Goal: Task Accomplishment & Management: Manage account settings

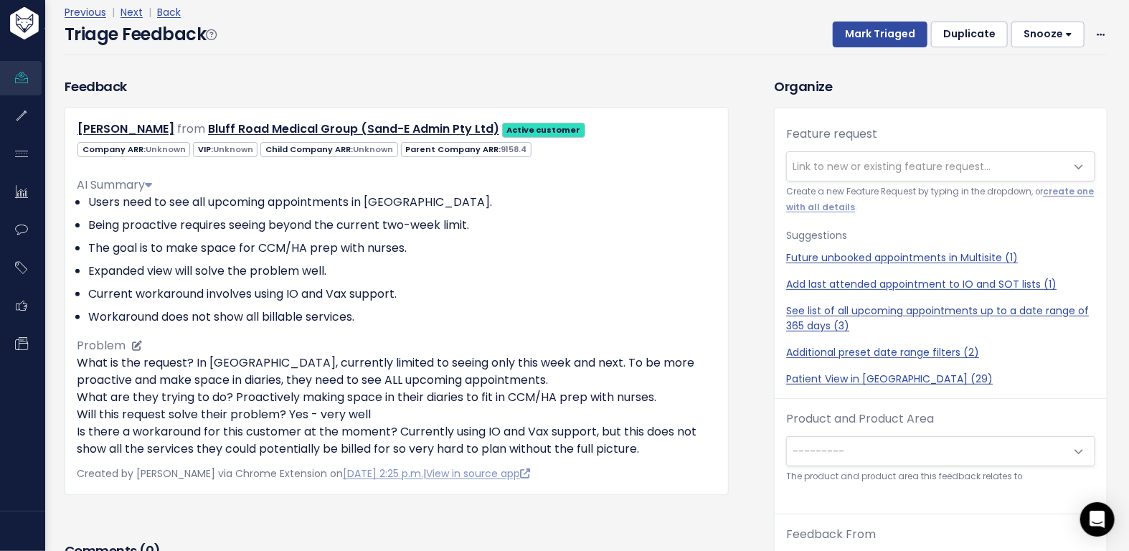
scroll to position [23, 0]
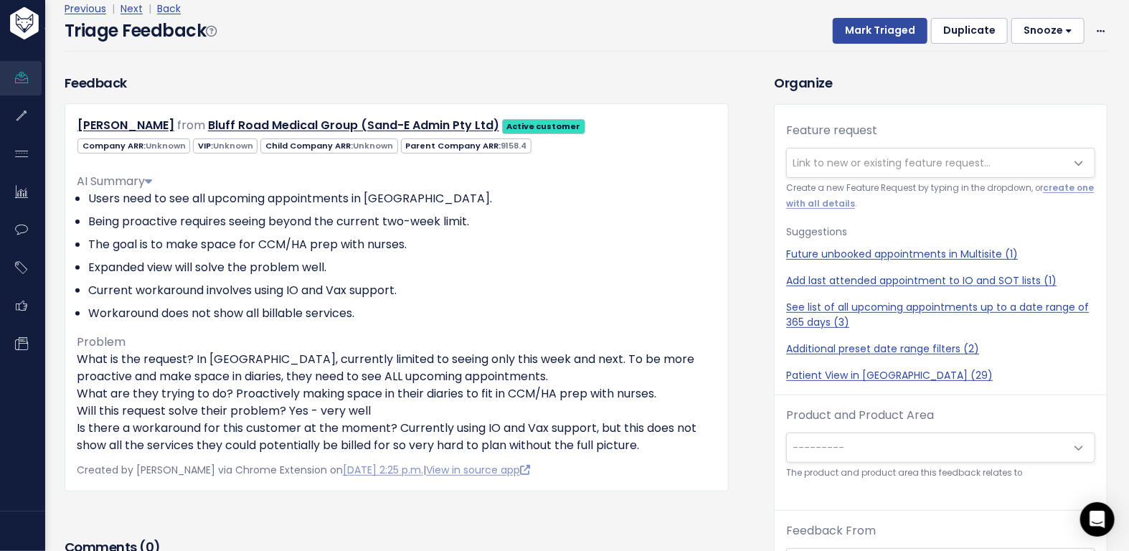
click at [812, 158] on span "Link to new or existing feature request..." at bounding box center [891, 163] width 198 height 14
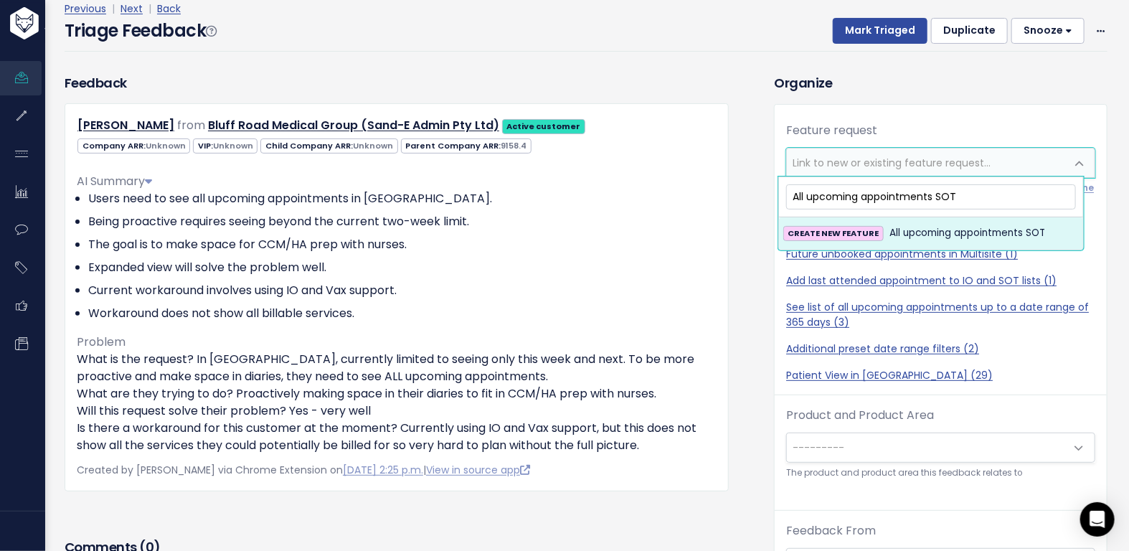
type input "All upcoming appointments SOT"
click at [890, 232] on span "All upcoming appointments SOT" at bounding box center [967, 232] width 156 height 17
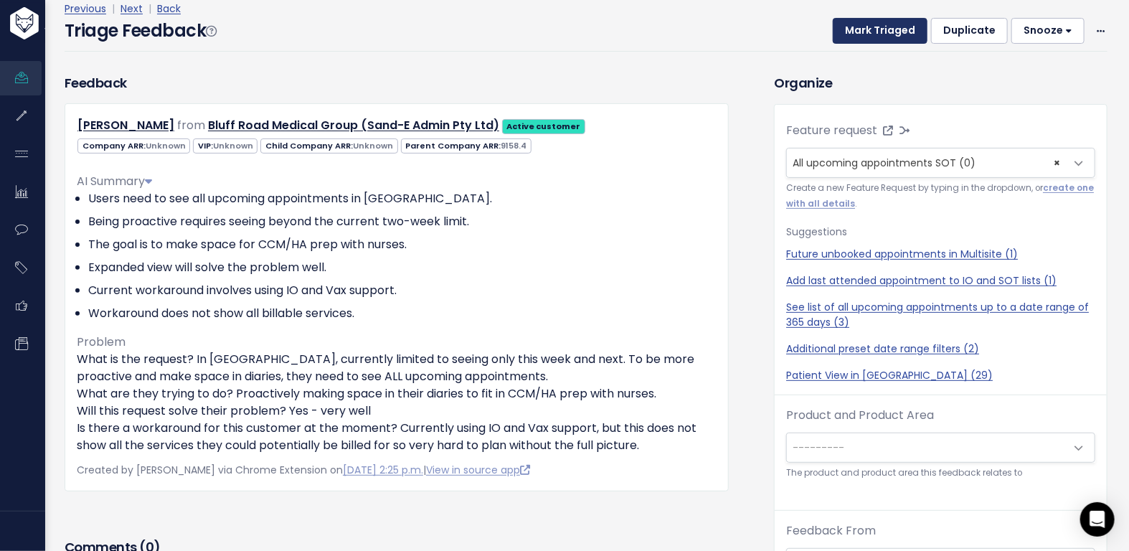
click at [877, 38] on button "Mark Triaged" at bounding box center [880, 31] width 95 height 26
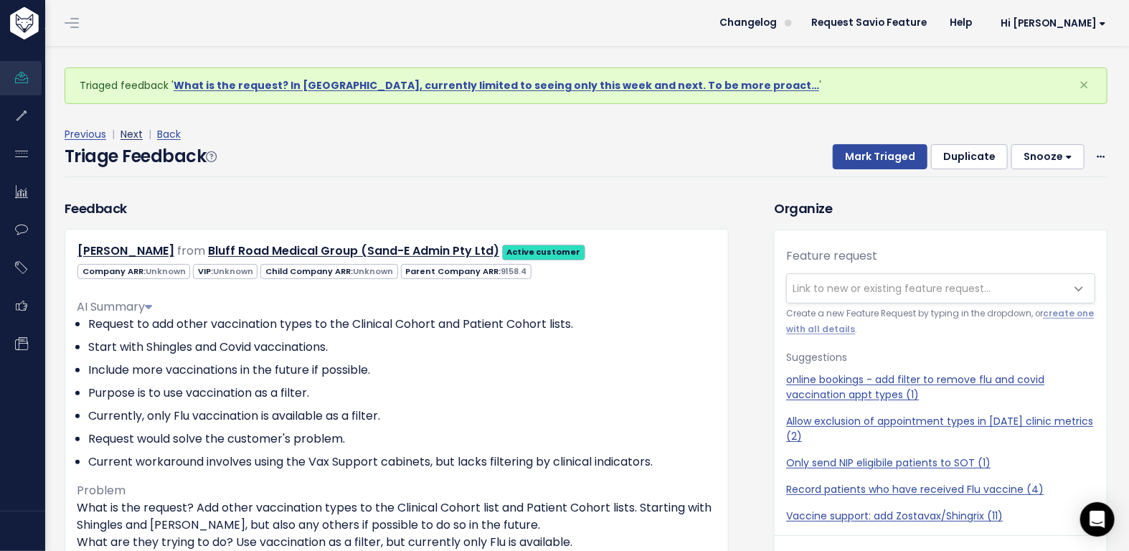
click at [133, 133] on link "Next" at bounding box center [131, 134] width 22 height 14
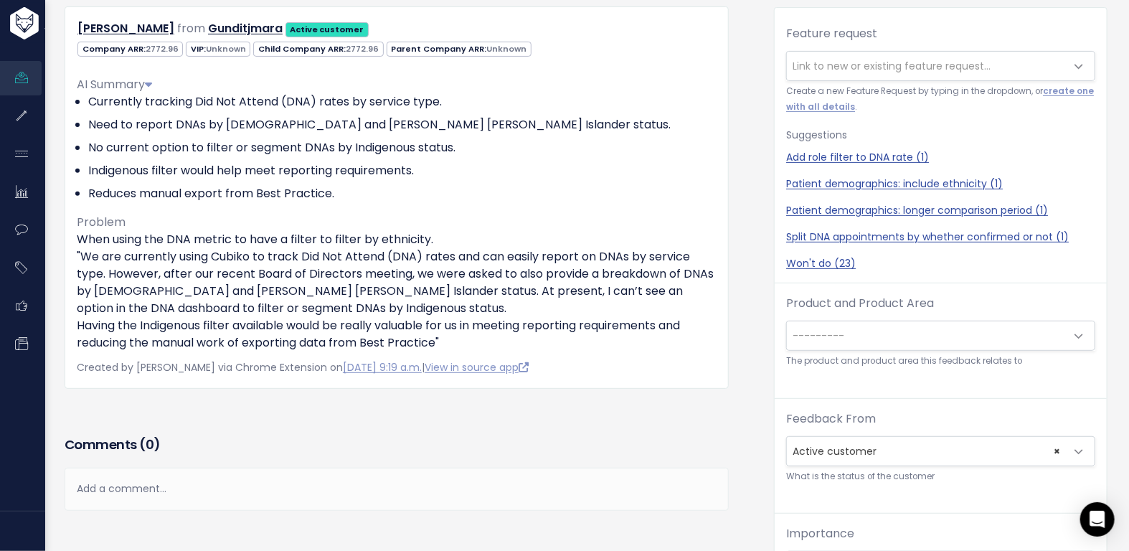
scroll to position [119, 0]
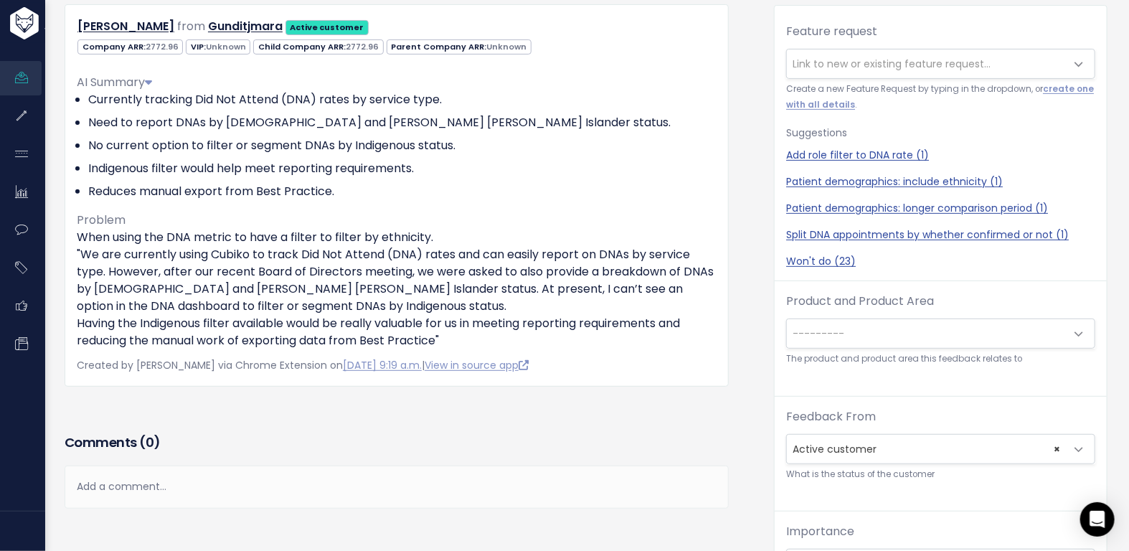
click at [386, 486] on div "Add a comment..." at bounding box center [397, 486] width 664 height 42
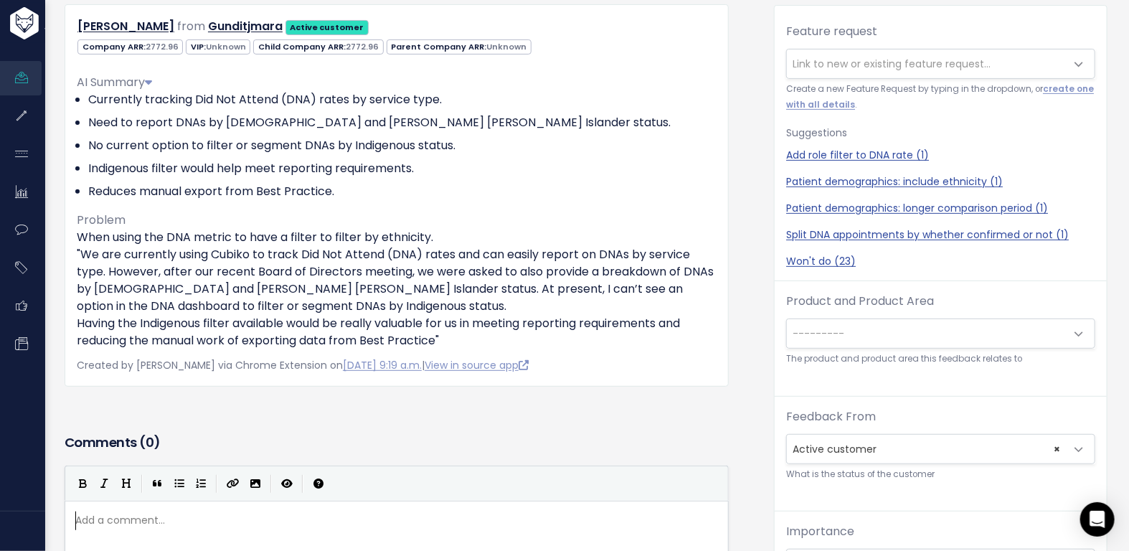
scroll to position [5, 0]
type textarea "Interestign"
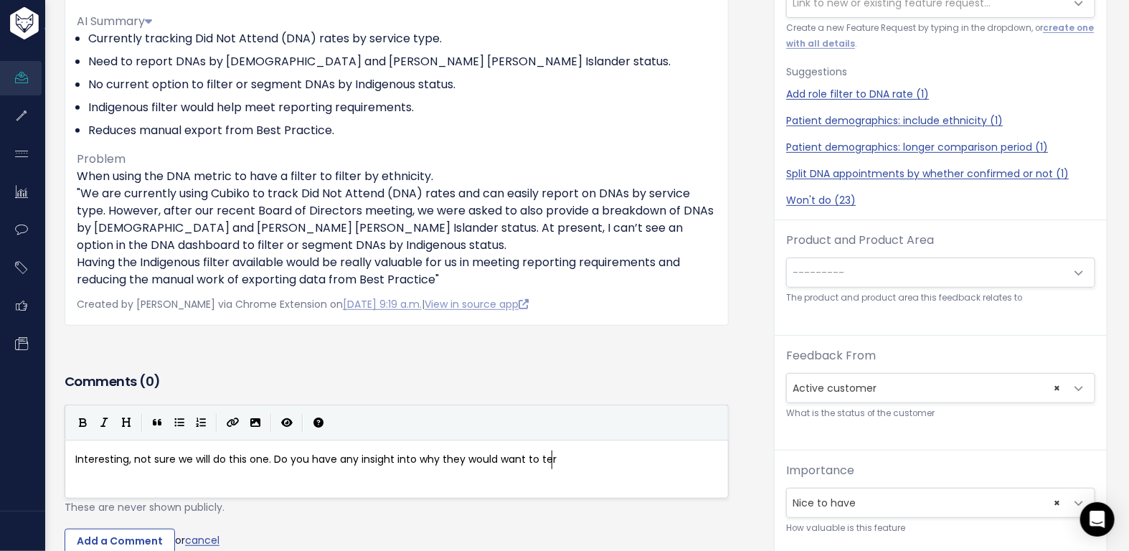
scroll to position [5, 448]
type textarea "ng, not sure we will do this one. Do you have any insight into why they would w…"
type textarea "report on this/."
type textarea "?"
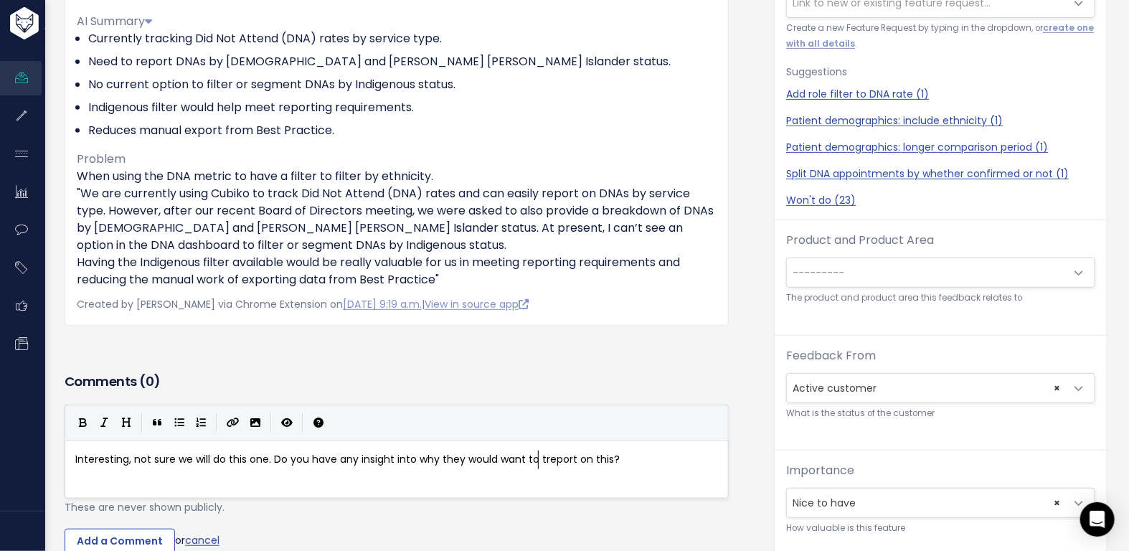
click at [537, 458] on span "Interesting, not sure we will do this one. Do you have any insight into why the…" at bounding box center [347, 459] width 544 height 14
click at [144, 537] on input "Add a Comment" at bounding box center [120, 542] width 110 height 26
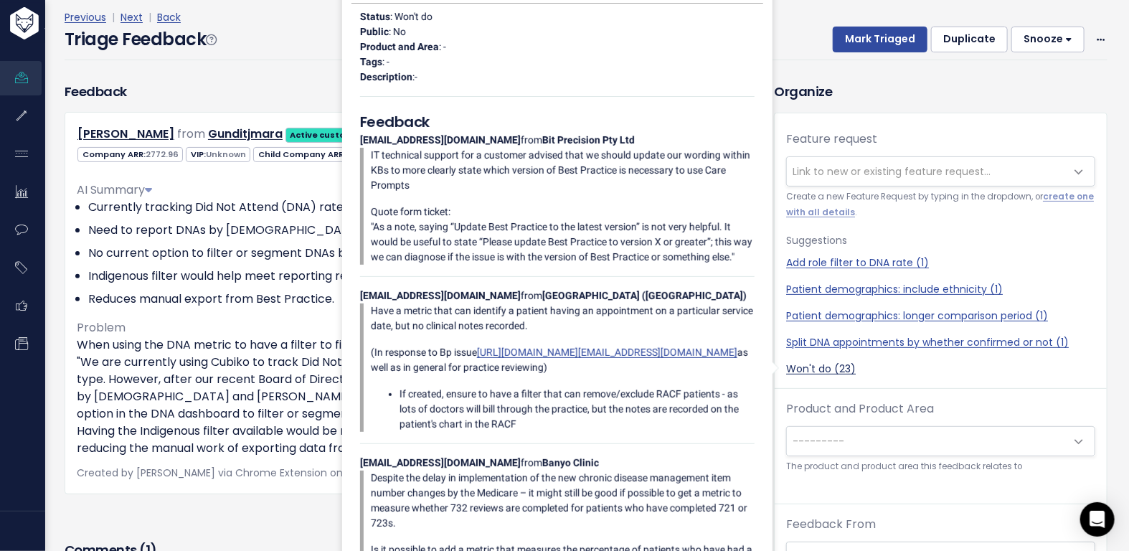
scroll to position [0, 0]
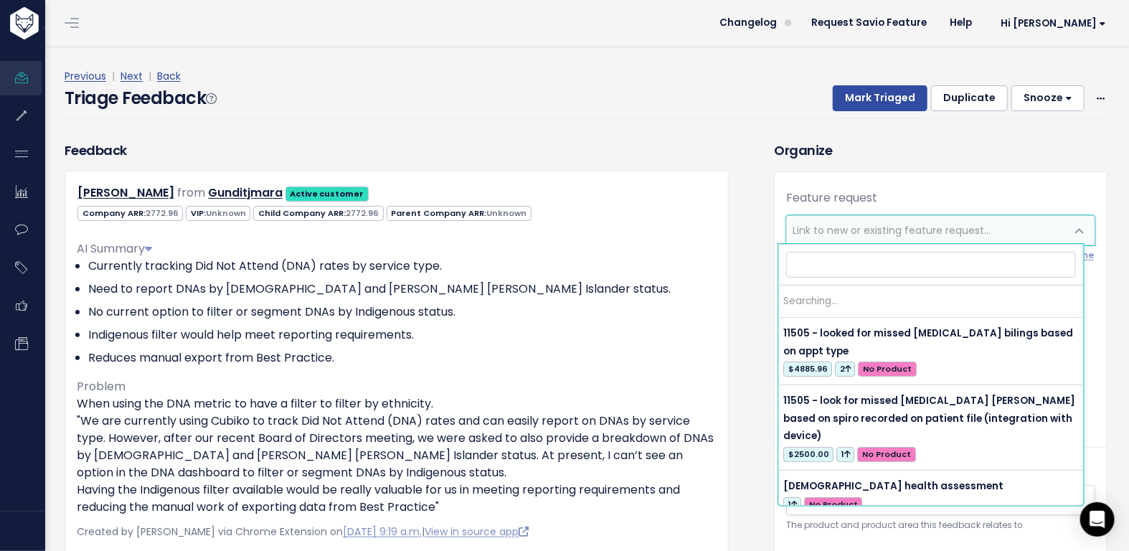
click at [879, 234] on span "Link to new or existing feature request..." at bounding box center [891, 230] width 198 height 14
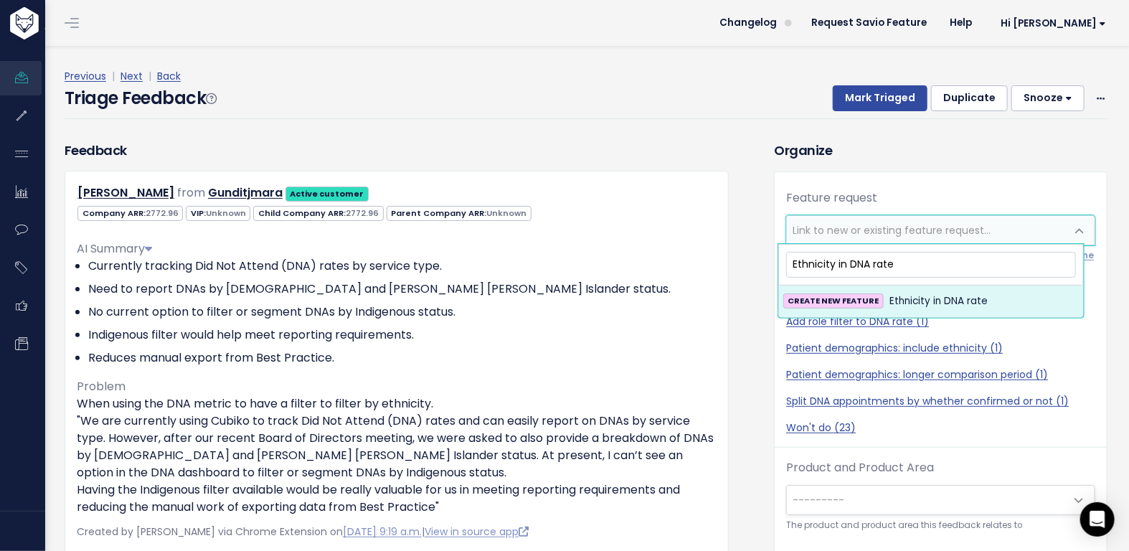
type input "Ethnicity in DNA rate"
click at [920, 303] on span "Ethnicity in DNA rate" at bounding box center [938, 301] width 98 height 17
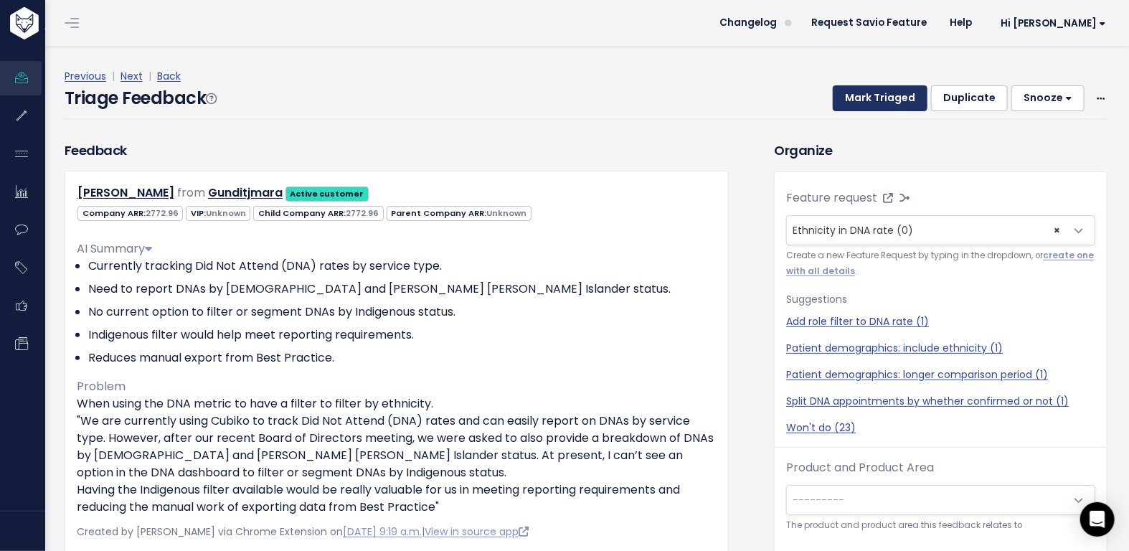
click at [872, 110] on div "Triage Feedback Mark Triaged Duplicate Snooze 1 day 3 days 7 days 14 days Edit …" at bounding box center [586, 102] width 1043 height 34
click at [875, 103] on button "Mark Triaged" at bounding box center [880, 98] width 95 height 26
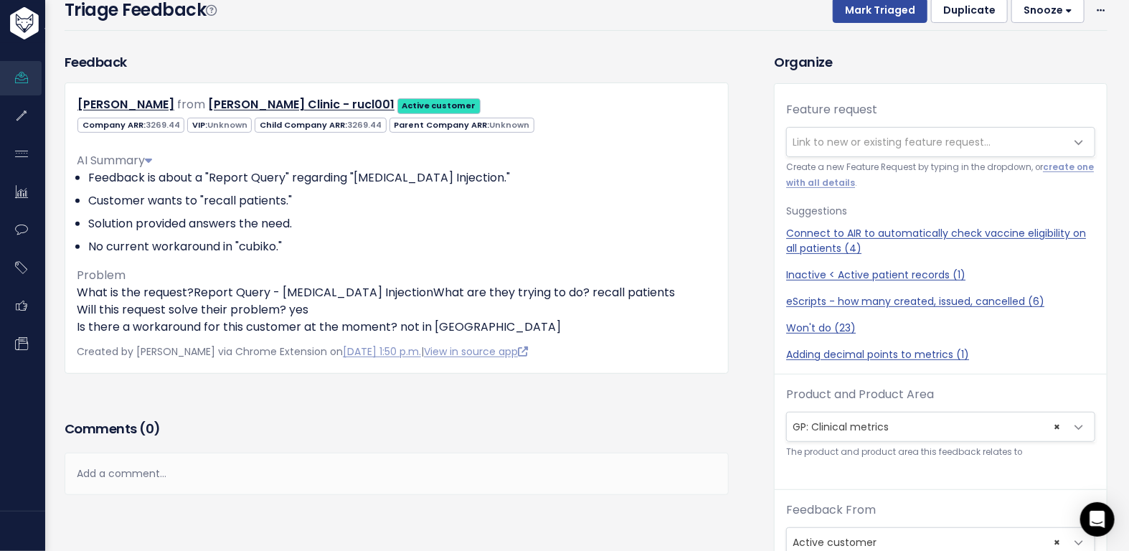
scroll to position [98, 0]
click at [379, 471] on div "Add a comment..." at bounding box center [397, 475] width 664 height 42
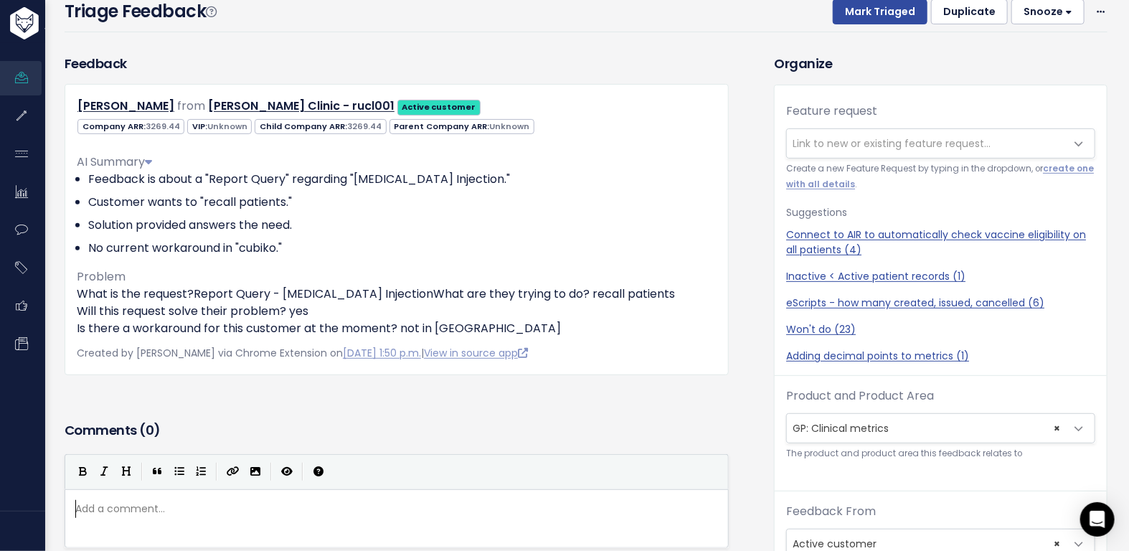
scroll to position [5, 0]
type textarea "Hey @lynn.hickey@cubiko.com.au"
type textarea "ca y"
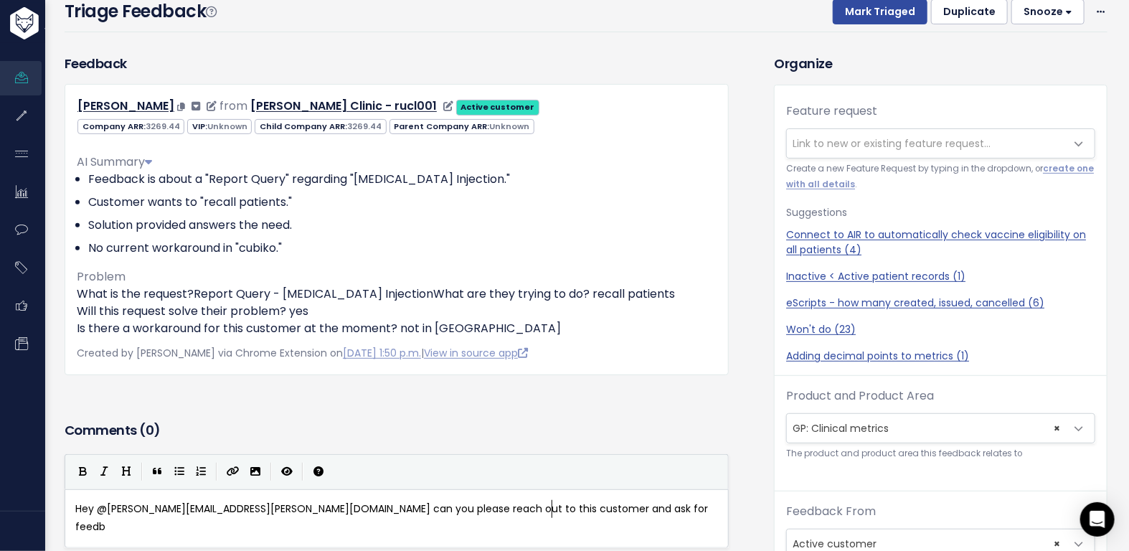
type textarea "n you please reach out to this customer and ask for feedb"
drag, startPoint x: 152, startPoint y: 108, endPoint x: 70, endPoint y: 106, distance: 81.8
click at [70, 106] on div "Caitlin Bourn from Russell Clinic - rucl001 Active customer" at bounding box center [396, 106] width 661 height 21
copy link "Caitlin Bourn"
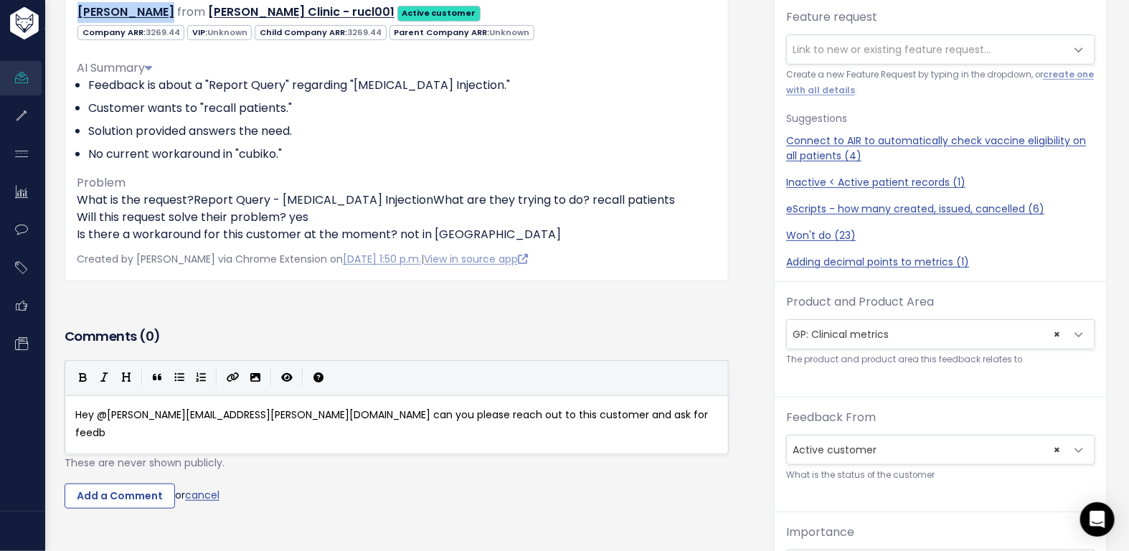
scroll to position [238, 0]
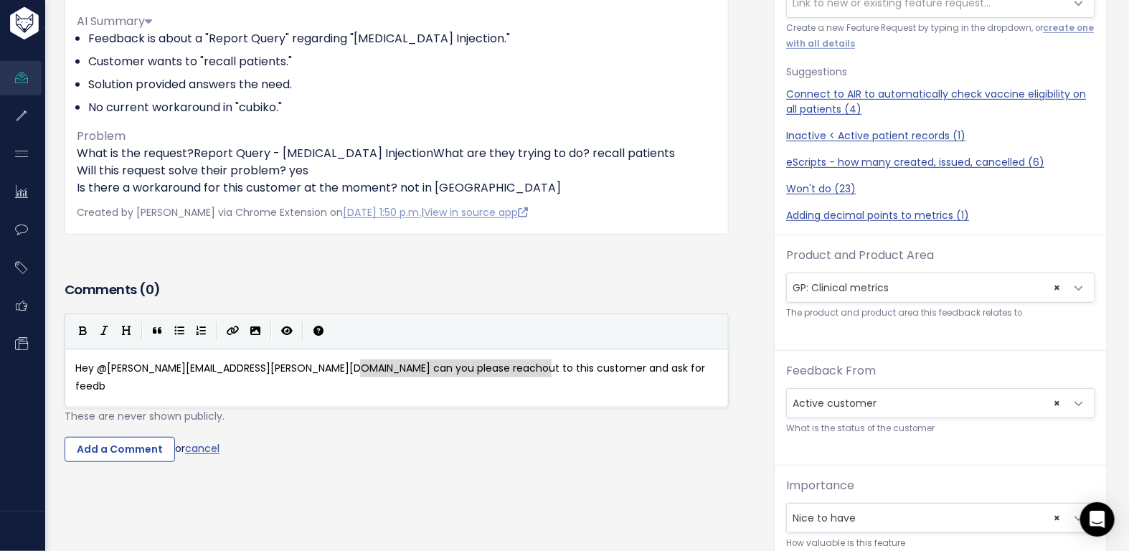
type textarea "reach out to this customer and ask for feedb"
type textarea "can you please reach out to this customer and ask for feedb"
drag, startPoint x: 566, startPoint y: 369, endPoint x: 257, endPoint y: 367, distance: 309.1
type textarea "I hv"
type textarea "ave emailed customer or"
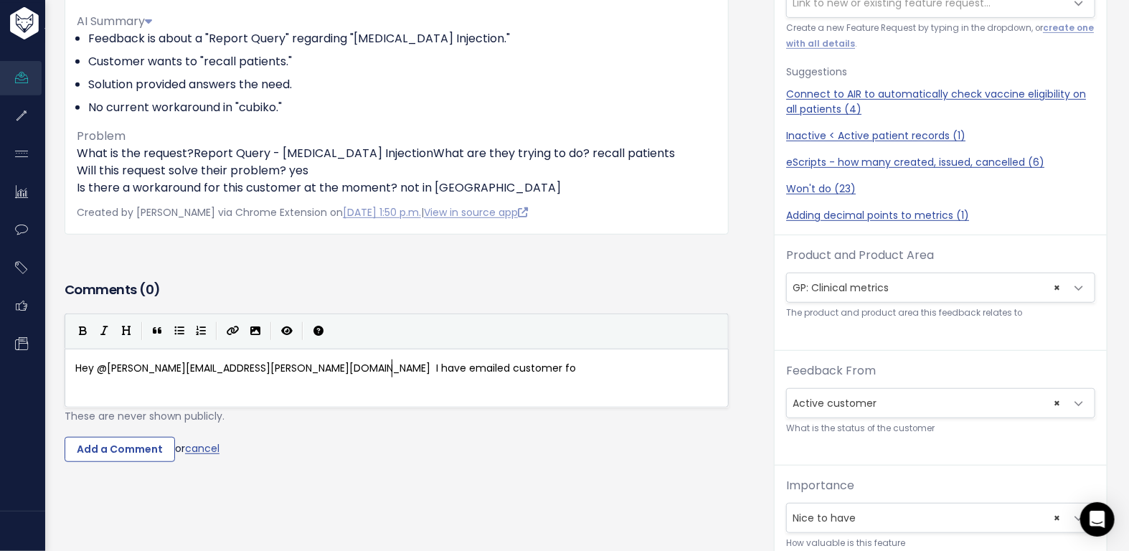
type textarea "fo a"
type textarea "r a session."
click at [109, 450] on input "Add a Comment" at bounding box center [120, 450] width 110 height 26
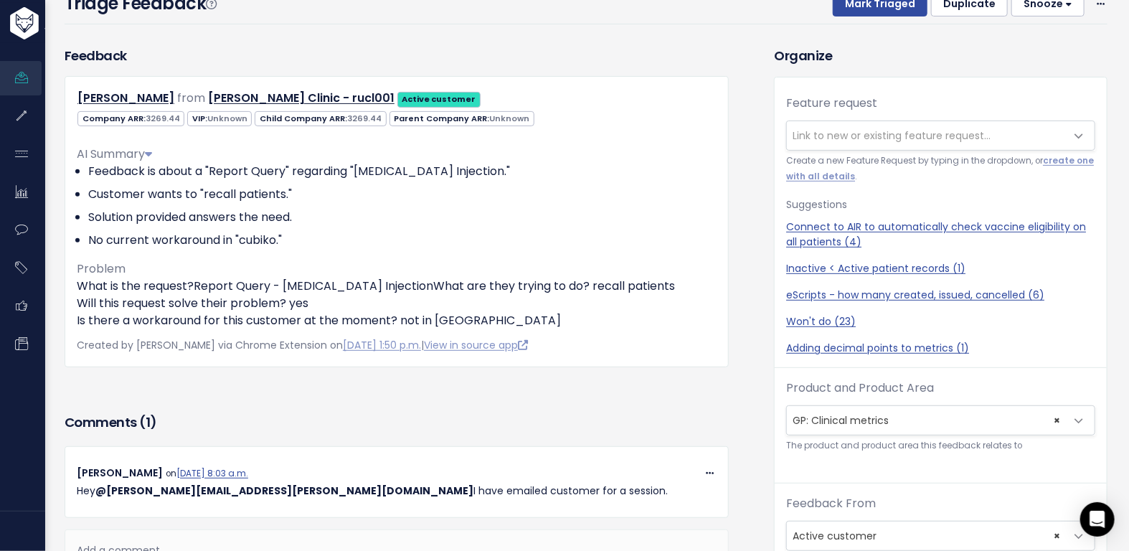
scroll to position [101, 0]
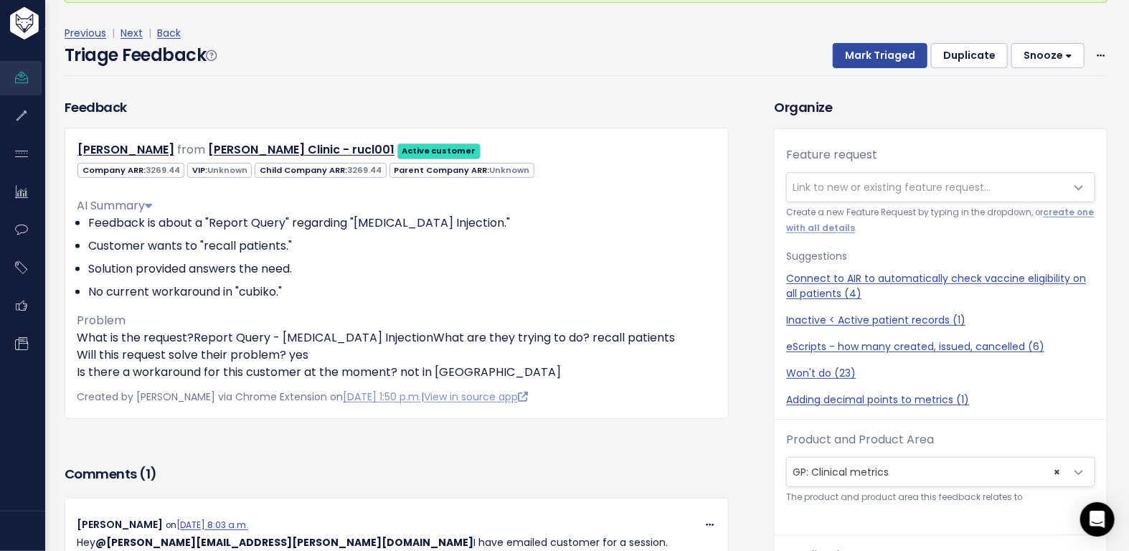
click at [852, 186] on span "Link to new or existing feature request..." at bounding box center [891, 187] width 198 height 14
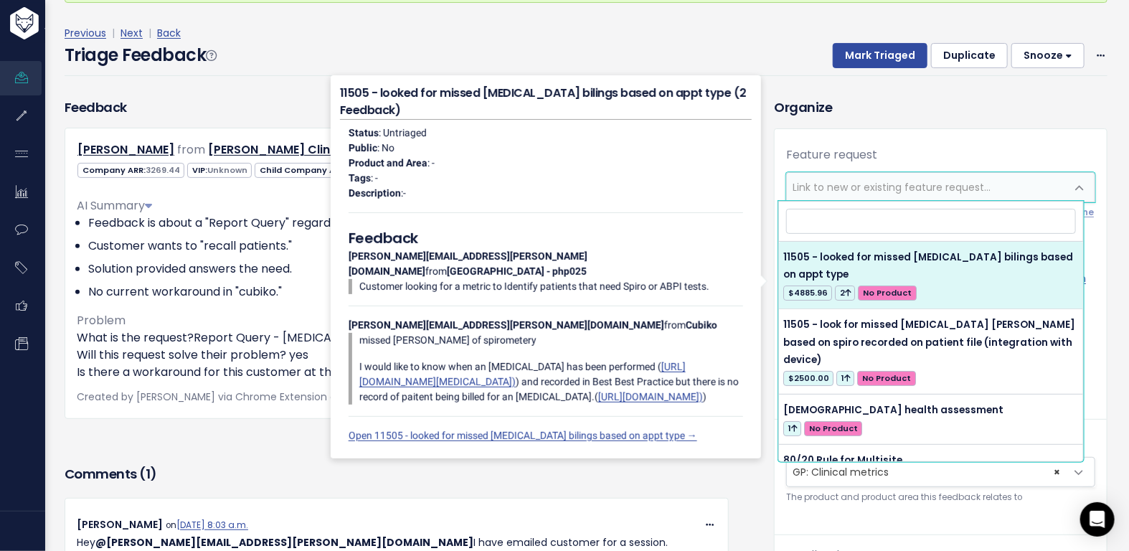
click at [842, 219] on input "search" at bounding box center [931, 221] width 290 height 25
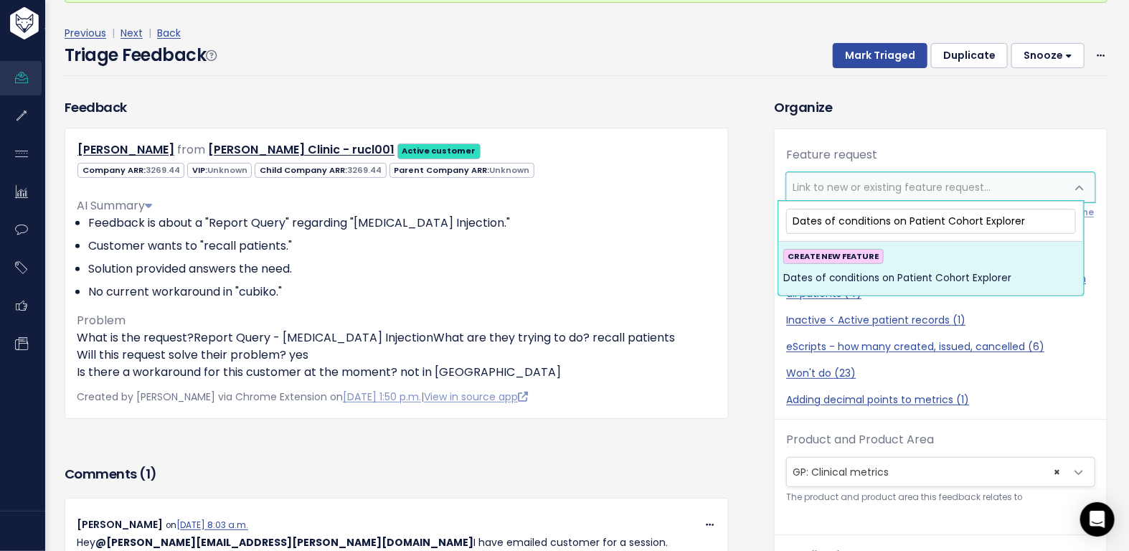
type input "Dates of conditions on Patient Cohort Explorer"
click at [855, 270] on span "Dates of conditions on Patient Cohort Explorer" at bounding box center [897, 278] width 228 height 17
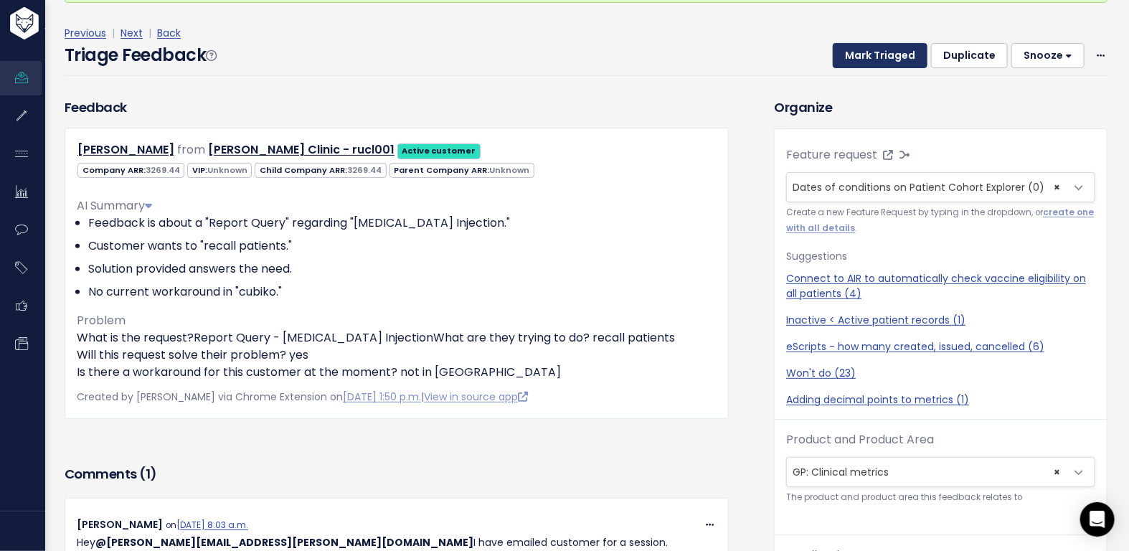
click at [873, 52] on button "Mark Triaged" at bounding box center [880, 56] width 95 height 26
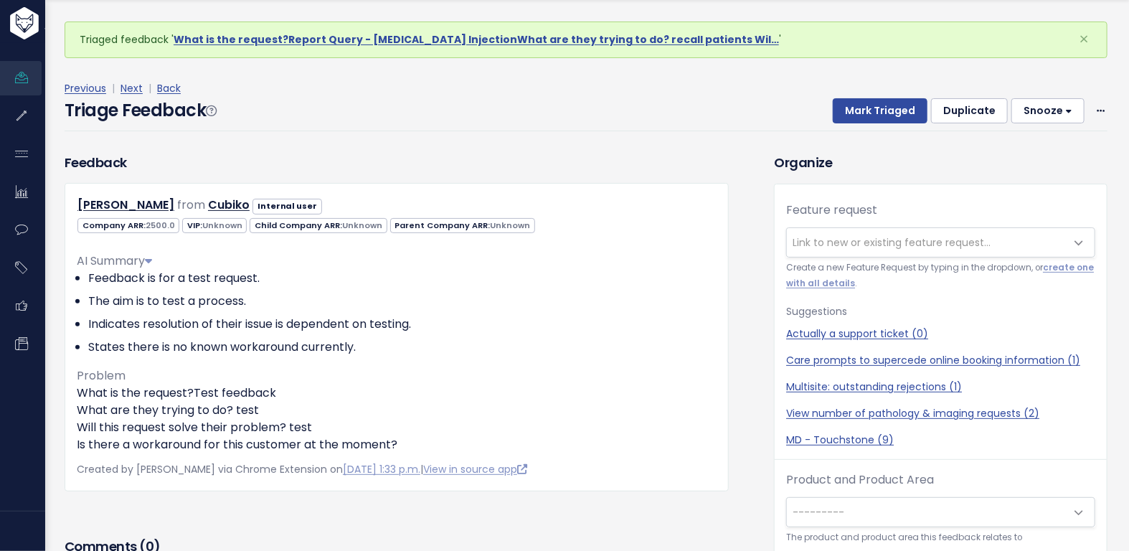
scroll to position [47, 0]
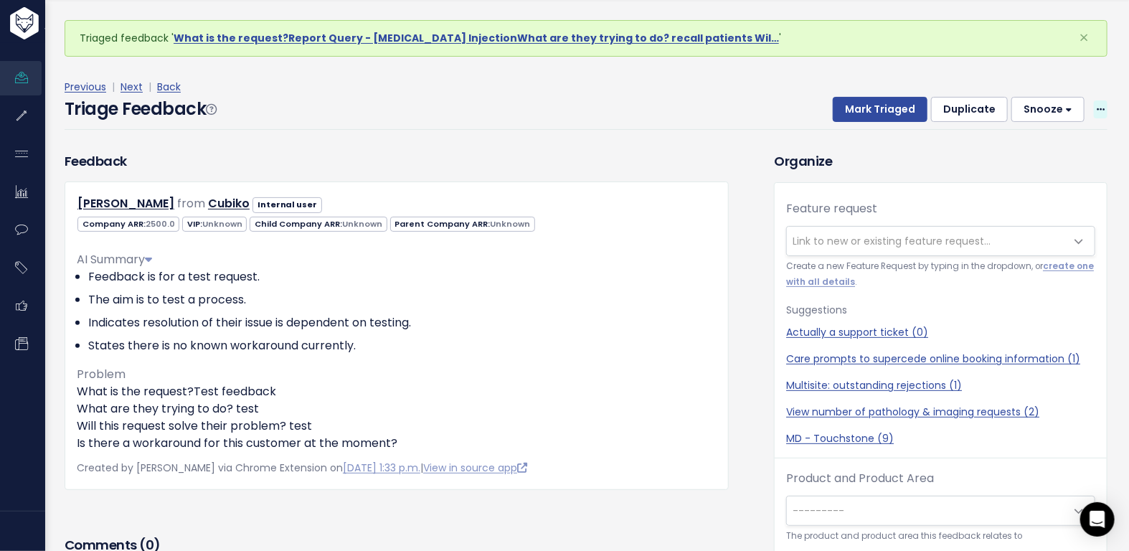
click at [1094, 113] on span at bounding box center [1101, 109] width 14 height 18
click at [1011, 179] on link "Delete" at bounding box center [1043, 177] width 103 height 28
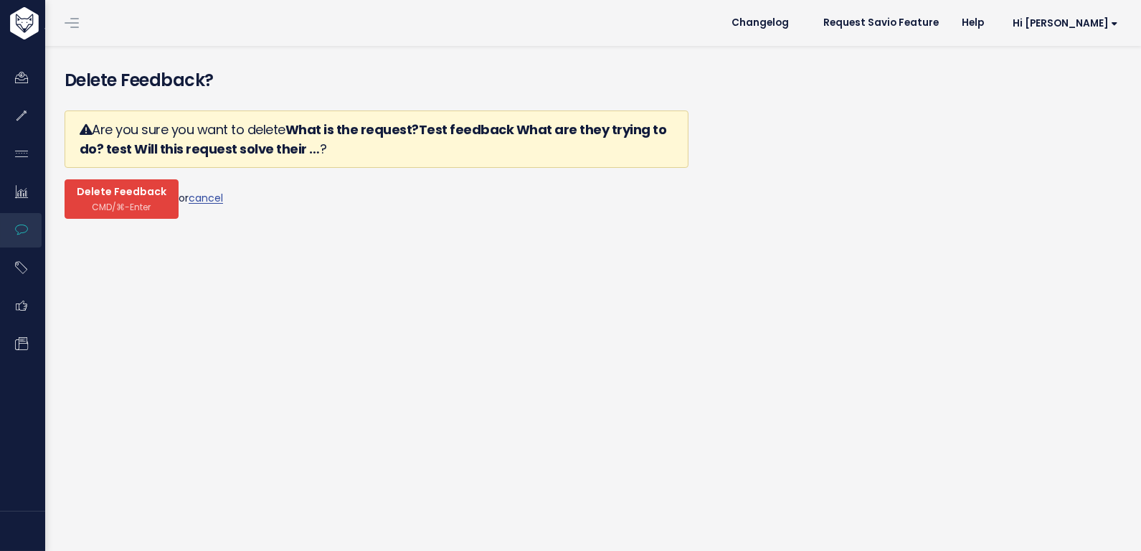
click at [153, 204] on button "Delete Feedback CMD/⌘-Enter" at bounding box center [122, 198] width 114 height 39
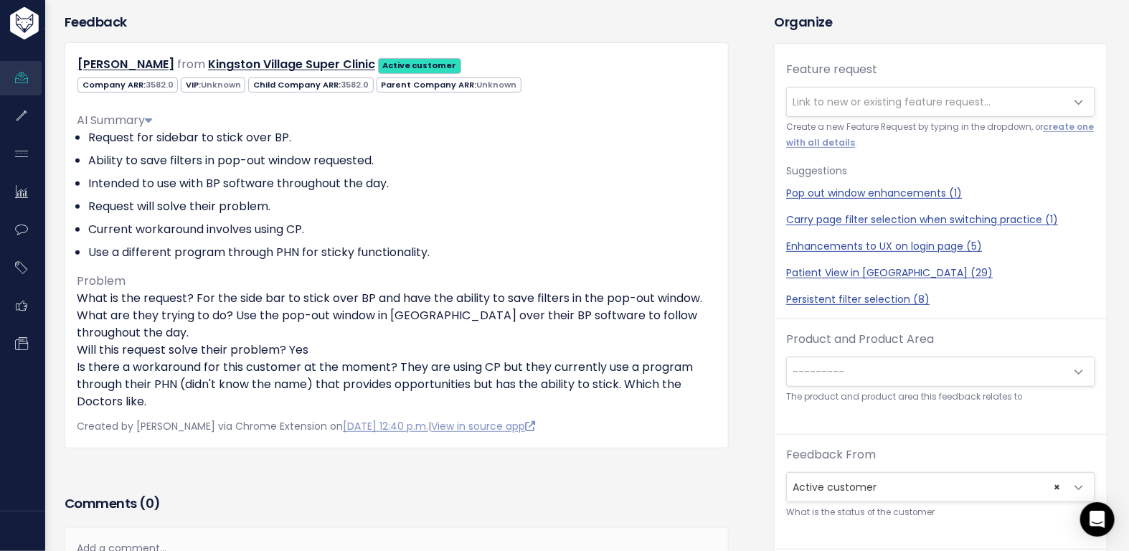
click at [904, 107] on span "Link to new or existing feature request..." at bounding box center [891, 102] width 198 height 14
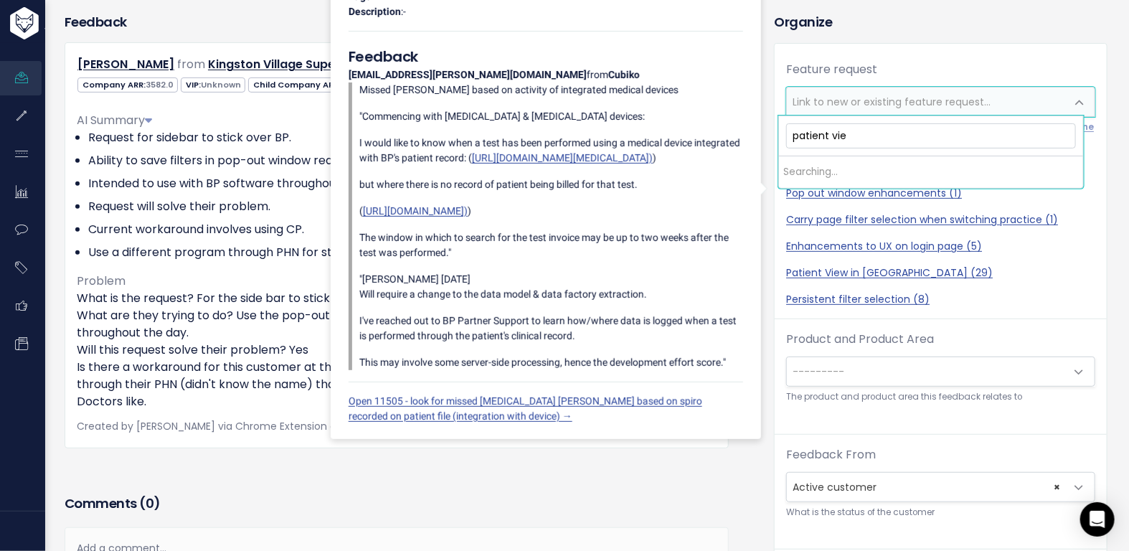
type input "patient view"
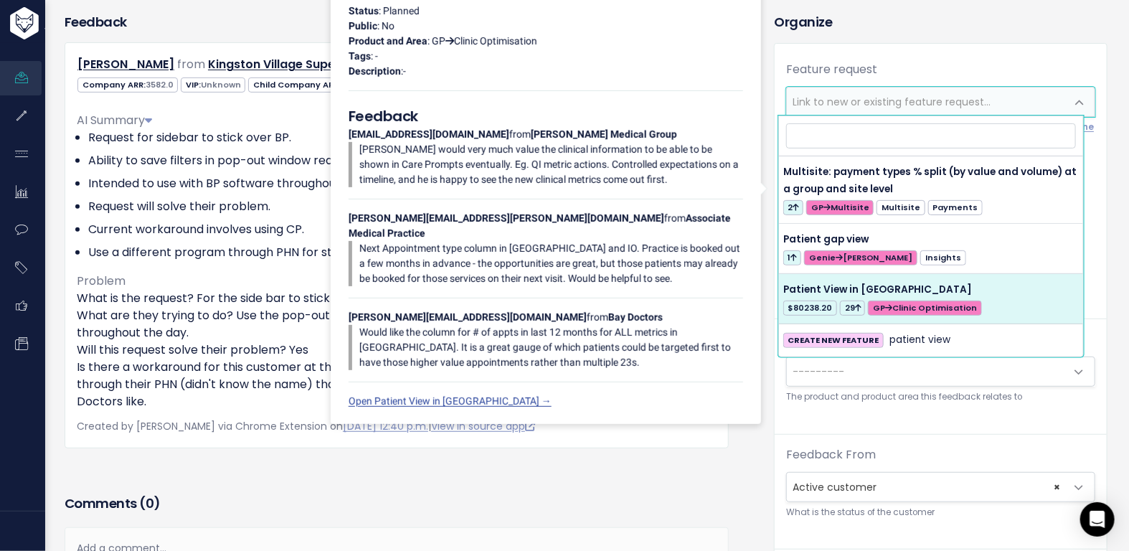
select select "50410"
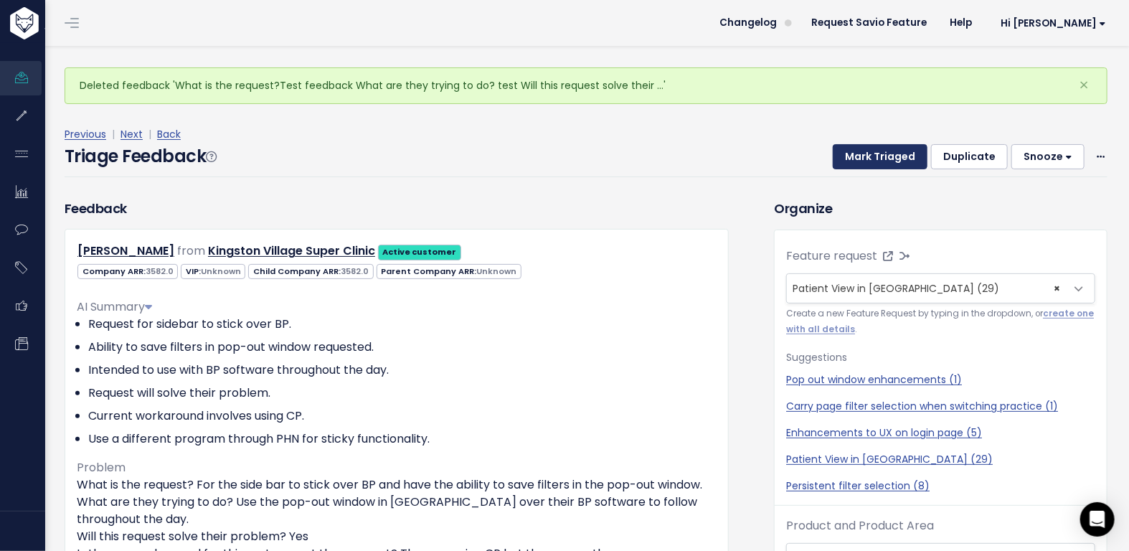
click at [886, 154] on button "Mark Triaged" at bounding box center [880, 157] width 95 height 26
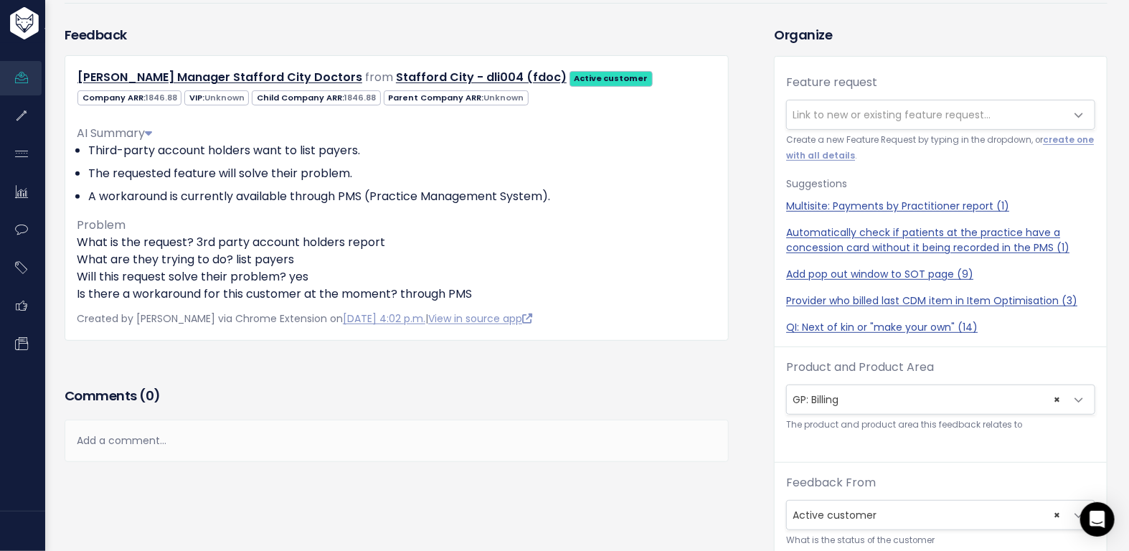
scroll to position [174, 0]
click at [385, 443] on div "Add a comment..." at bounding box center [397, 440] width 664 height 42
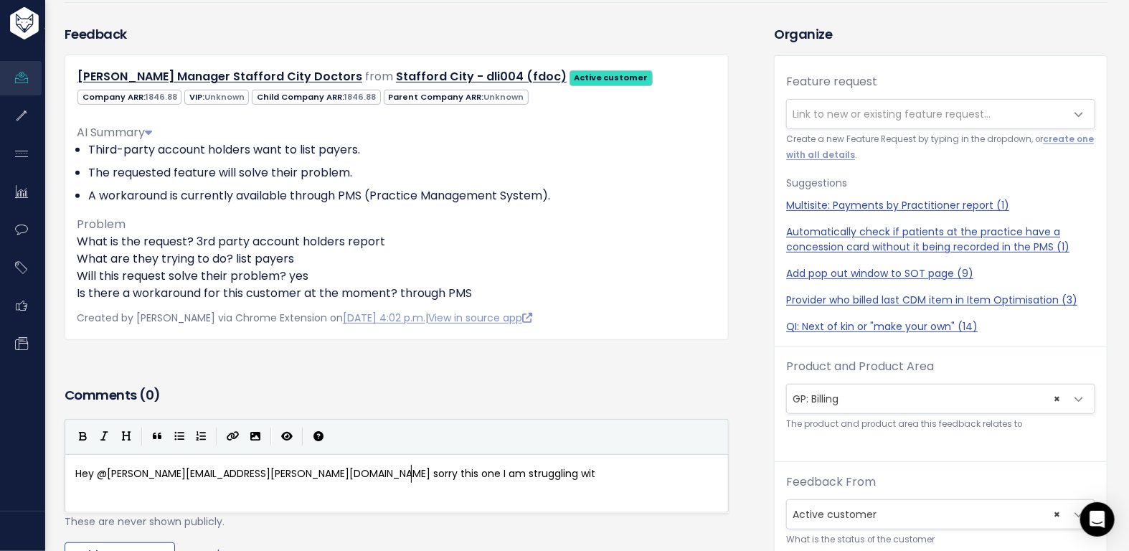
scroll to position [5, 341]
type textarea "Hey @lynn.hickey@cubiko.com.au sorry this one I am struggling with, I couldn"
type textarea "try and guess but now sure"
type textarea "t sure I woujld be"
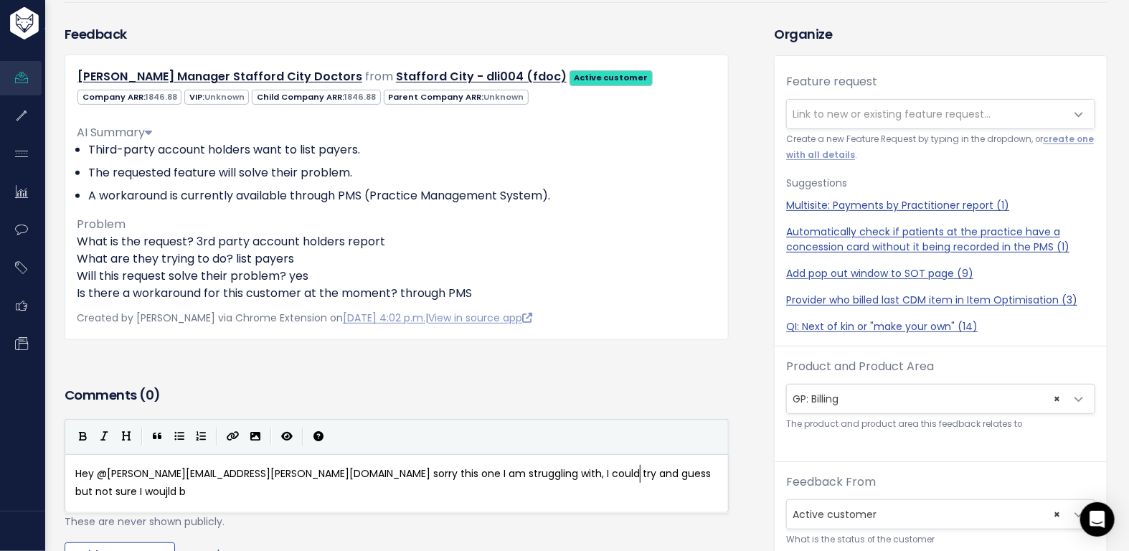
scroll to position [5, 85]
type textarea "le be"
type textarea "d be correct. eha"
type textarea "What does te"
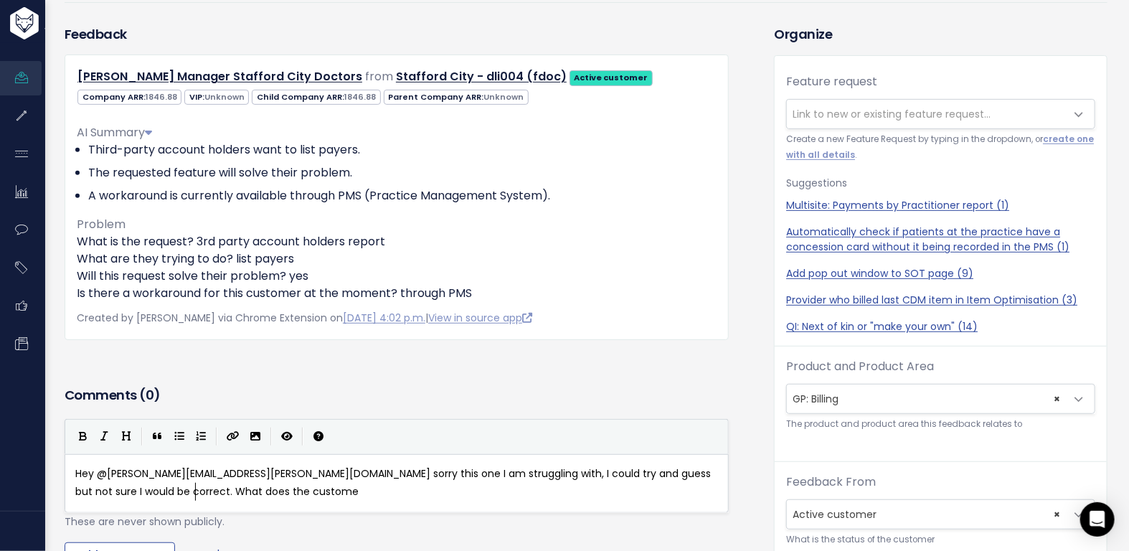
scroll to position [5, 62]
type textarea "he customer"
type textarea "is te"
type textarea "he customer tryimg to"
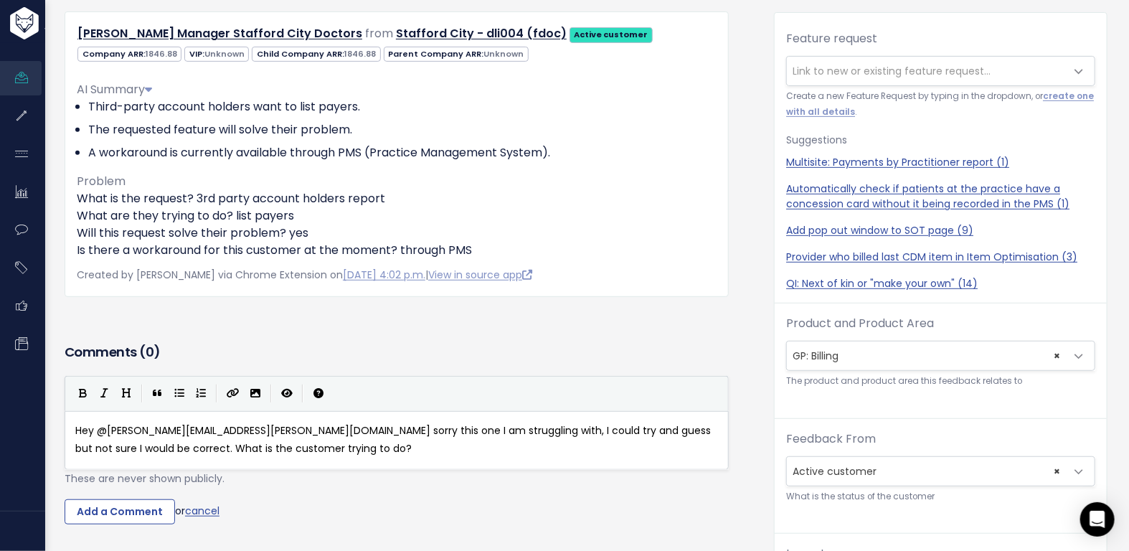
scroll to position [47, 0]
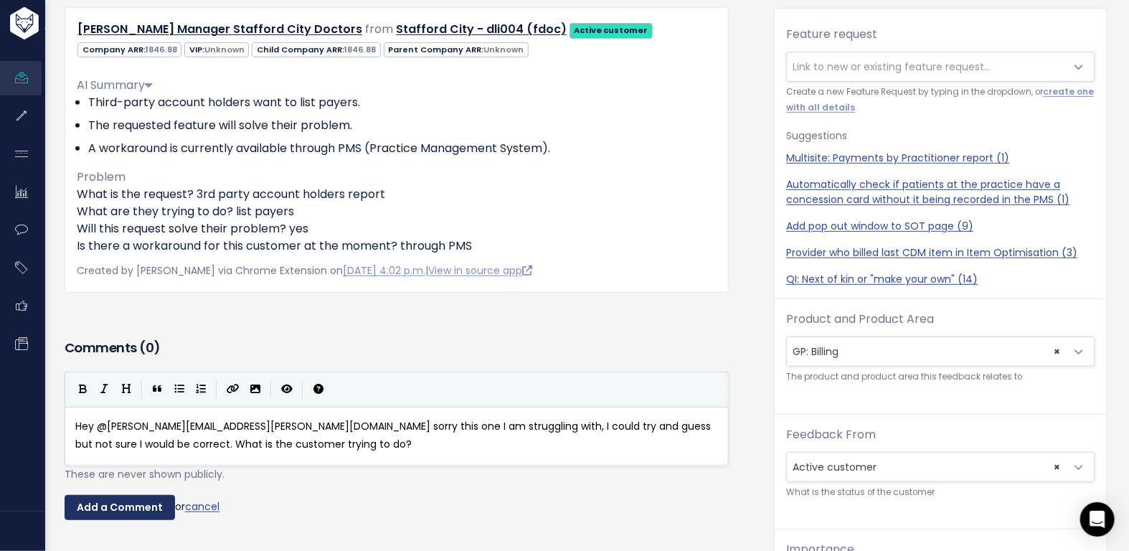
type textarea "ng to do?"
click at [123, 506] on input "Add a Comment" at bounding box center [120, 508] width 110 height 26
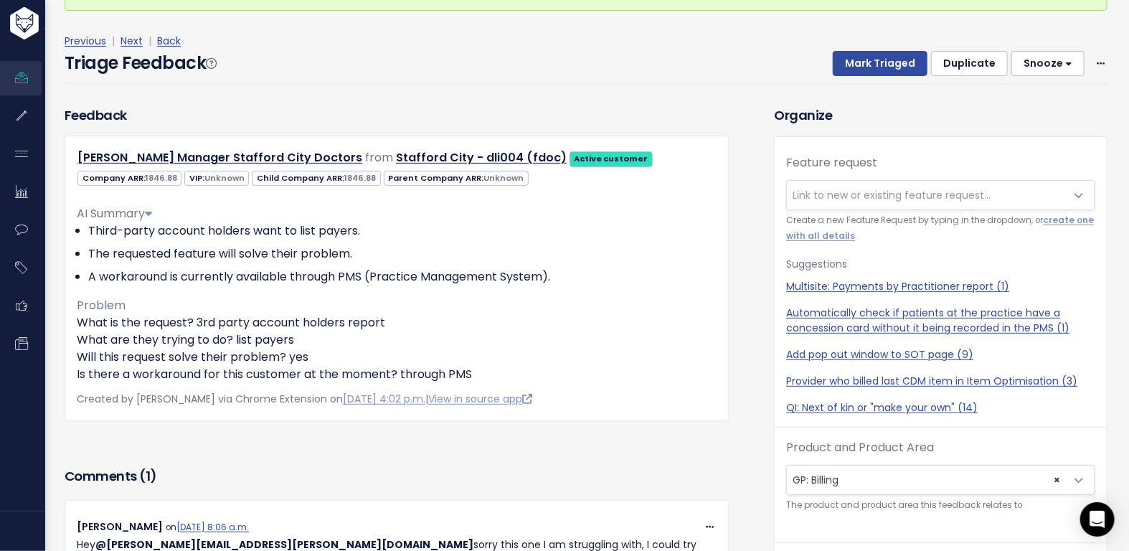
scroll to position [0, 0]
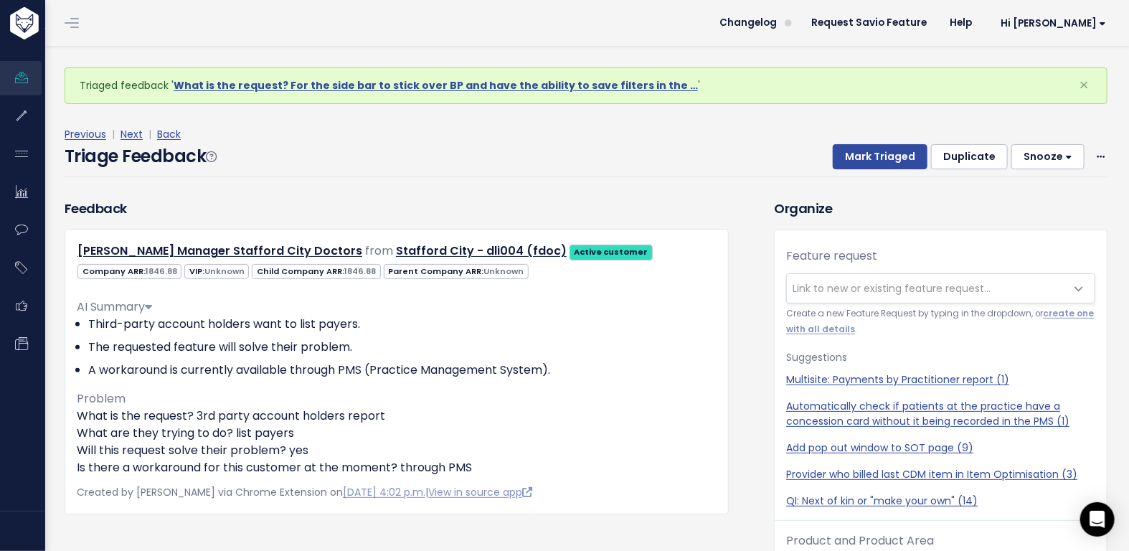
click at [1023, 158] on button "Snooze" at bounding box center [1047, 157] width 73 height 26
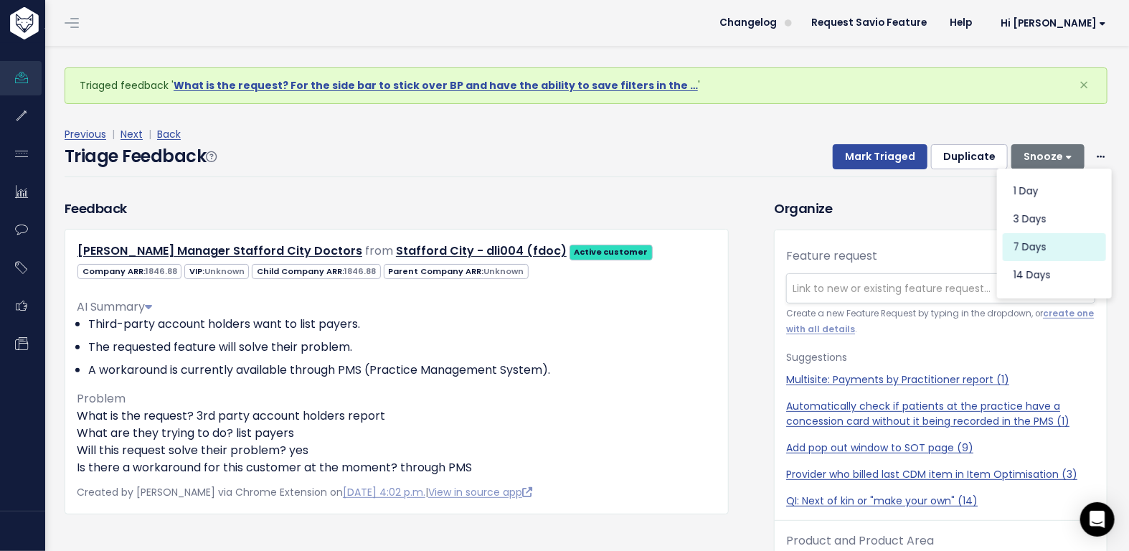
click at [1022, 251] on button "7 days" at bounding box center [1054, 247] width 103 height 28
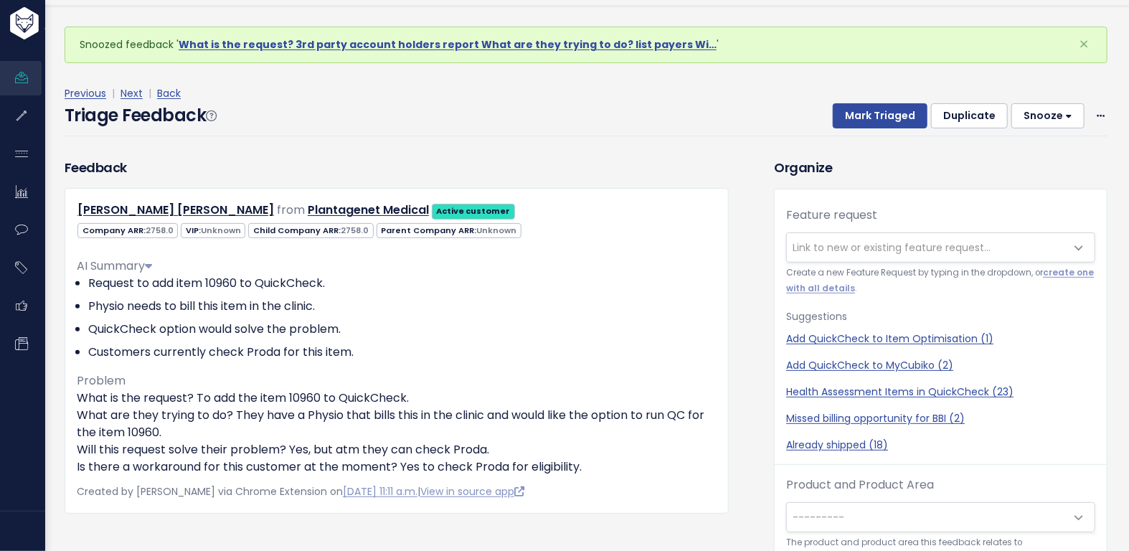
scroll to position [47, 0]
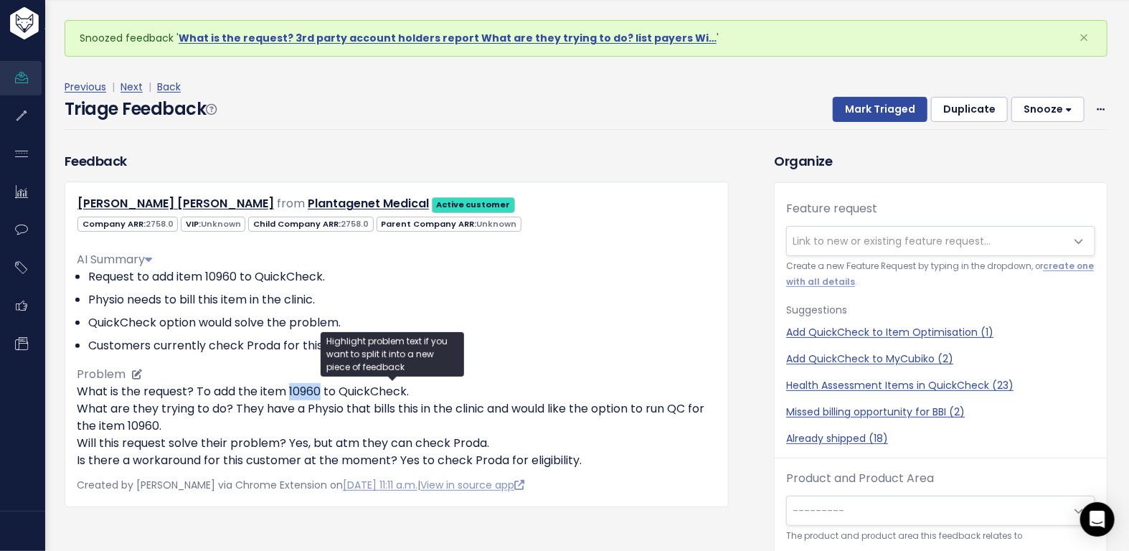
drag, startPoint x: 323, startPoint y: 388, endPoint x: 288, endPoint y: 387, distance: 35.1
click at [288, 387] on p "What is the request? To add the item 10960 to QuickCheck. What are they trying …" at bounding box center [397, 426] width 640 height 86
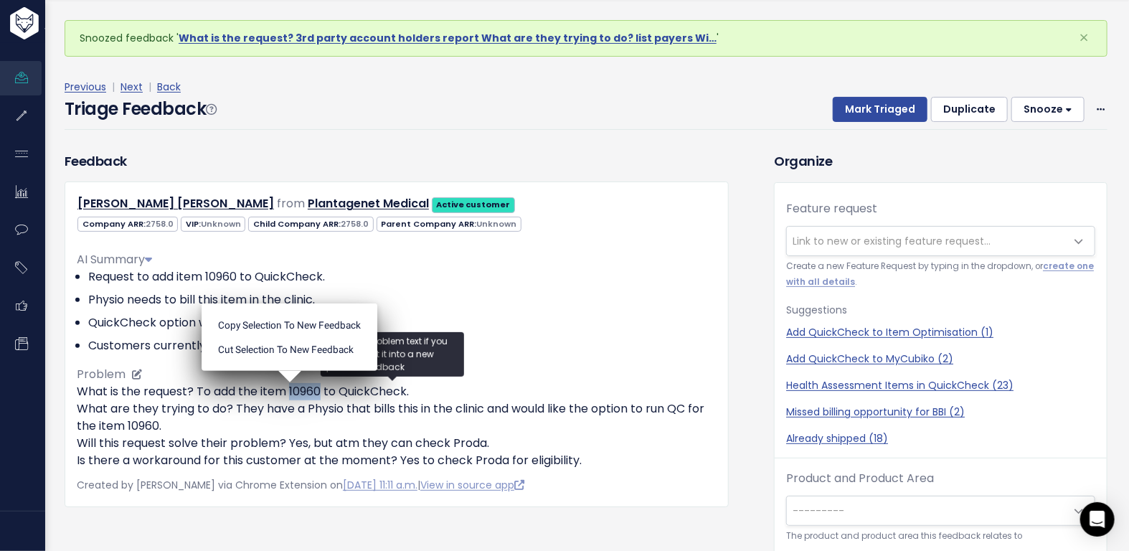
copy p "10960"
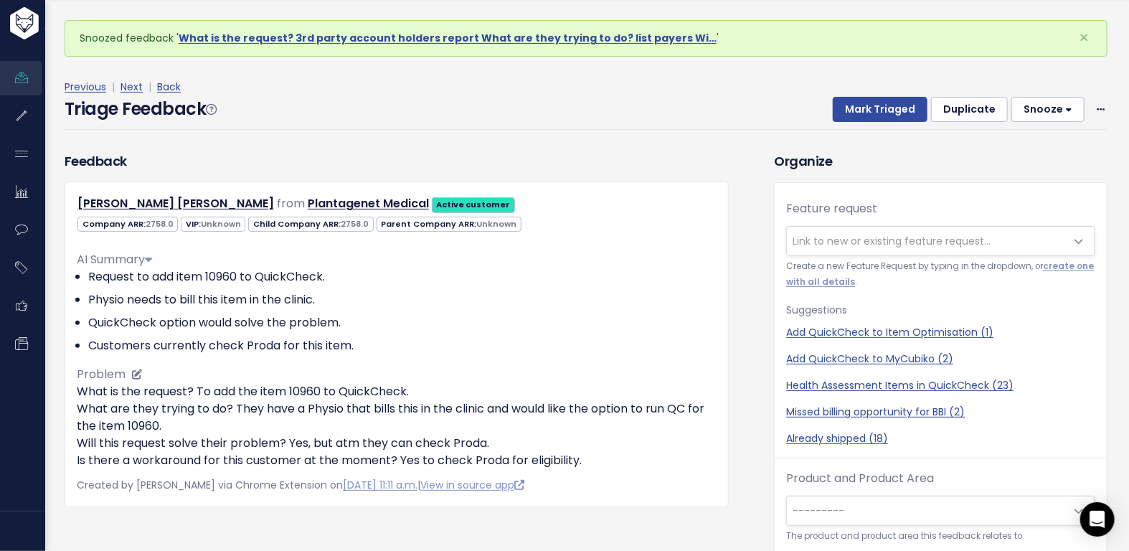
click at [513, 326] on li "QuickCheck option would solve the problem." at bounding box center [402, 322] width 628 height 17
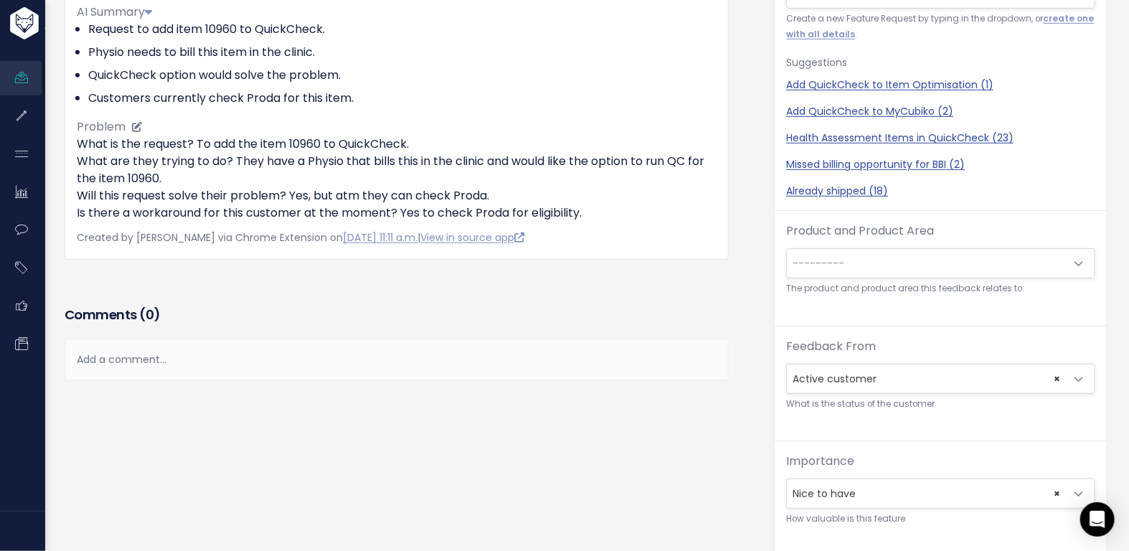
scroll to position [249, 0]
click at [453, 342] on div "Add a comment..." at bounding box center [397, 358] width 664 height 42
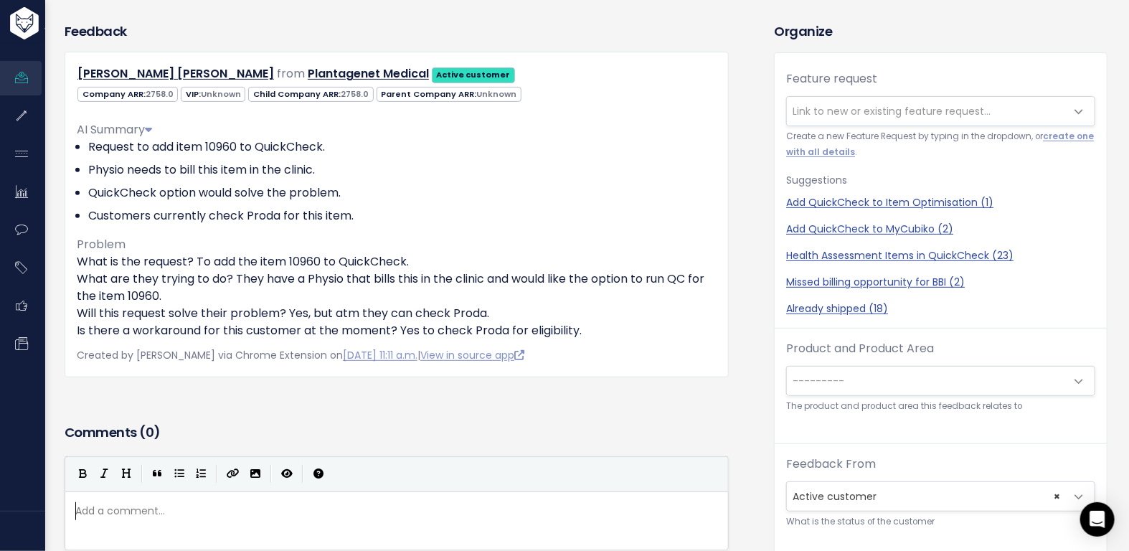
scroll to position [50, 0]
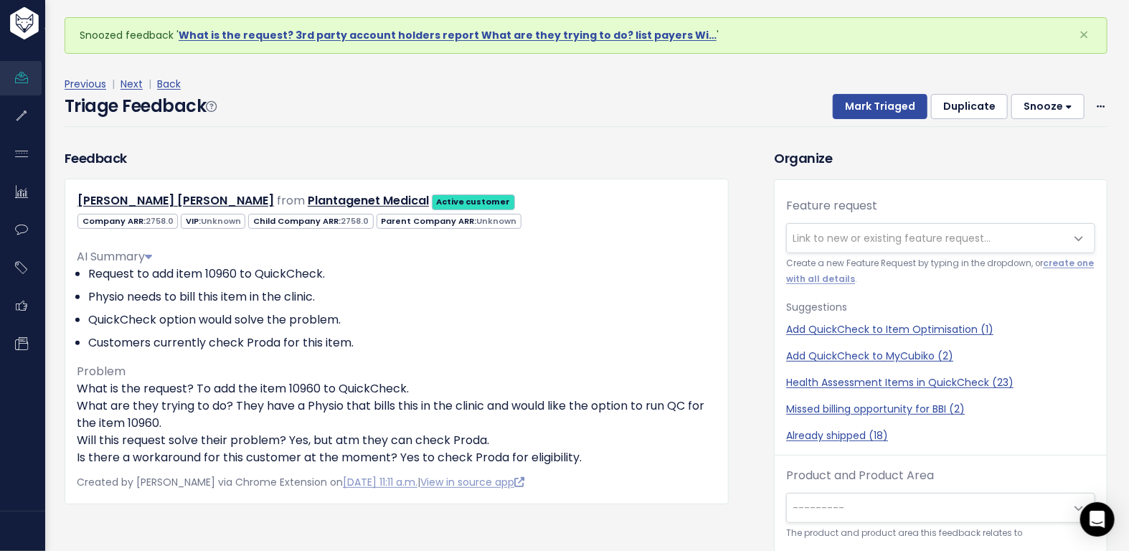
click at [857, 237] on span "Link to new or existing feature request..." at bounding box center [891, 238] width 198 height 14
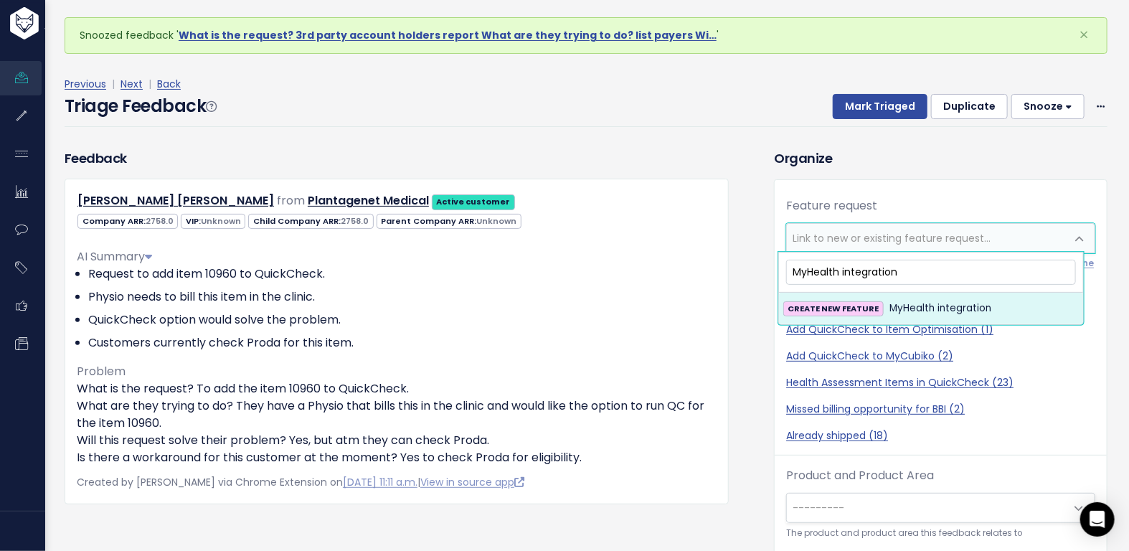
type input "MyHealth integration"
click at [901, 312] on span "MyHealth integration" at bounding box center [940, 308] width 102 height 17
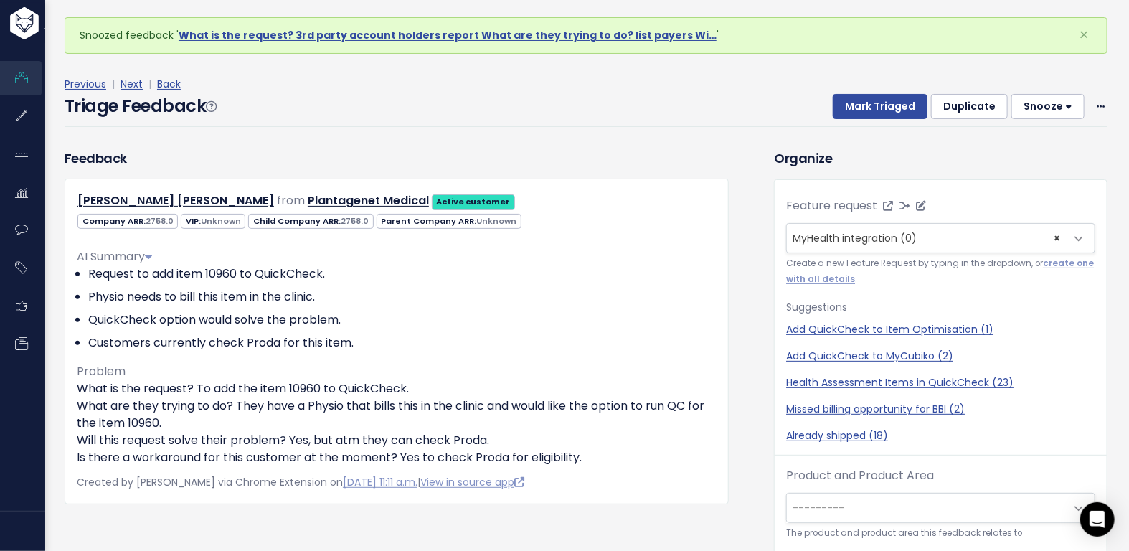
click at [909, 242] on span "× MyHealth integration (0)" at bounding box center [926, 238] width 279 height 29
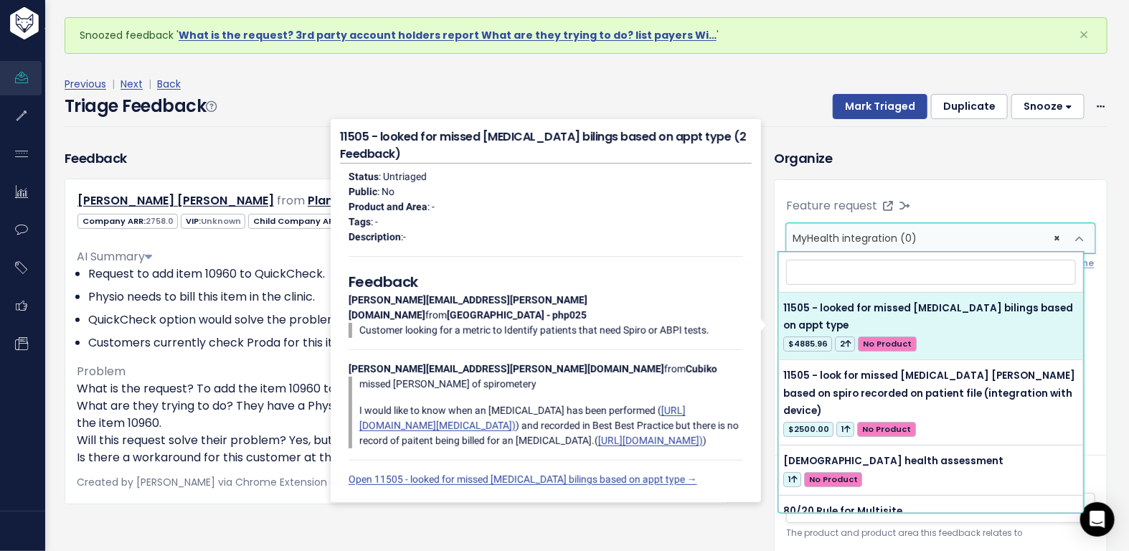
click at [959, 130] on div "Previous | Next | Back Triage Feedback Mark Triaged Duplicate Snooze 1 day 3 da…" at bounding box center [591, 101] width 1053 height 95
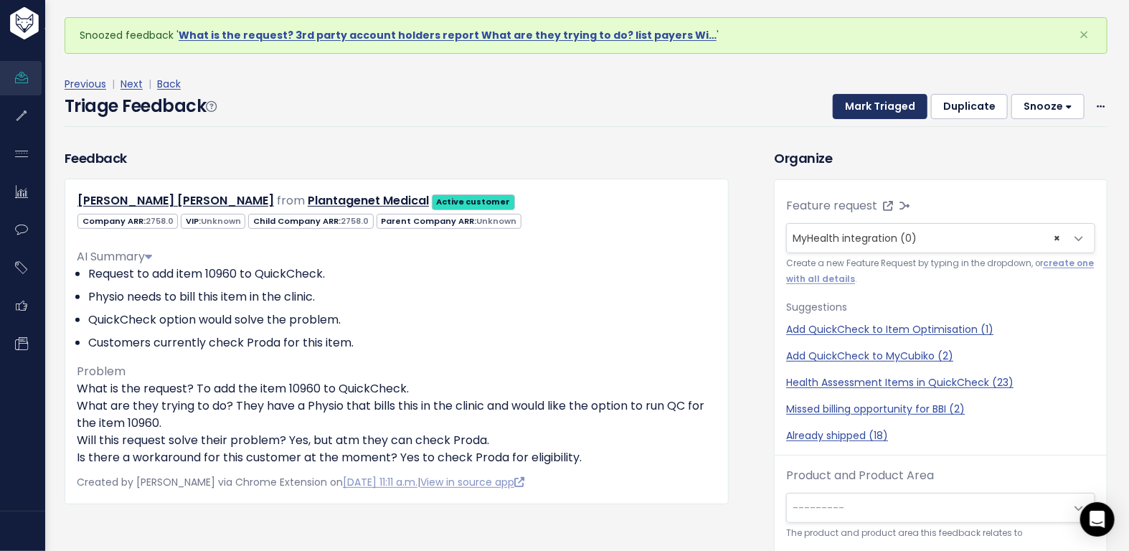
click at [874, 96] on button "Mark Triaged" at bounding box center [880, 107] width 95 height 26
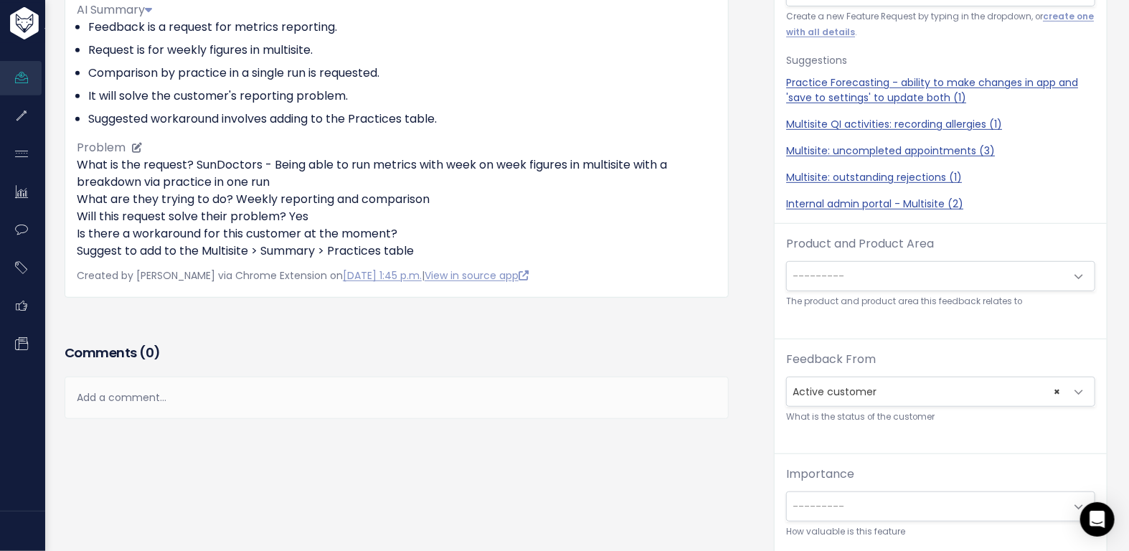
scroll to position [256, 0]
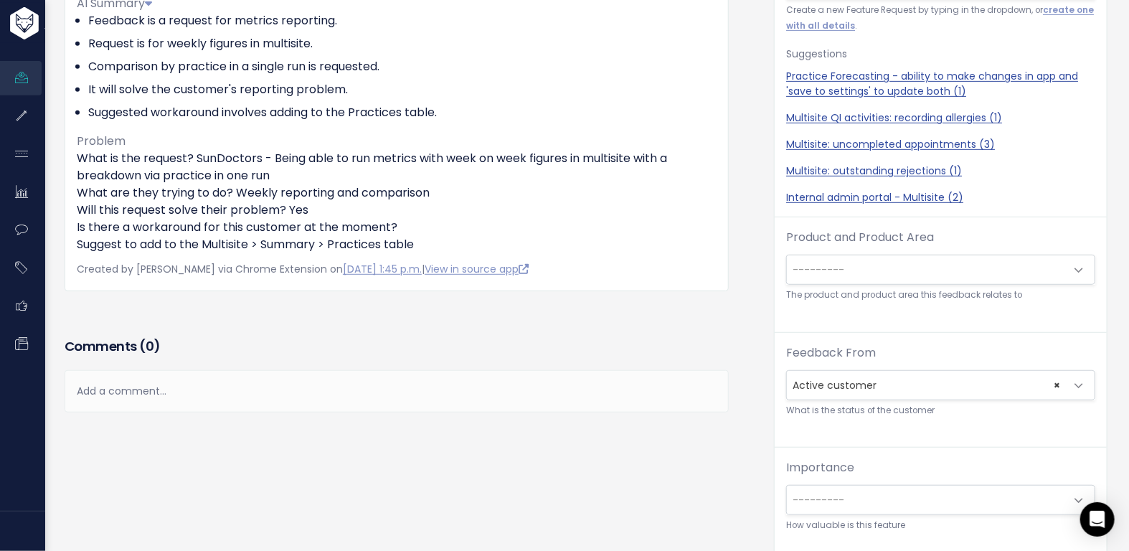
click at [338, 387] on div "Add a comment..." at bounding box center [397, 391] width 664 height 42
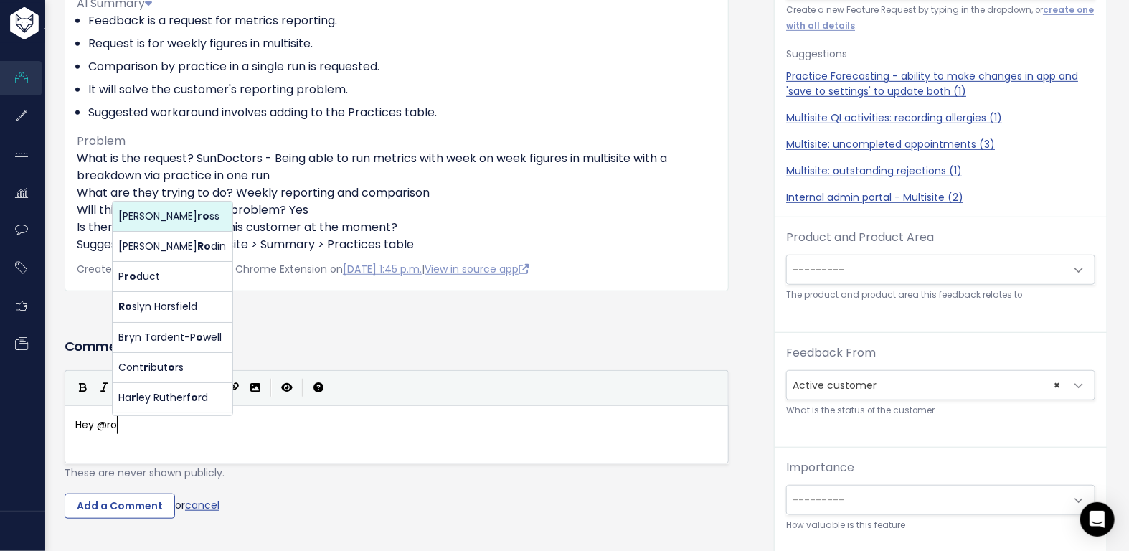
scroll to position [5, 45]
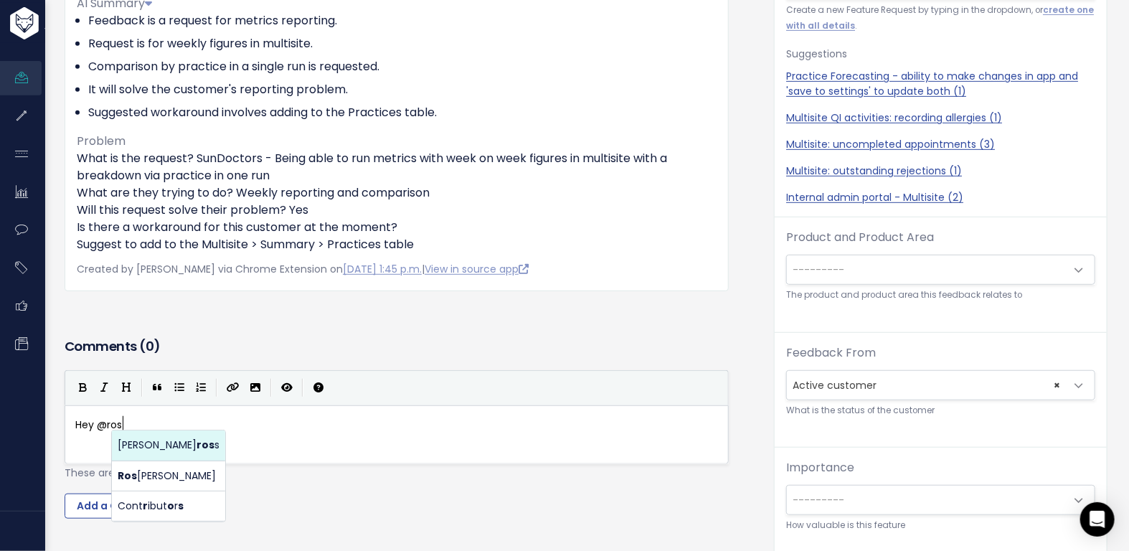
type textarea "Hey @lilly.cross@cubiko.com.au"
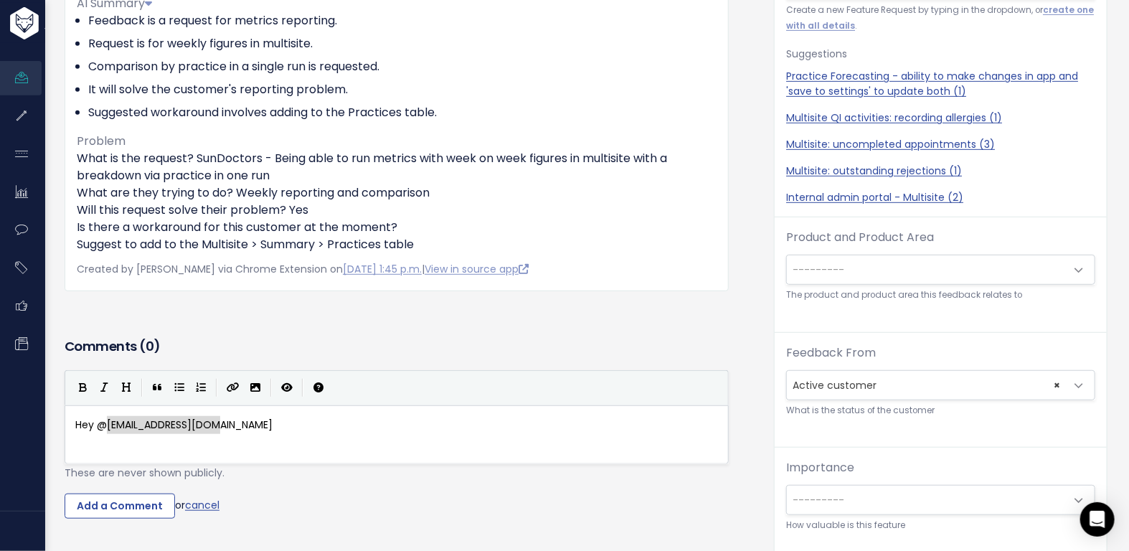
type textarea "@lilly.cross@cubiko.com"
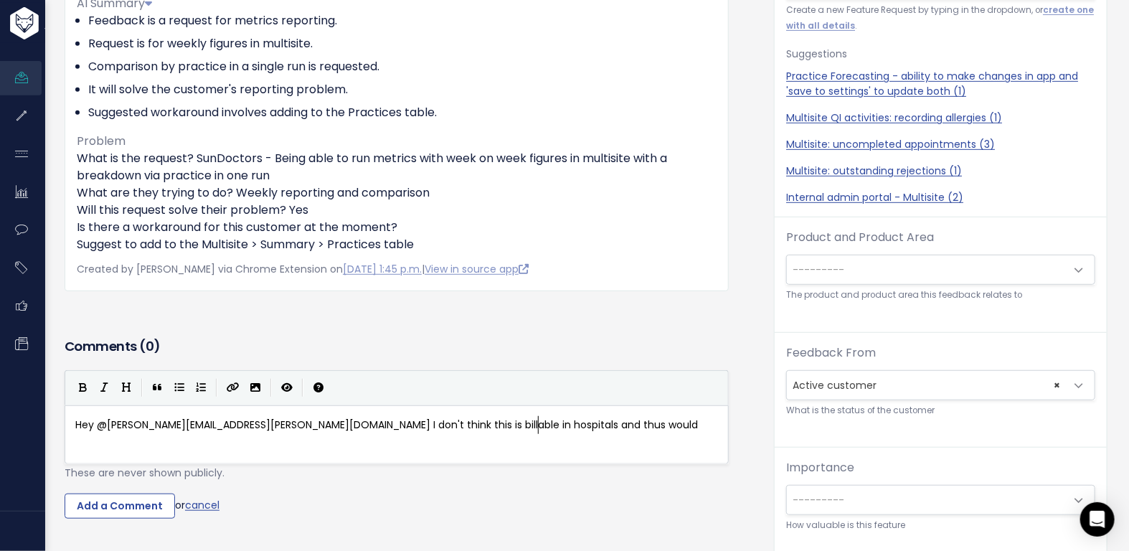
scroll to position [5, 455]
type textarea "@roslyn.horsfield@cubiko.com.au I don't think this is billable in hospitals and…"
type textarea "ot be able to develoo a"
type textarea "p as part of QuickChec"
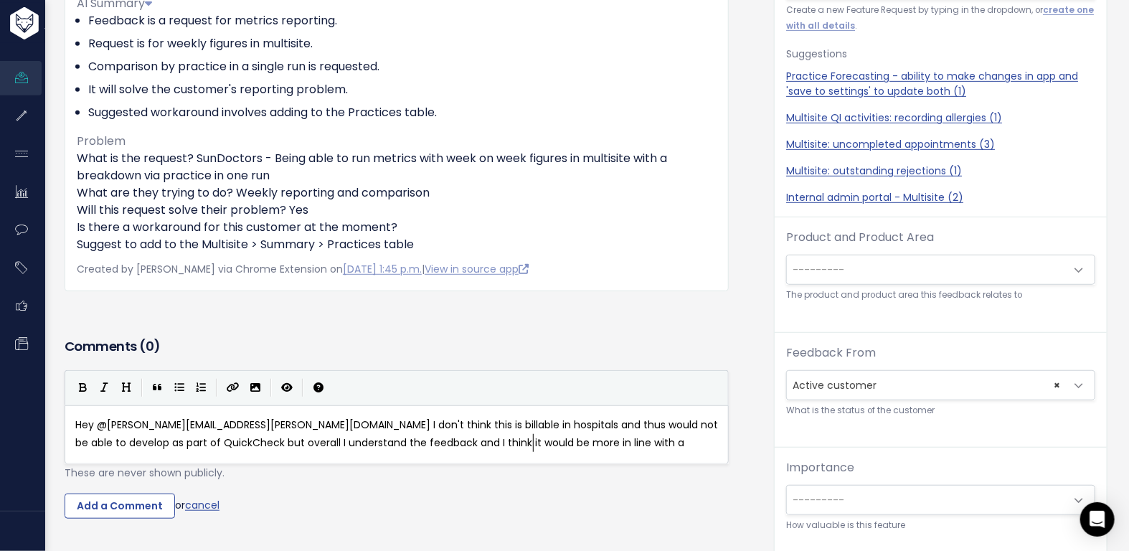
type textarea "k but overall I understand the feedback and I think it would be more in line wi…"
type textarea "n integration with My Health Record wh"
type textarea "(which might be on the cards - maybe) jusyt FYI"
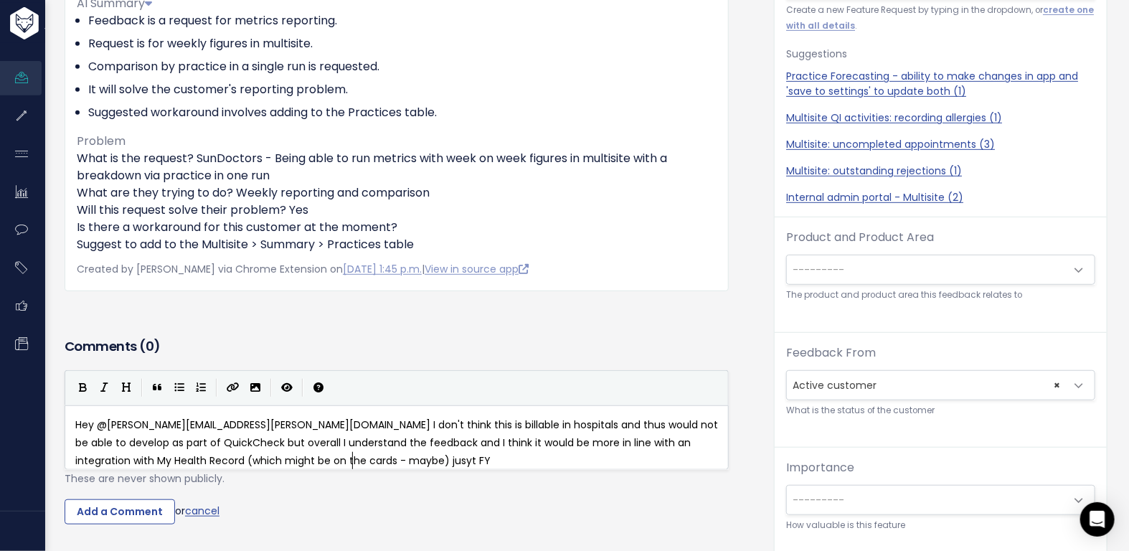
scroll to position [5, 240]
click at [332, 459] on span "Hey @roslyn.horsfield@cubiko.com.au I don't think this is billable in hospitals…" at bounding box center [397, 442] width 645 height 50
type textarea "s"
click at [158, 519] on input "Add a Comment" at bounding box center [120, 512] width 110 height 26
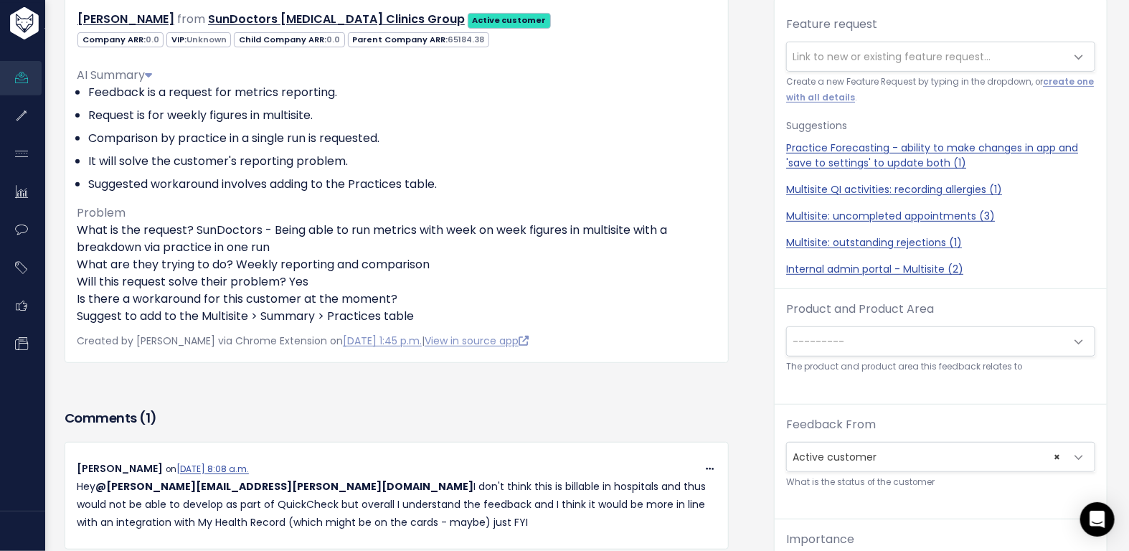
scroll to position [379, 0]
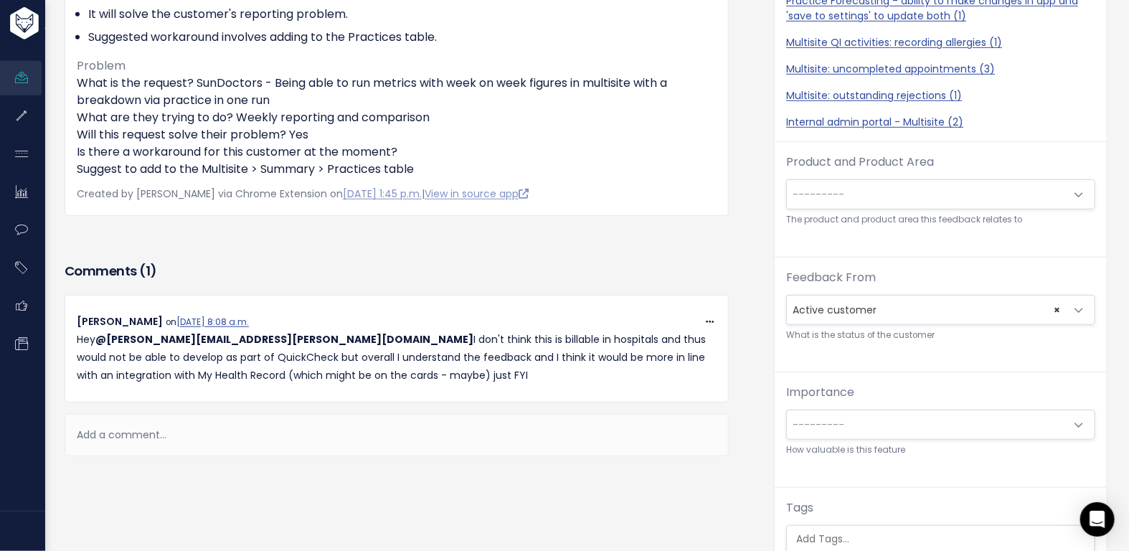
drag, startPoint x: 389, startPoint y: 378, endPoint x: 76, endPoint y: 337, distance: 315.3
click at [77, 337] on p "Hey @roslyn.horsfield@cubiko.com.au I don't think this is billable in hospitals…" at bounding box center [397, 358] width 640 height 55
click at [703, 326] on span at bounding box center [710, 322] width 14 height 18
click at [660, 450] on link "Delete" at bounding box center [673, 453] width 103 height 28
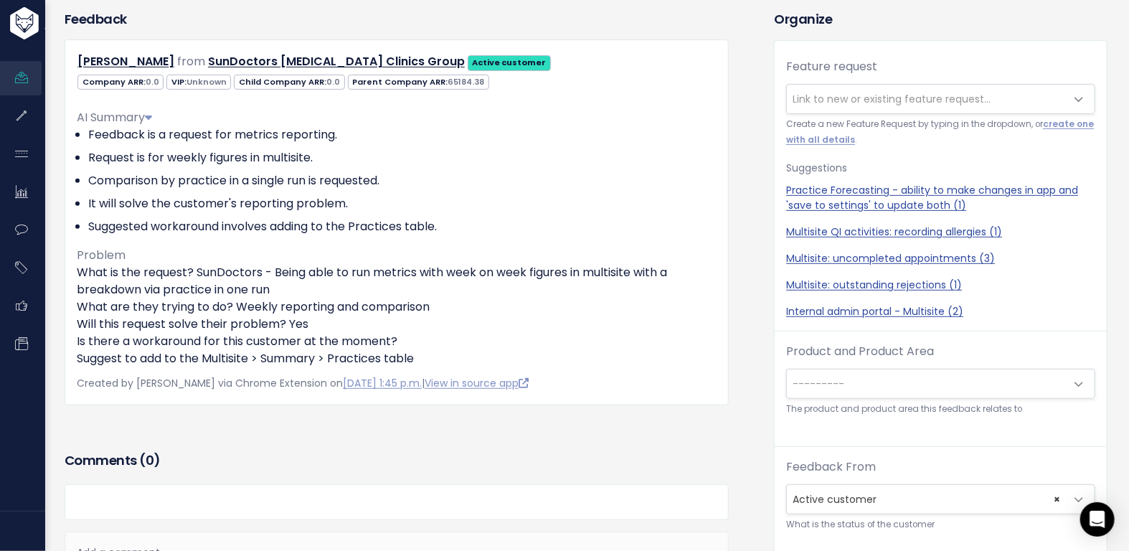
scroll to position [140, 0]
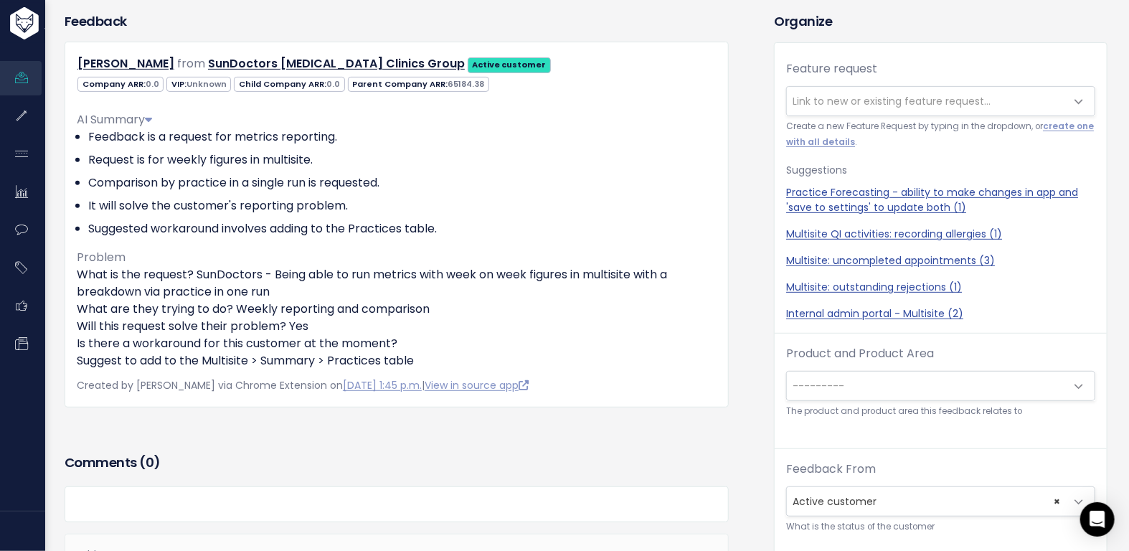
click at [265, 494] on div at bounding box center [397, 504] width 664 height 36
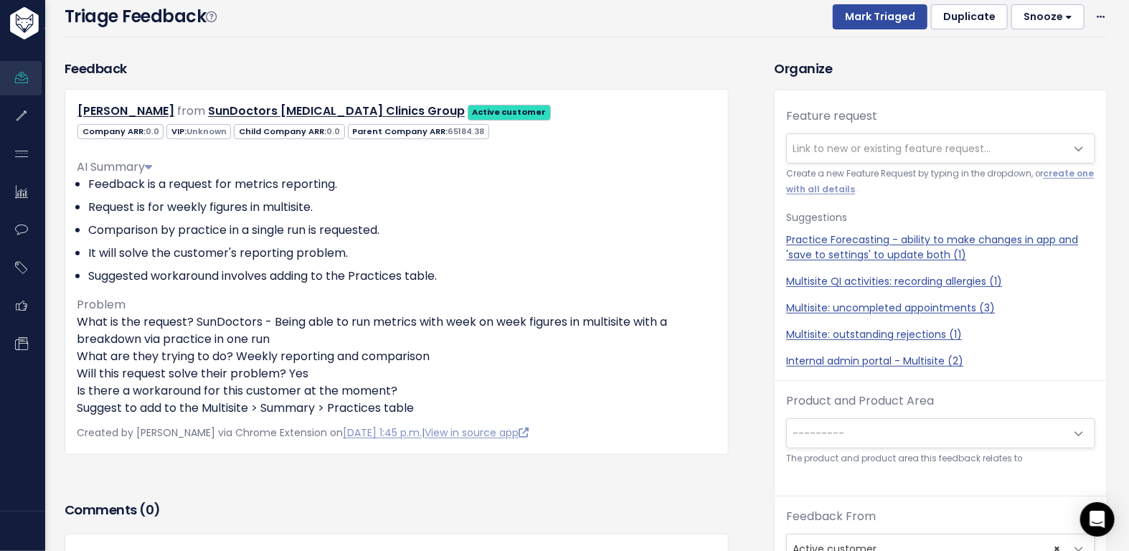
click at [1026, 16] on button "Snooze" at bounding box center [1047, 17] width 73 height 26
click at [549, 503] on h3 "Comments ( 0 )" at bounding box center [397, 510] width 664 height 20
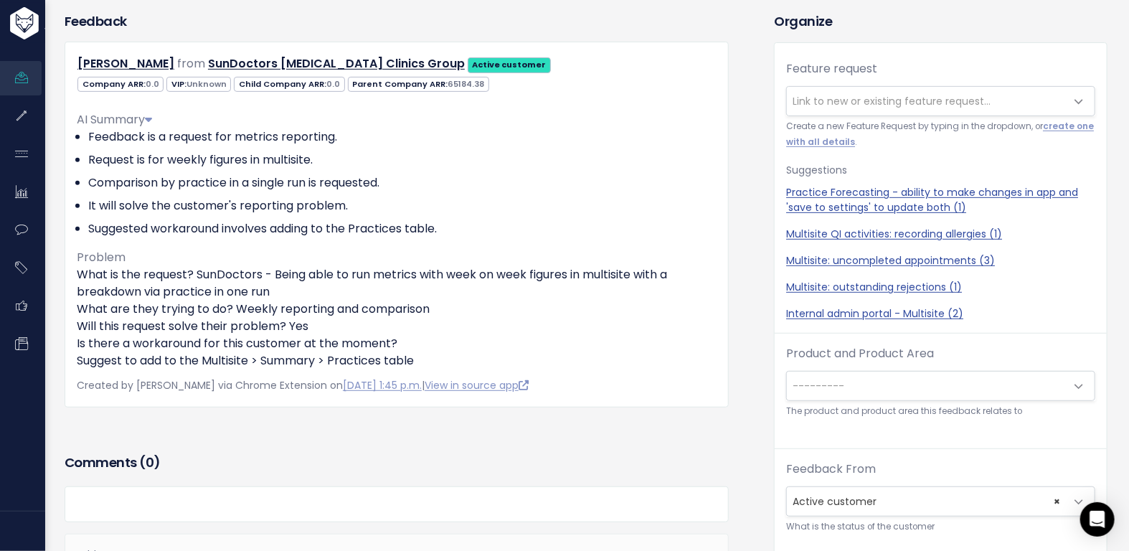
click at [541, 493] on div at bounding box center [397, 504] width 664 height 36
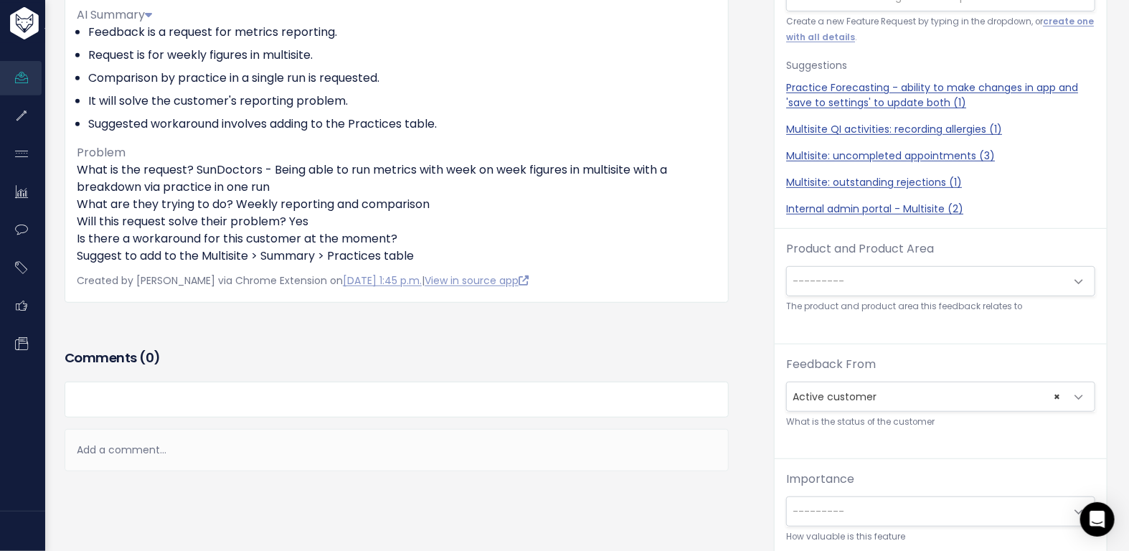
scroll to position [269, 0]
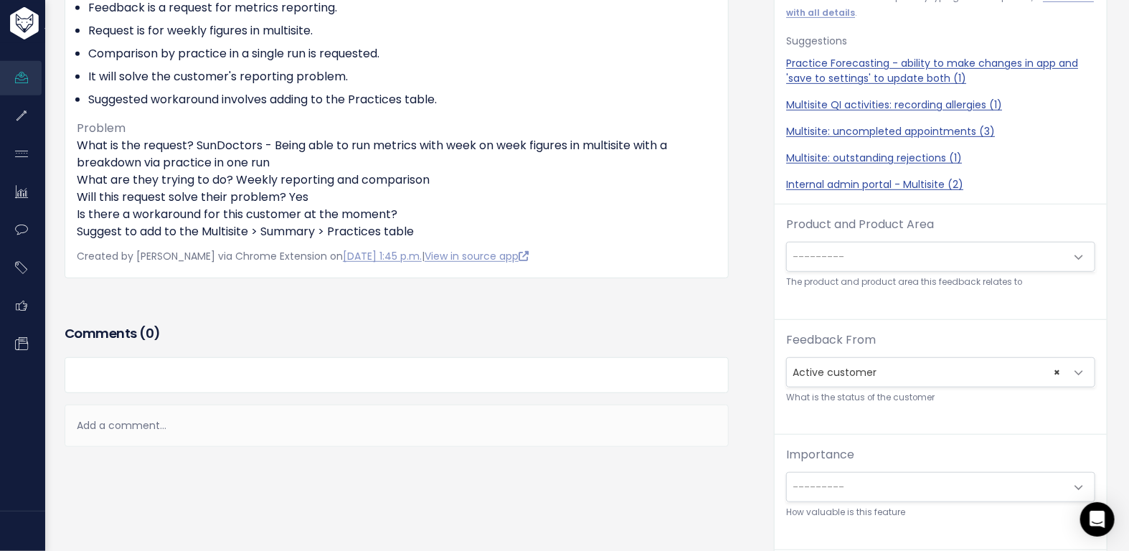
click at [501, 400] on div "Add a comment... | | | | Add a comment... xxxxxxxxxx These are never shown publ…" at bounding box center [397, 402] width 664 height 90
click at [497, 420] on div "Add a comment..." at bounding box center [397, 425] width 664 height 42
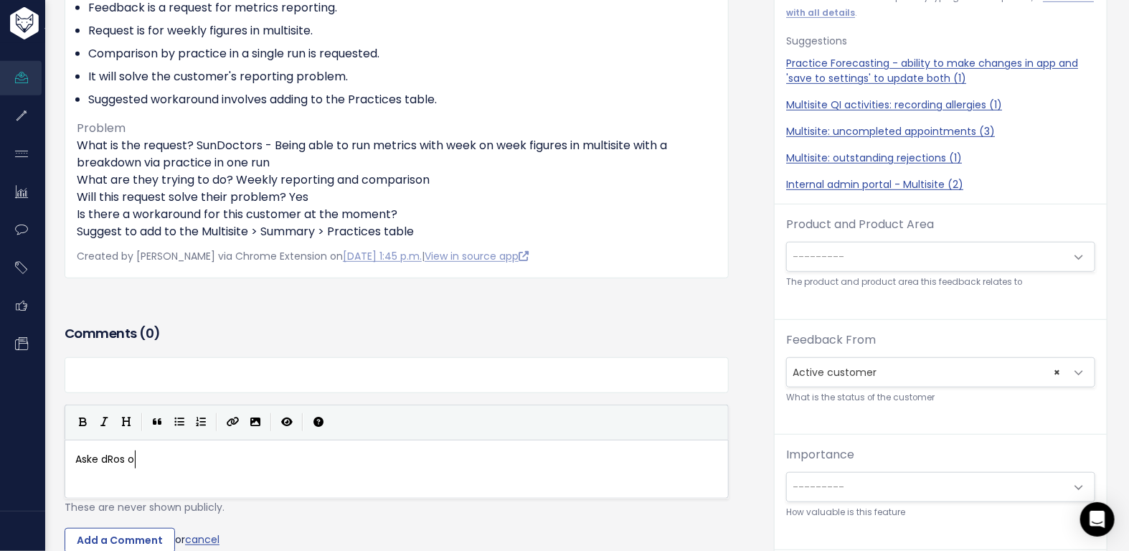
scroll to position [5, 62]
type textarea "Aske dRos or"
type textarea "d Ros for more detail"
click at [120, 536] on input "Add a Comment" at bounding box center [120, 541] width 110 height 26
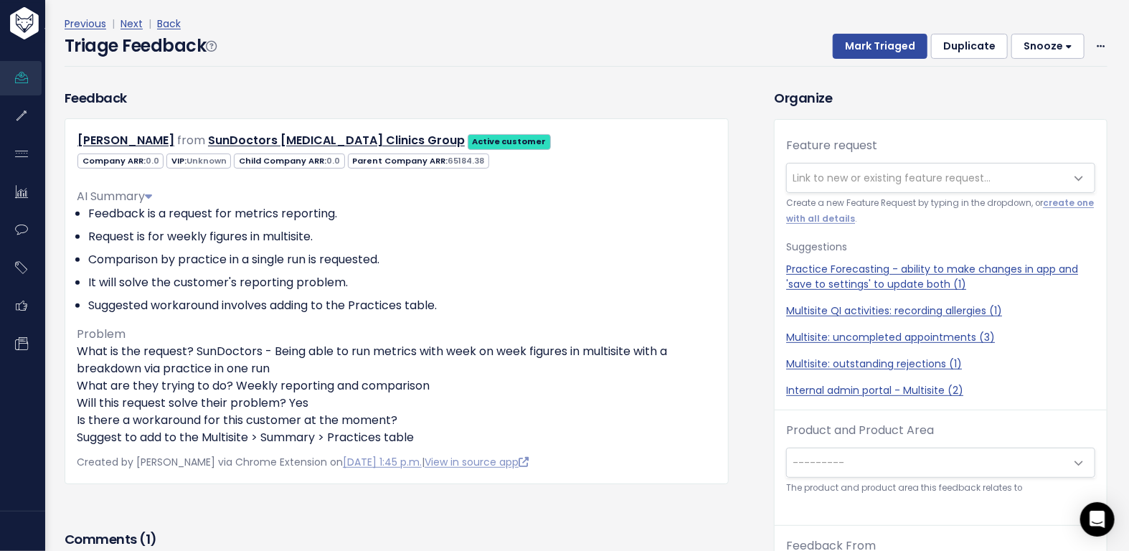
scroll to position [0, 0]
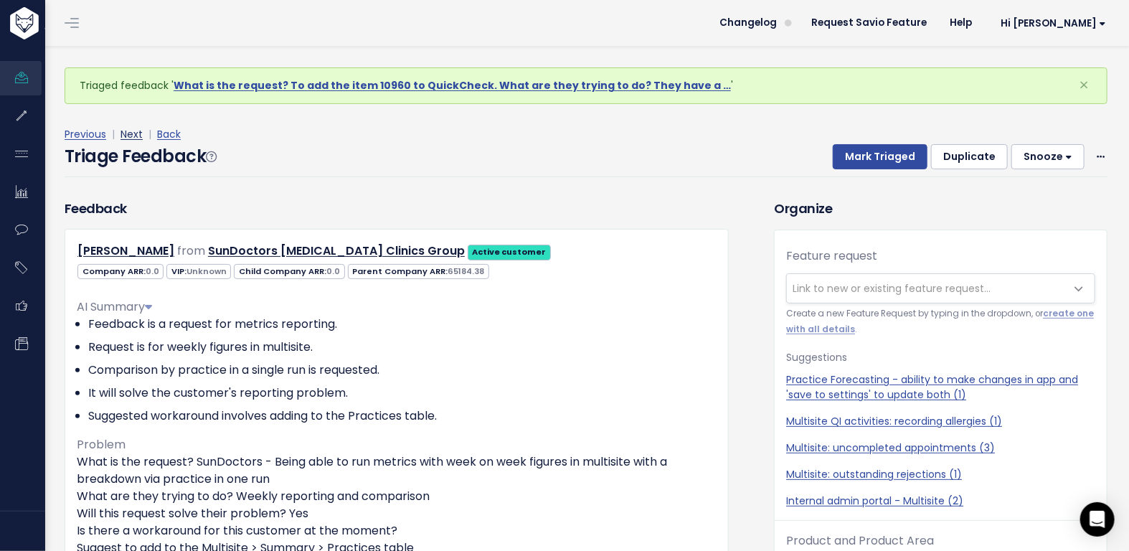
click at [131, 131] on link "Next" at bounding box center [131, 134] width 22 height 14
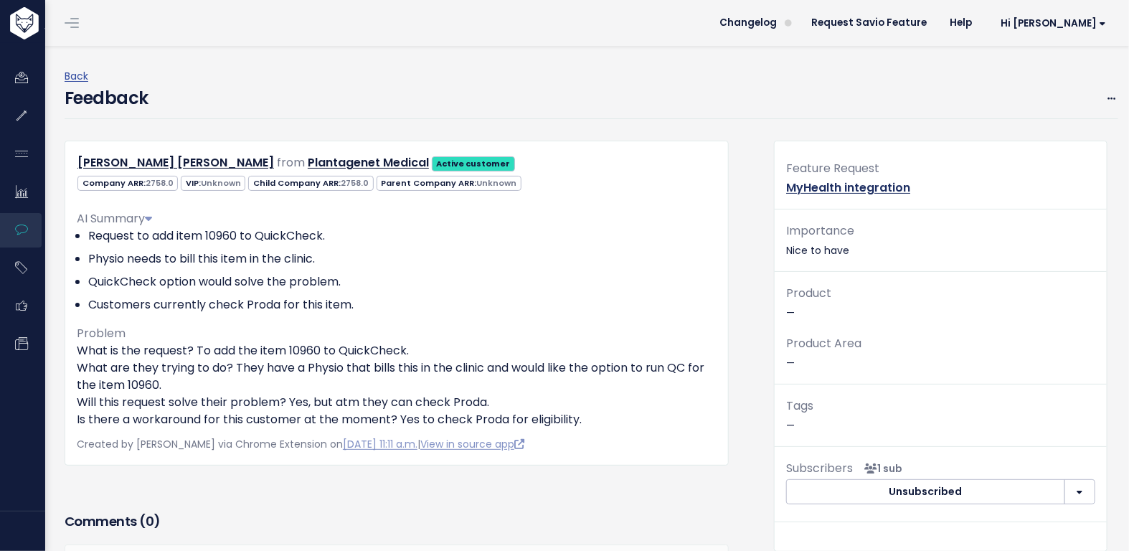
click at [835, 181] on link "MyHealth integration" at bounding box center [848, 187] width 124 height 16
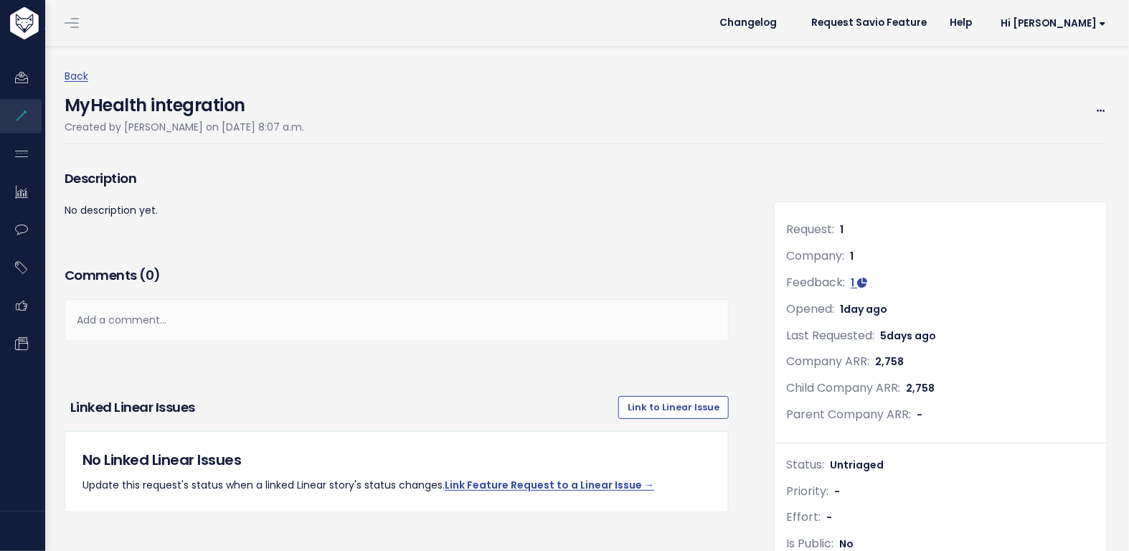
click at [1096, 110] on div "Back MyHealth integration Created by [PERSON_NAME] on [DATE] 8:07 a.m. Edit Mer…" at bounding box center [591, 105] width 1053 height 77
click at [1094, 110] on span at bounding box center [1101, 111] width 14 height 18
click at [1035, 142] on link "Edit" at bounding box center [1052, 151] width 106 height 28
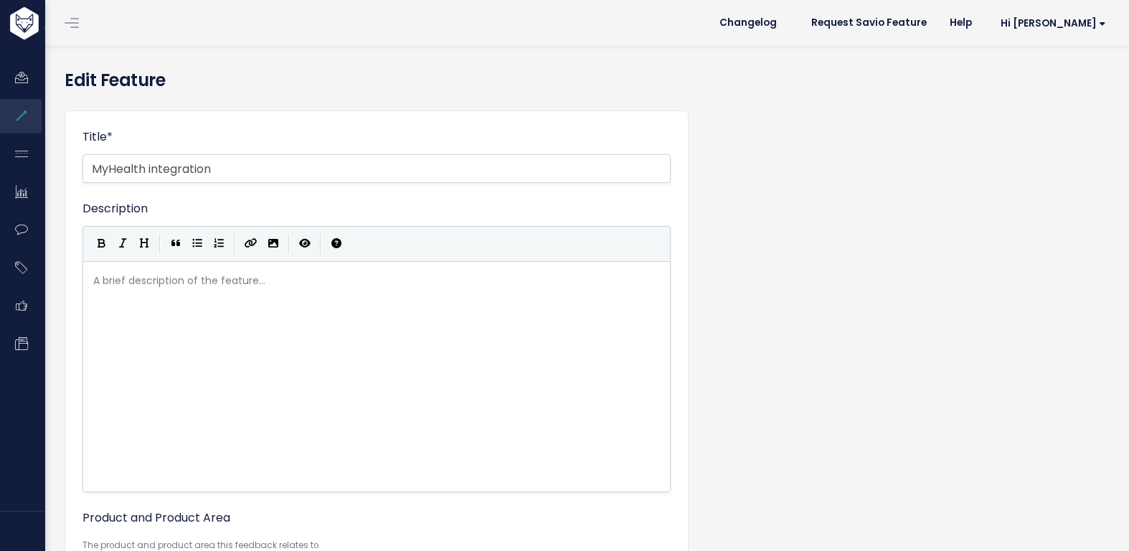
select select
click at [109, 166] on input "MyHealth integration" at bounding box center [376, 168] width 588 height 29
click at [146, 166] on input "My Health integration" at bounding box center [376, 168] width 588 height 29
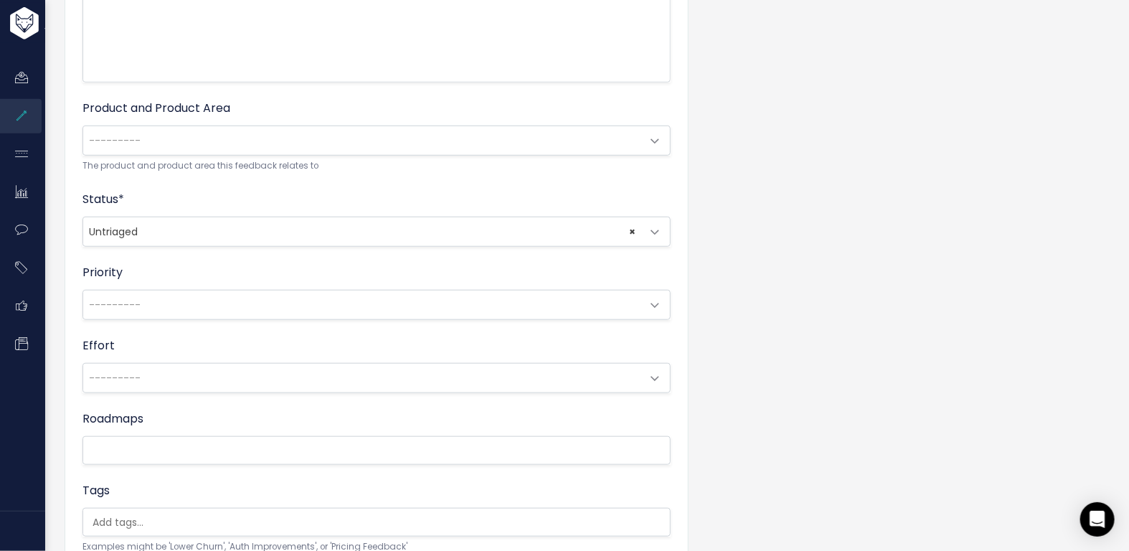
scroll to position [593, 0]
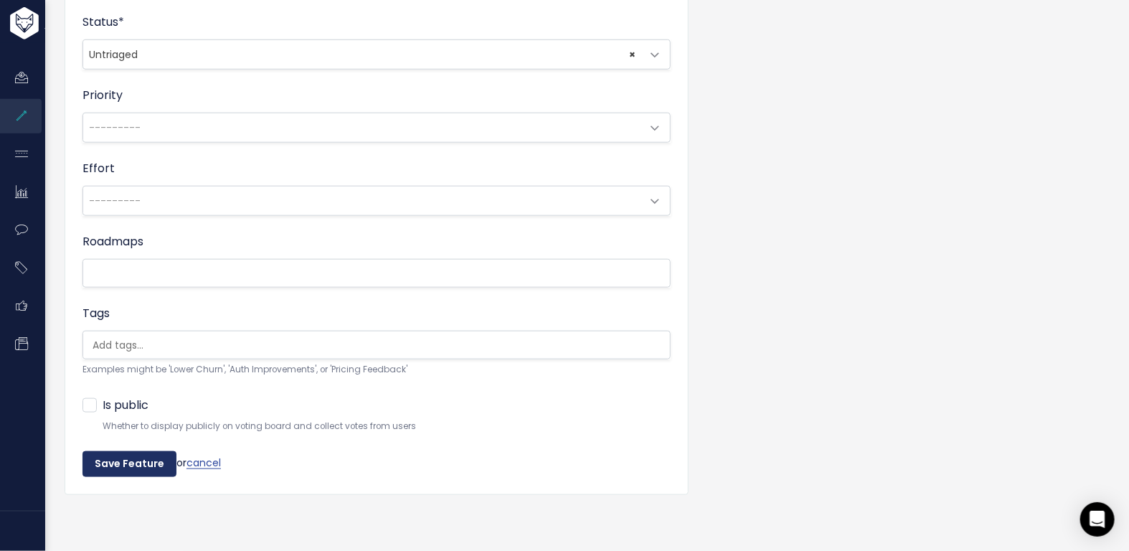
type input "My Health Record integration"
click at [131, 451] on input "Save Feature" at bounding box center [129, 464] width 94 height 26
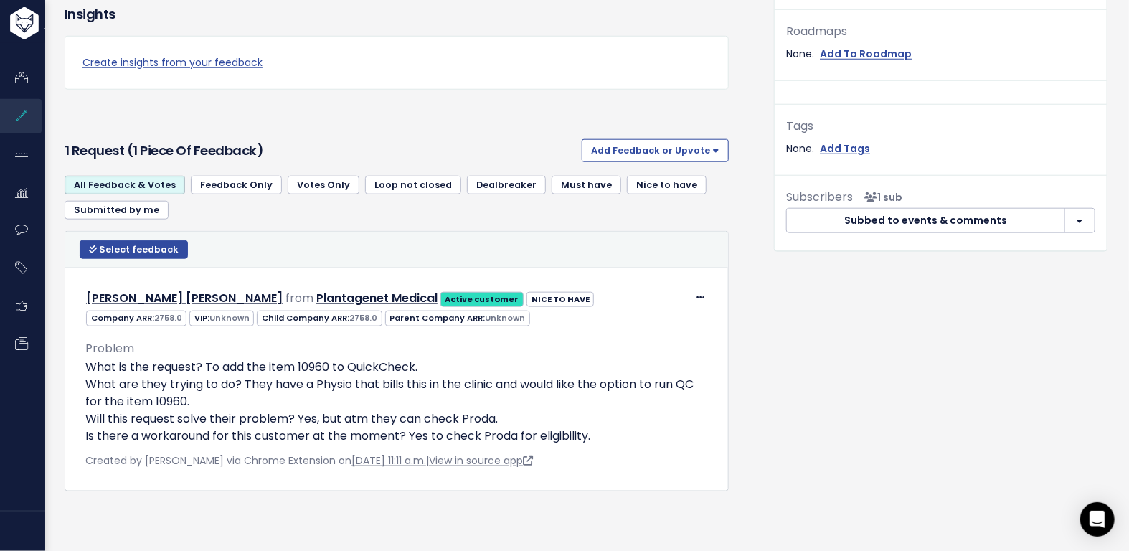
scroll to position [633, 0]
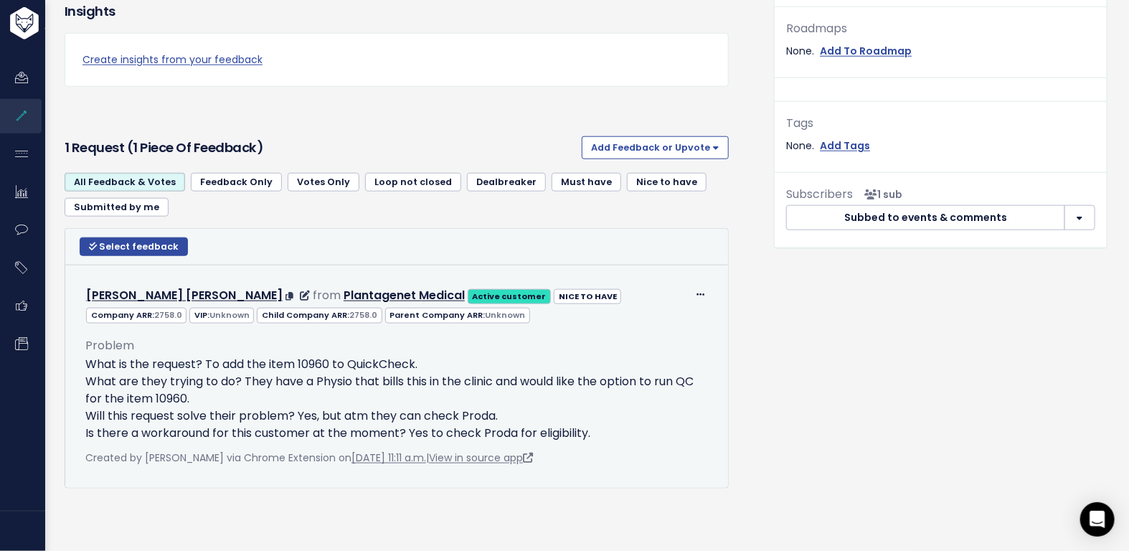
click at [311, 274] on div "Edit Return to Inbox [GEOGRAPHIC_DATA] [PERSON_NAME] [PERSON_NAME] from Plantag…" at bounding box center [396, 376] width 645 height 205
click at [315, 361] on p "What is the request? To add the item 10960 to QuickCheck. What are they trying …" at bounding box center [396, 399] width 622 height 86
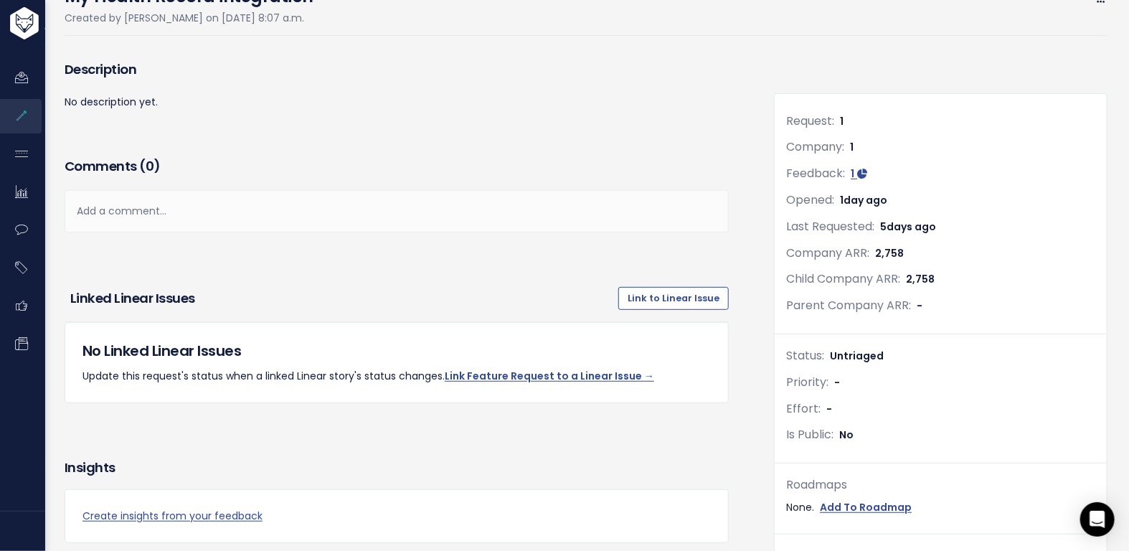
scroll to position [146, 0]
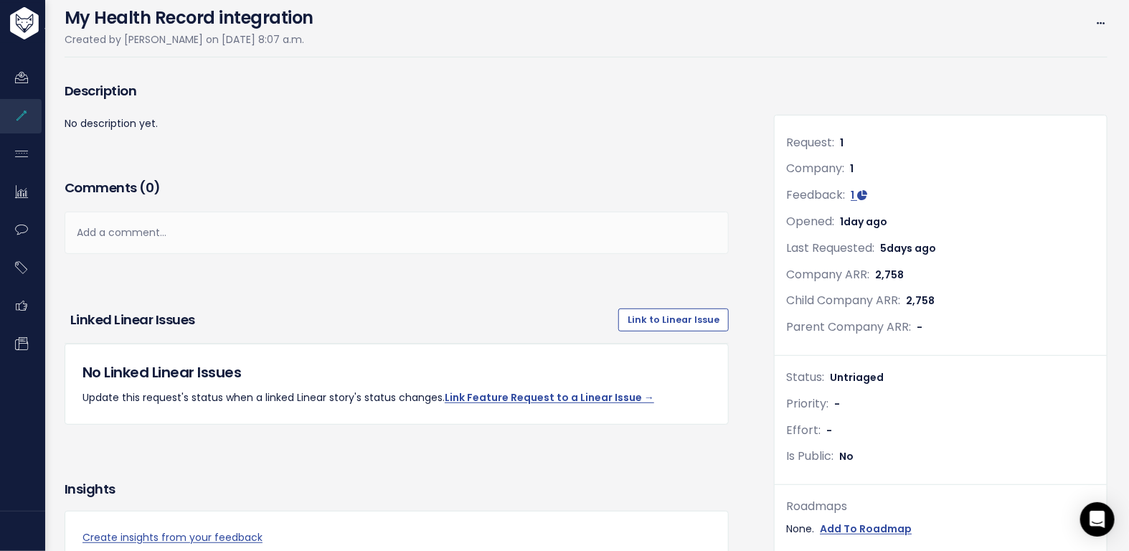
click at [300, 227] on div "Add a comment..." at bounding box center [397, 233] width 664 height 42
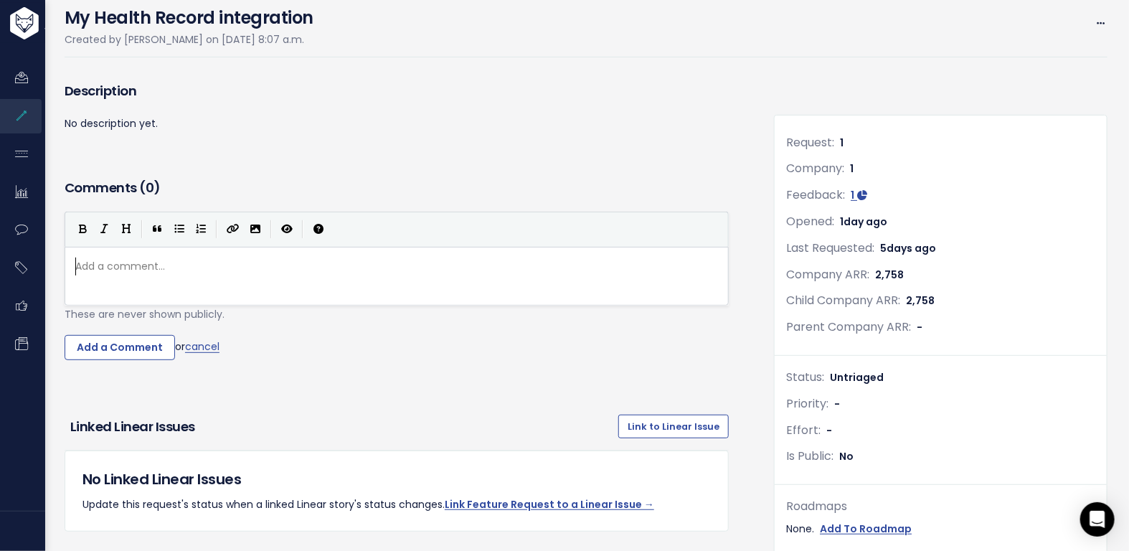
scroll to position [5, 0]
paste textarea
click at [247, 158] on div "Description No description yet." at bounding box center [397, 127] width 686 height 97
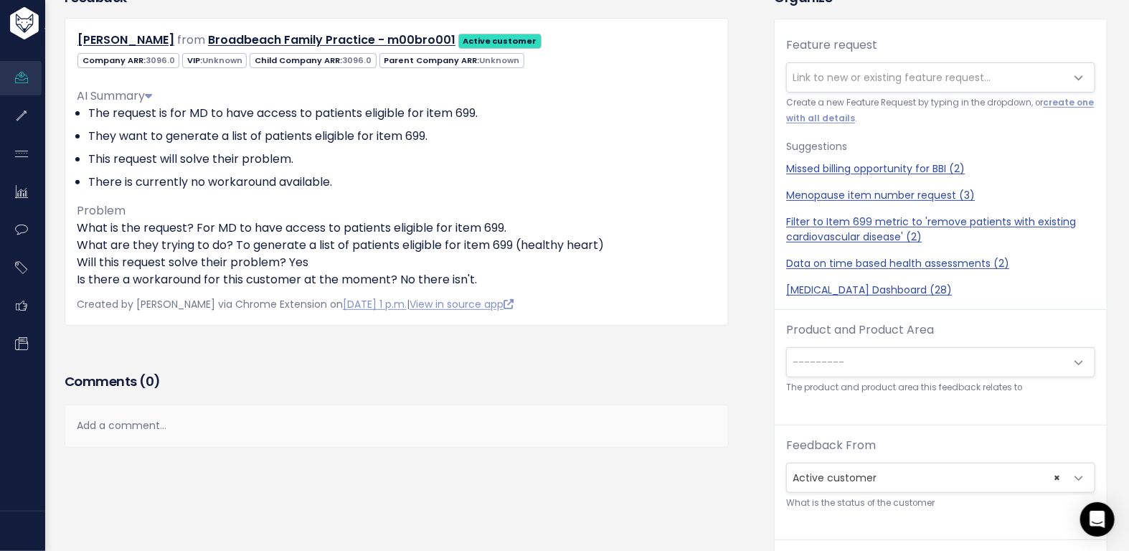
scroll to position [112, 0]
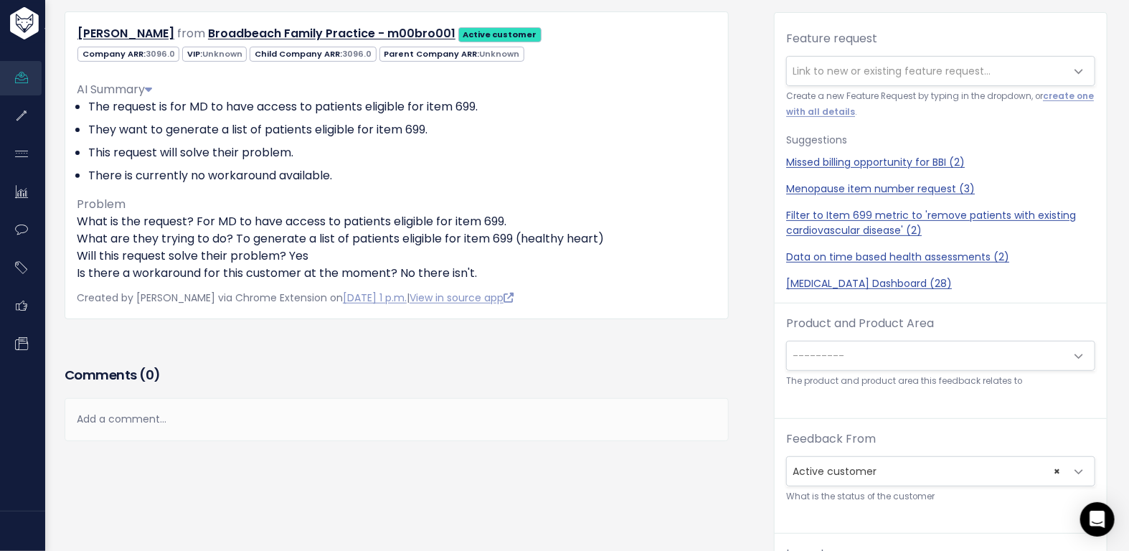
click at [261, 412] on div "Add a comment..." at bounding box center [397, 419] width 664 height 42
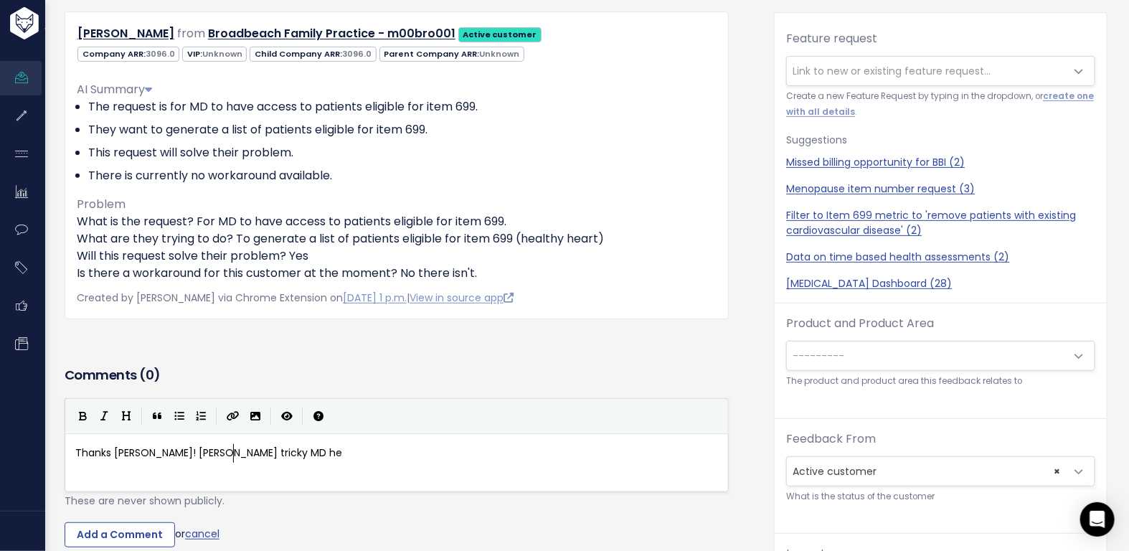
scroll to position [5, 162]
type textarea "Thanks Jess! Tricky tricky MD hey"
click at [136, 544] on input "Add a Comment" at bounding box center [120, 535] width 110 height 26
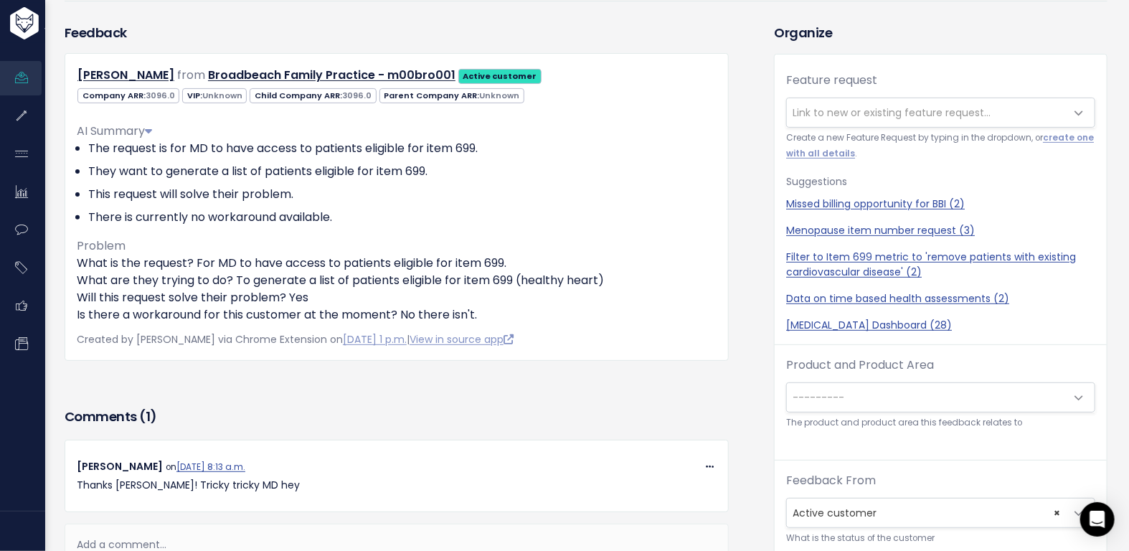
scroll to position [0, 0]
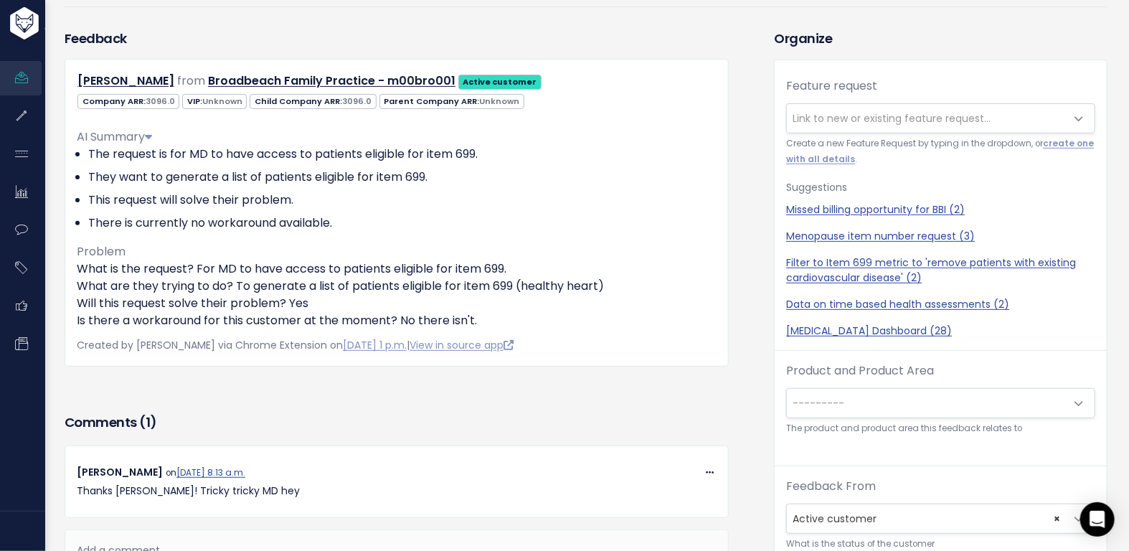
click at [832, 112] on span "Link to new or existing feature request..." at bounding box center [891, 118] width 198 height 14
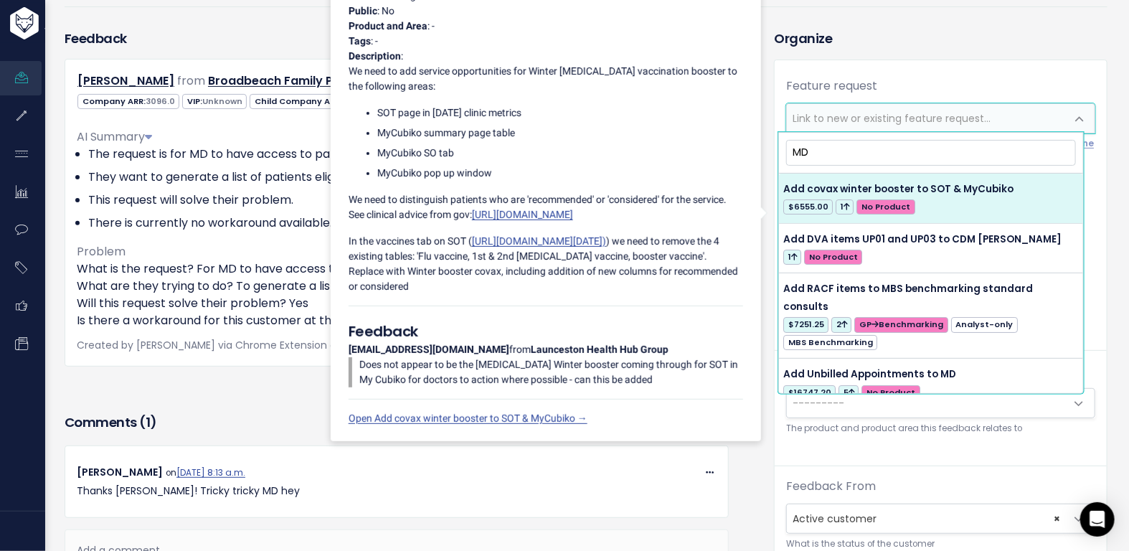
type input "M"
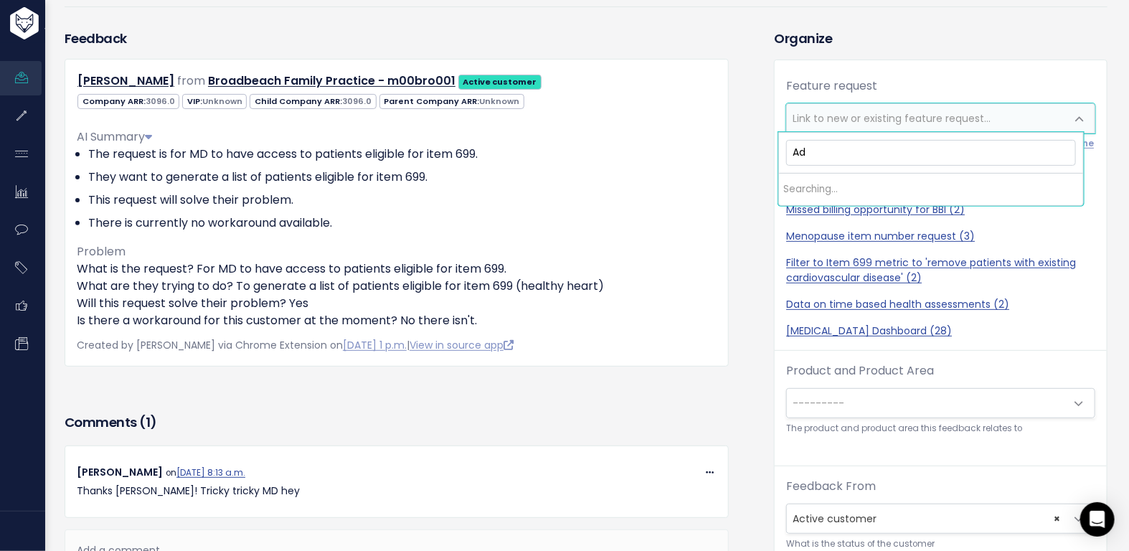
type input "A"
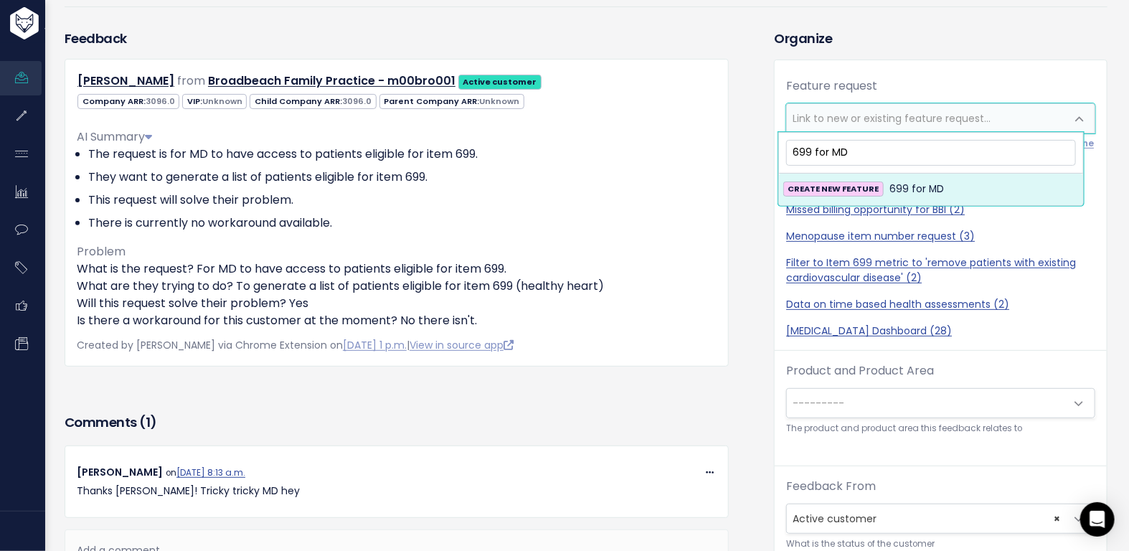
type input "699 for MD"
click at [893, 191] on span "699 for MD" at bounding box center [916, 189] width 55 height 17
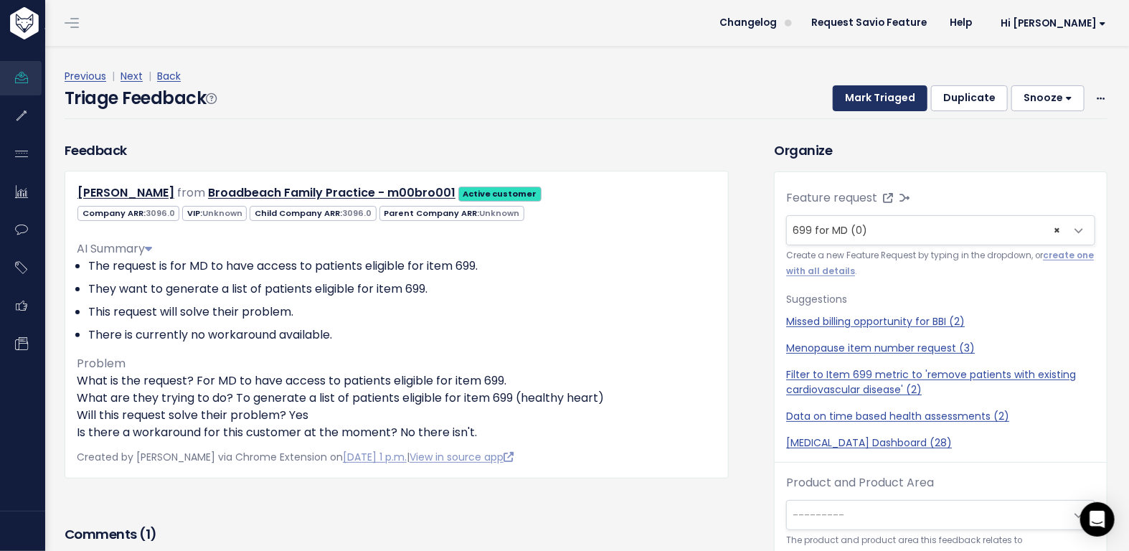
click at [862, 100] on button "Mark Triaged" at bounding box center [880, 98] width 95 height 26
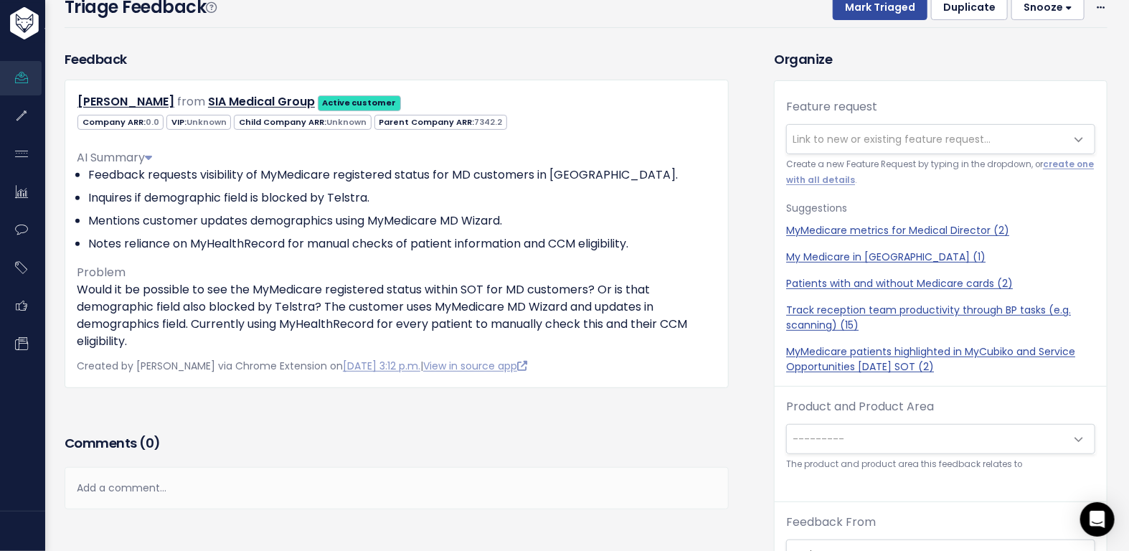
scroll to position [106, 0]
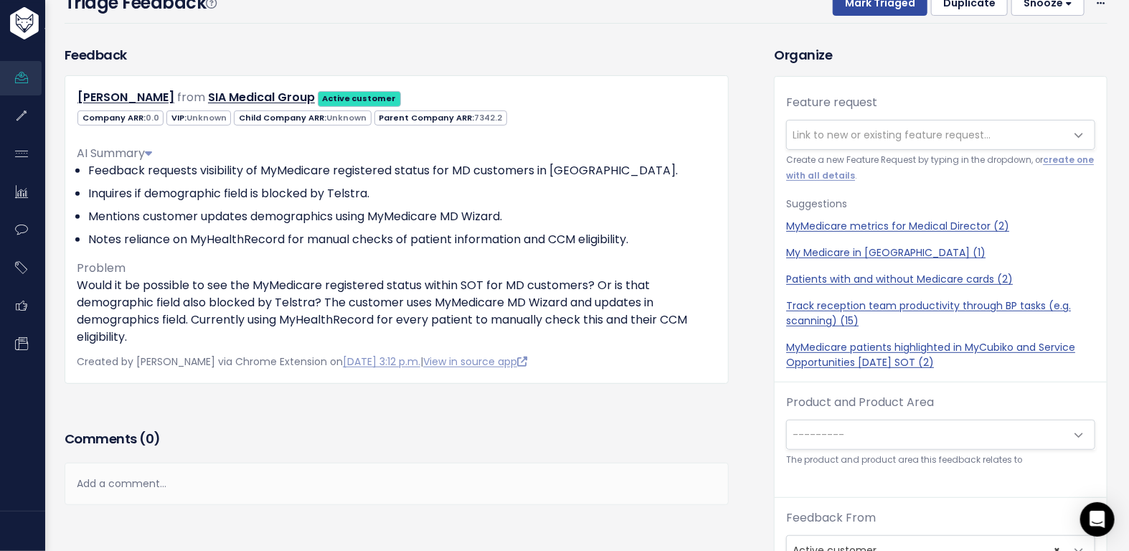
click at [264, 481] on div "Add a comment..." at bounding box center [397, 484] width 664 height 42
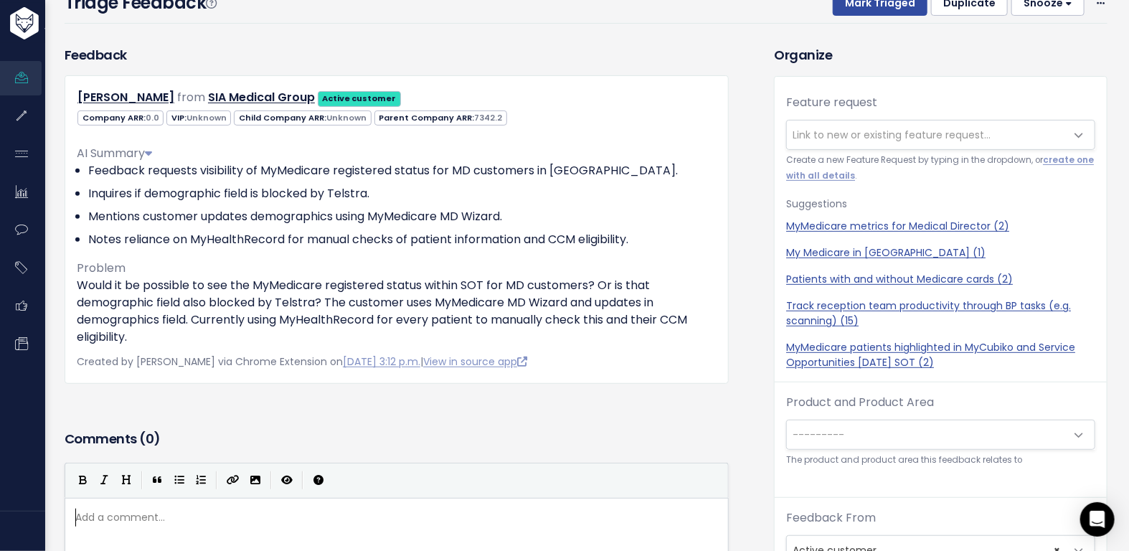
scroll to position [5, 0]
type textarea "Id"
type textarea "don't think it is blocked per se - but I am not sure if we have permissions."
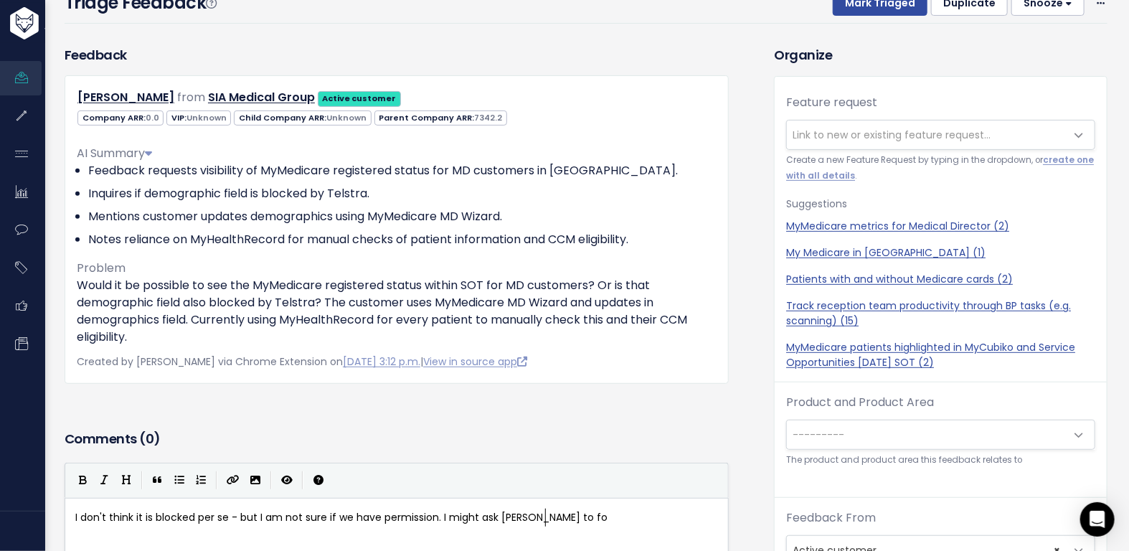
type textarea ". I might ask Matt to fol"
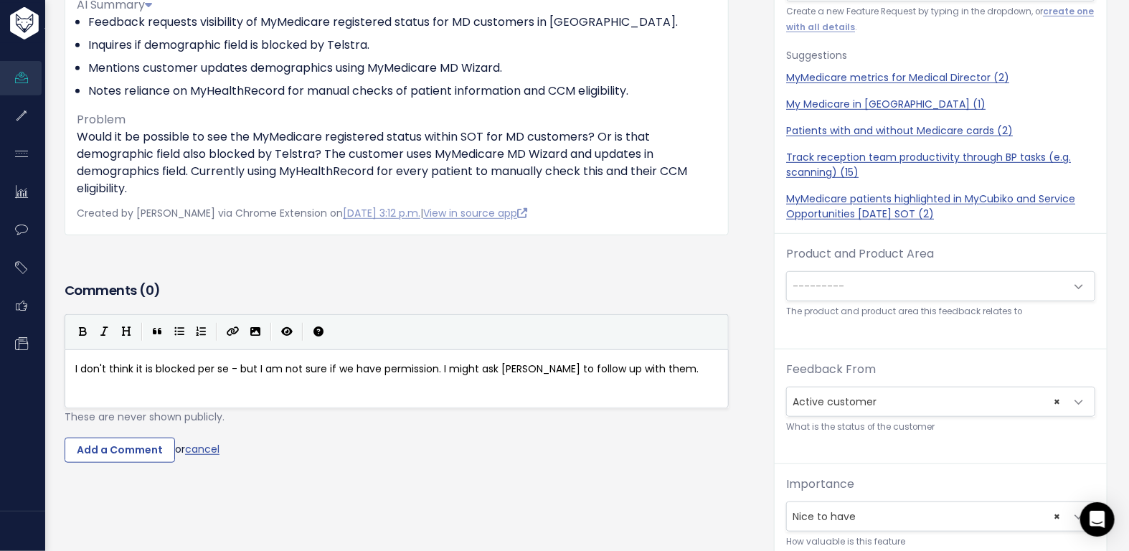
scroll to position [364, 0]
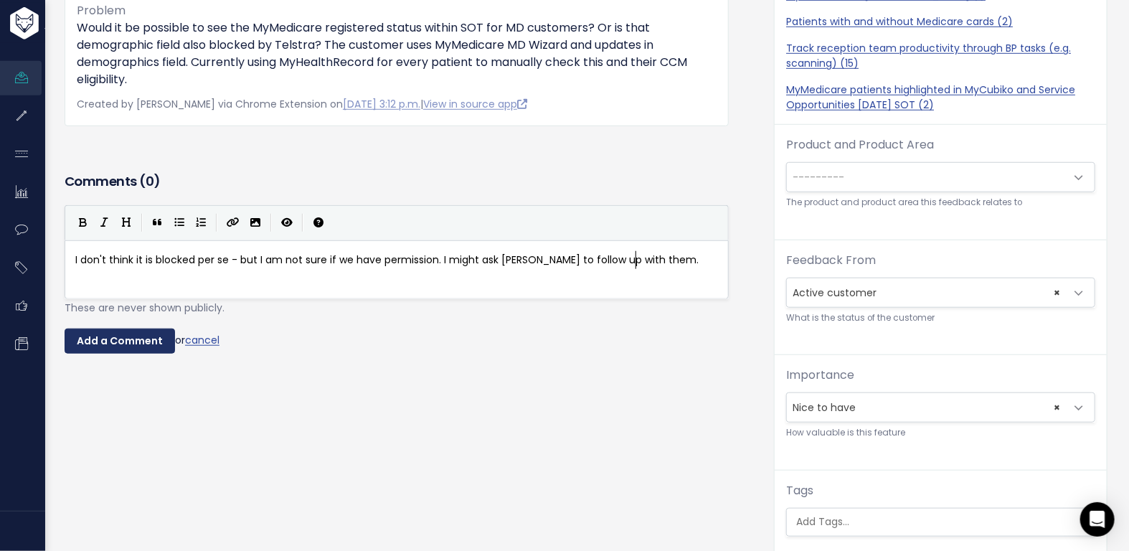
type textarea "llow up with them."
click at [113, 335] on input "Add a Comment" at bounding box center [120, 341] width 110 height 26
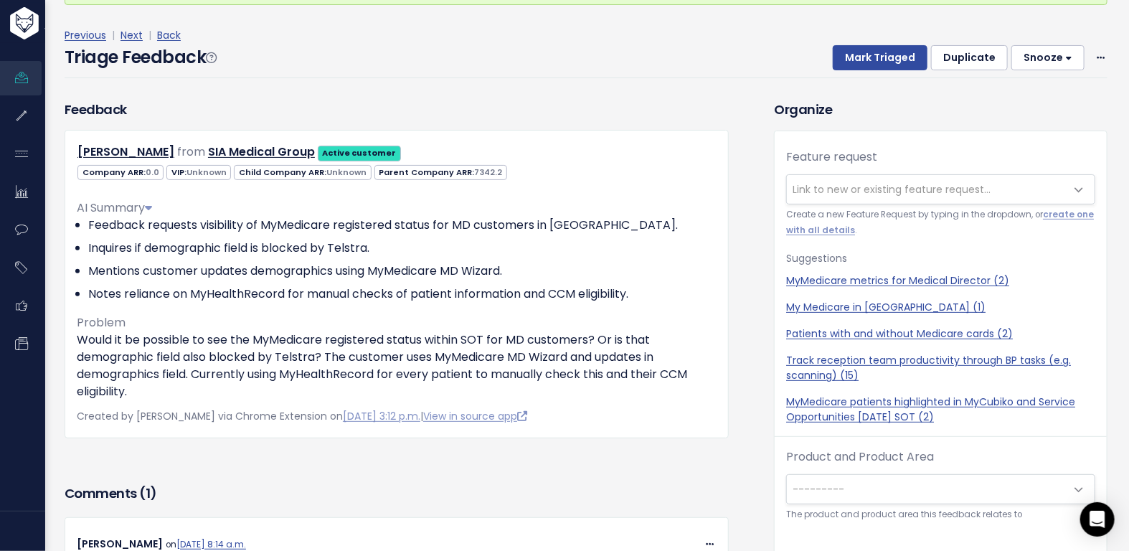
scroll to position [83, 0]
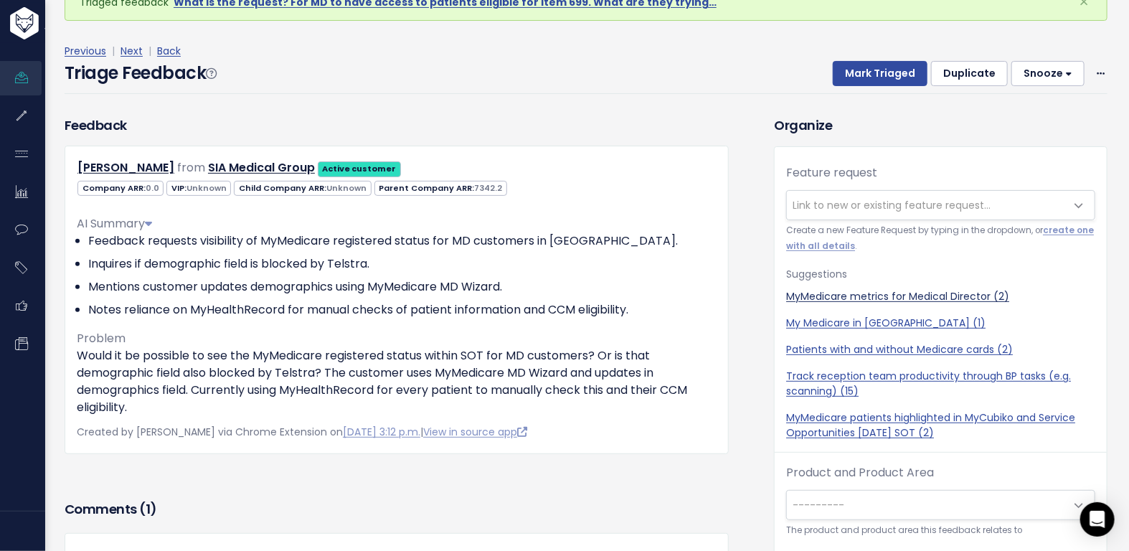
click at [830, 295] on link "MyMedicare metrics for Medical Director (2)" at bounding box center [940, 296] width 309 height 15
select select "38471"
click at [863, 80] on button "Mark Triaged" at bounding box center [880, 74] width 95 height 26
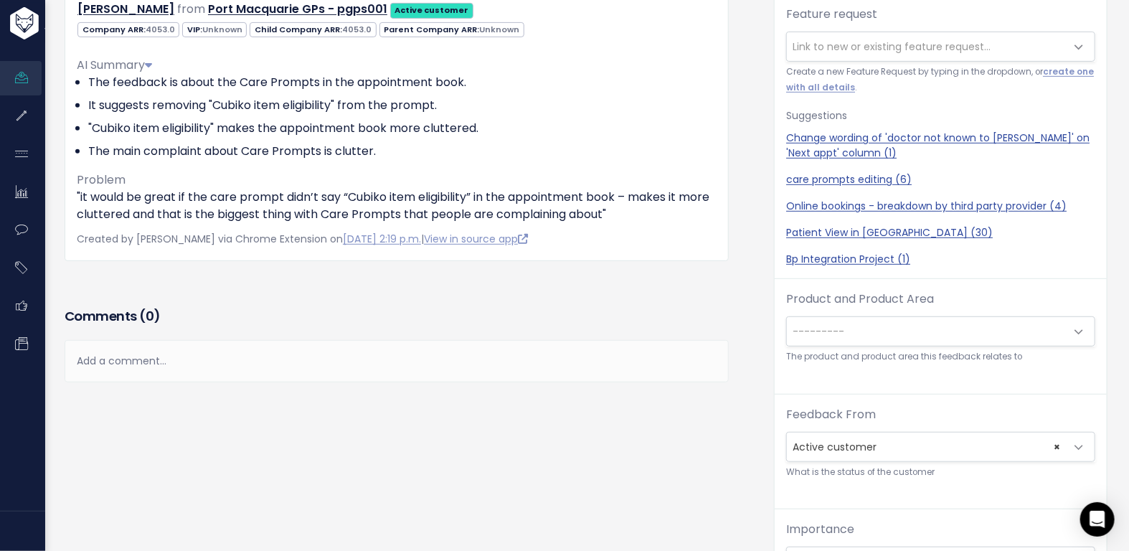
scroll to position [26, 0]
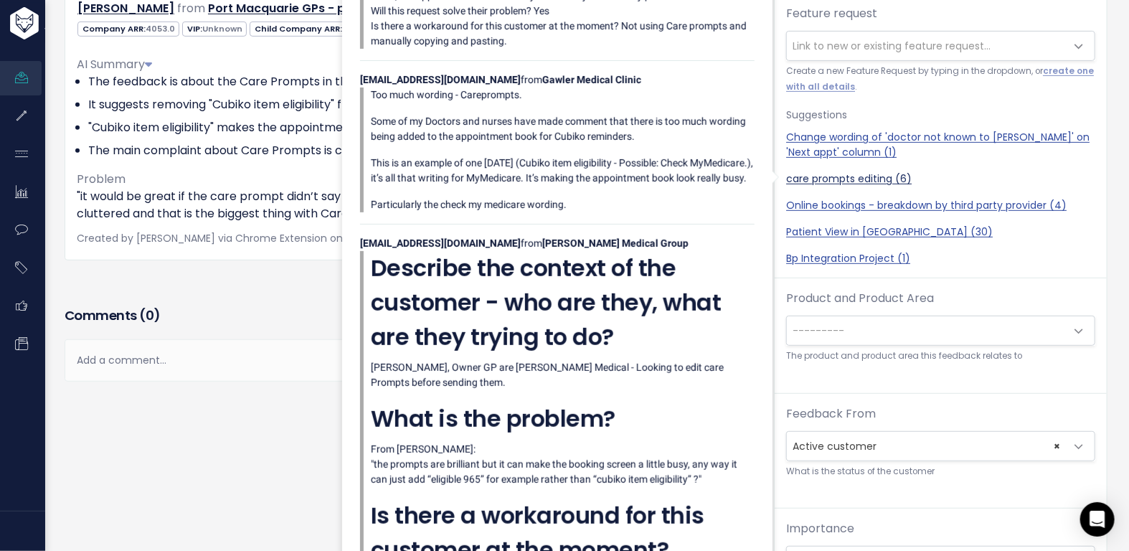
click at [874, 175] on link "care prompts editing (6)" at bounding box center [940, 178] width 309 height 15
select select "57324"
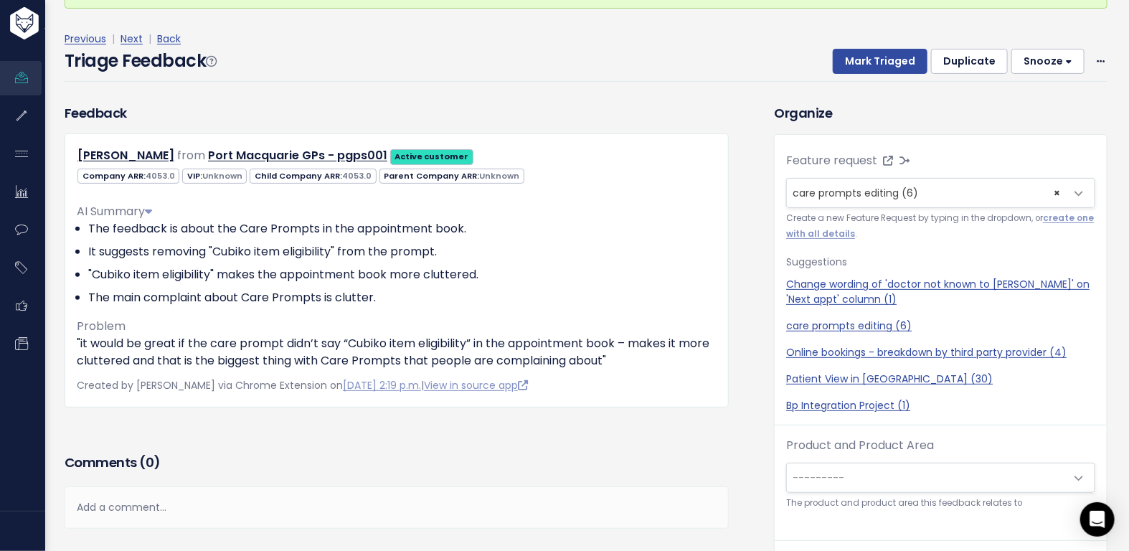
scroll to position [82, 0]
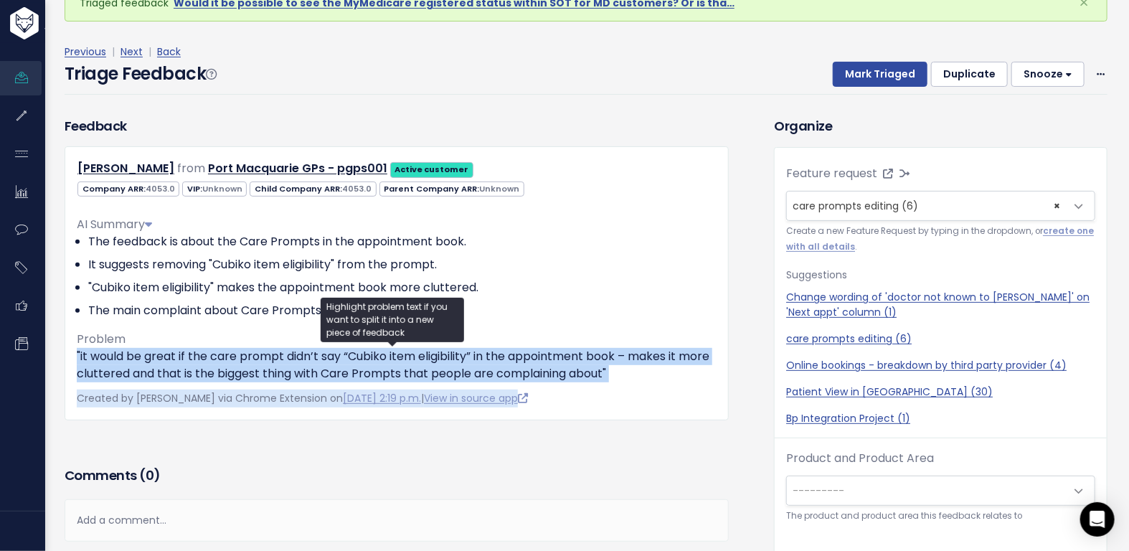
drag, startPoint x: 77, startPoint y: 349, endPoint x: 608, endPoint y: 394, distance: 533.4
click at [608, 394] on div "[PERSON_NAME] from Port Macquarie GPs - pgps001 Active customer 4053.0" at bounding box center [397, 282] width 664 height 273
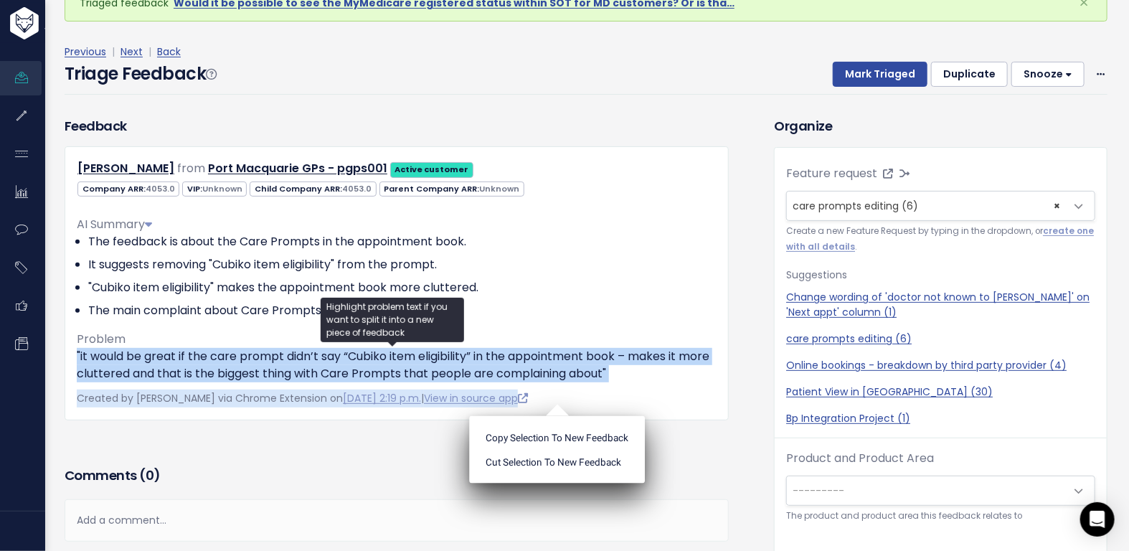
copy div ""it would be great if the care prompt didn’t say “Cubiko item eligibility” in t…"
click at [491, 357] on p ""it would be great if the care prompt didn’t say “Cubiko item eligibility” in t…" at bounding box center [397, 365] width 640 height 34
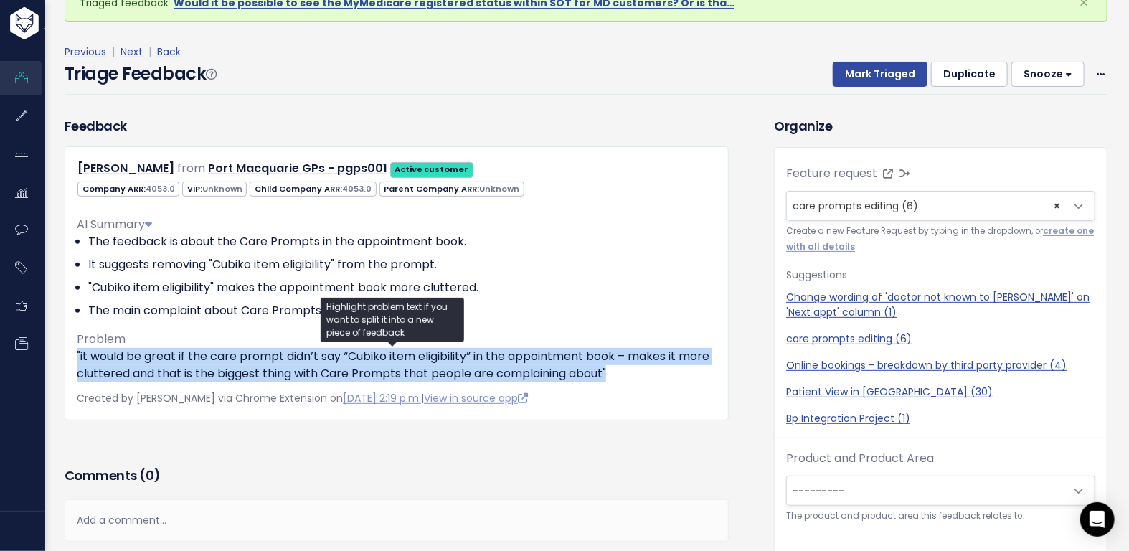
drag, startPoint x: 662, startPoint y: 370, endPoint x: 66, endPoint y: 355, distance: 596.1
click at [66, 355] on div "[PERSON_NAME] from Port Macquarie GPs - pgps001 Active customer 4053.0" at bounding box center [397, 282] width 664 height 273
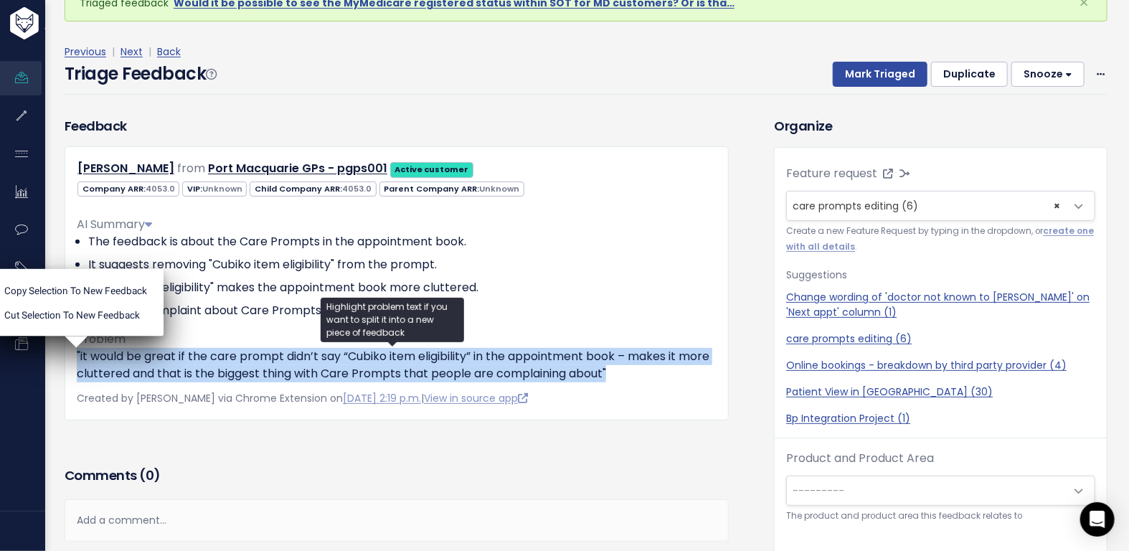
copy p ""it would be great if the care prompt didn’t say “Cubiko item eligibility” in t…"
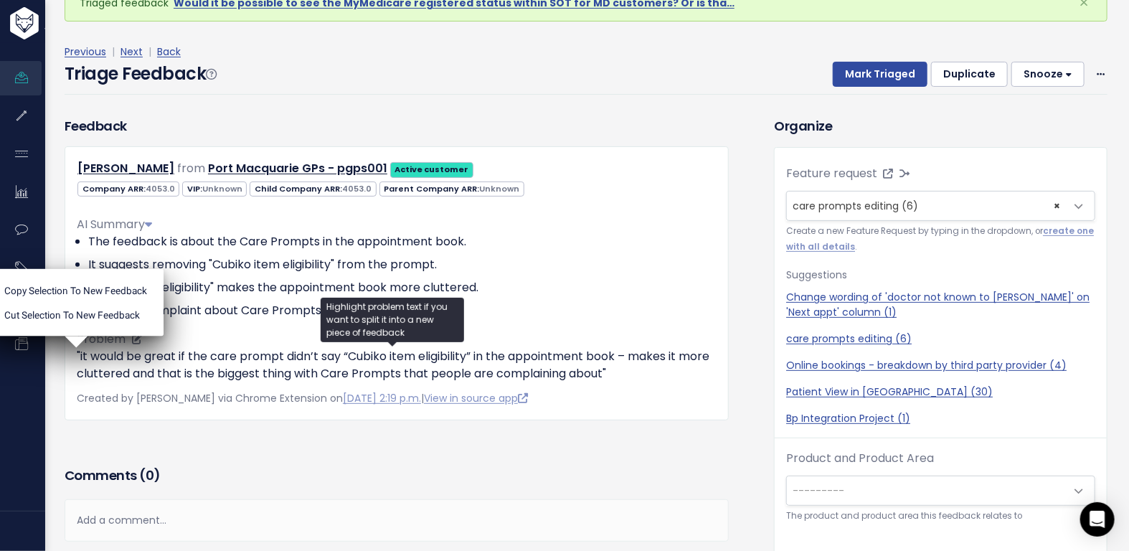
click at [577, 256] on li "It suggests removing "Cubiko item eligibility" from the prompt." at bounding box center [402, 264] width 628 height 17
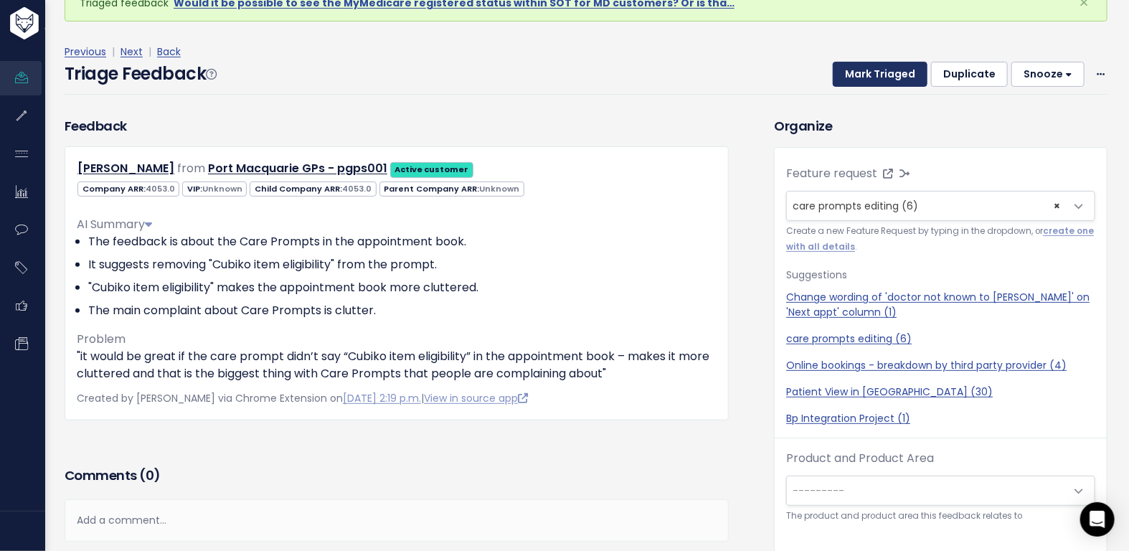
click at [894, 72] on button "Mark Triaged" at bounding box center [880, 75] width 95 height 26
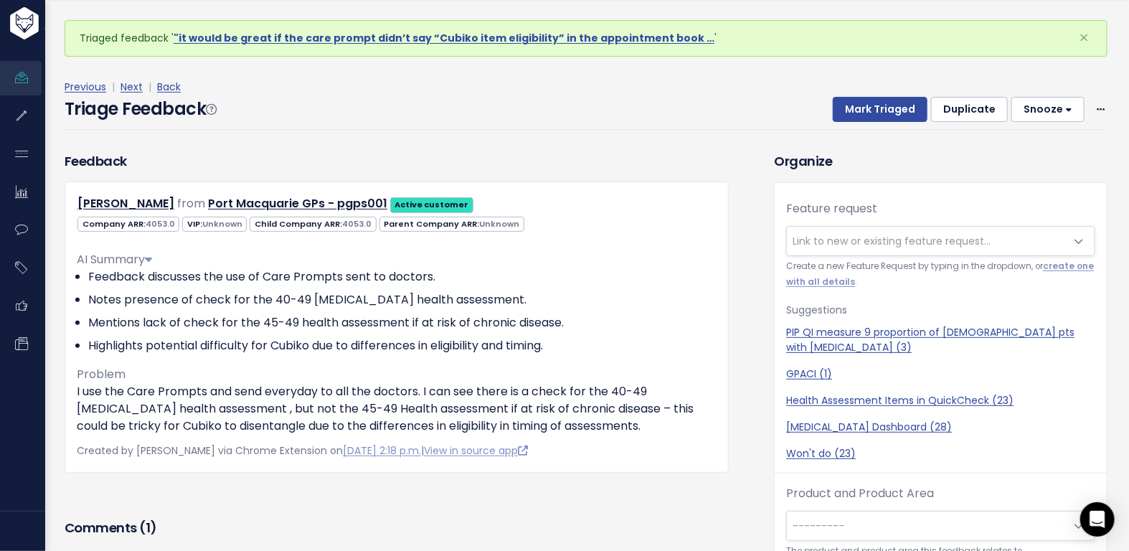
scroll to position [47, 0]
